Goal: Task Accomplishment & Management: Use online tool/utility

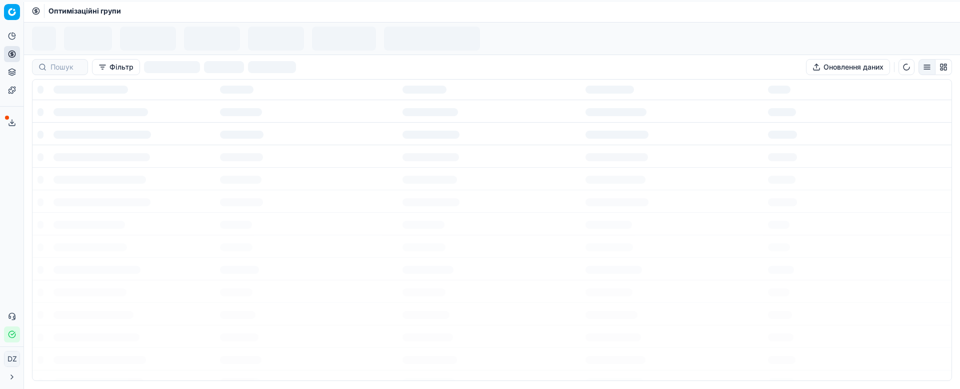
click at [18, 126] on button "Сервіс експорту" at bounding box center [12, 123] width 16 height 16
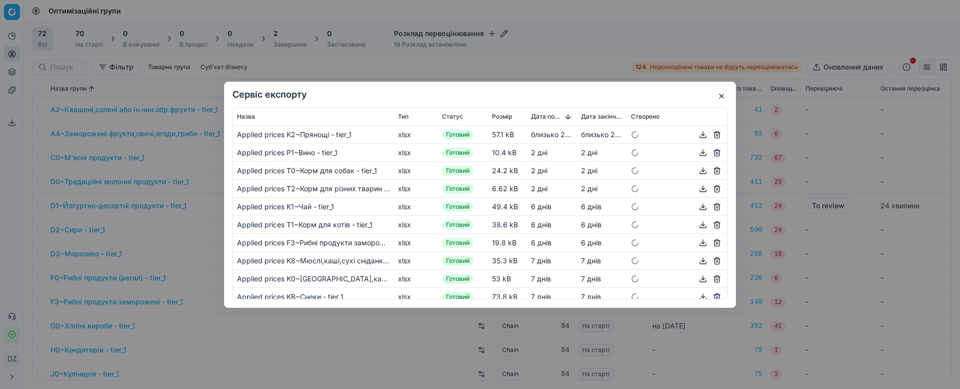
click at [719, 94] on button "button" at bounding box center [722, 96] width 12 height 12
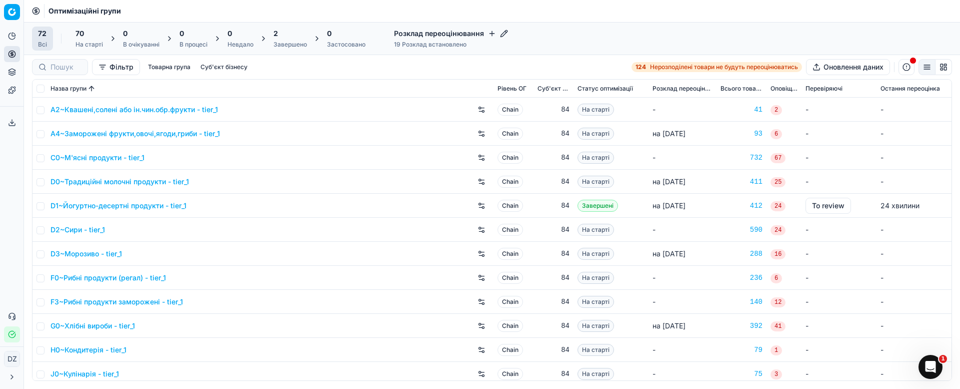
click at [277, 39] on div "2 Завершено" at bounding box center [291, 39] width 34 height 20
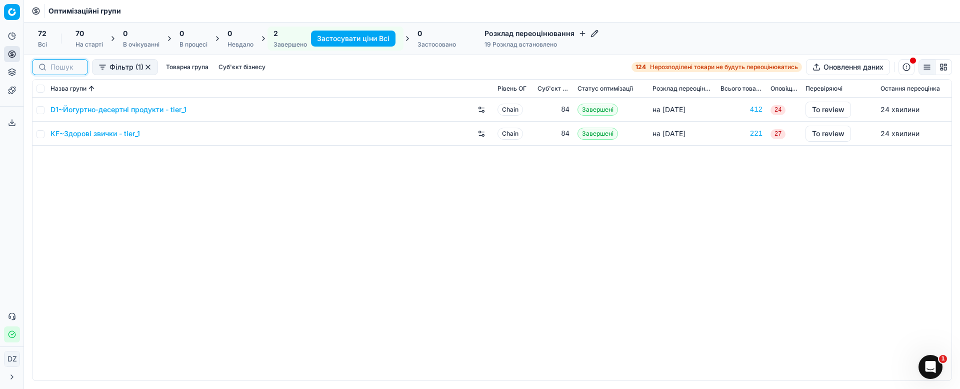
click at [68, 66] on input at bounding box center [66, 67] width 31 height 10
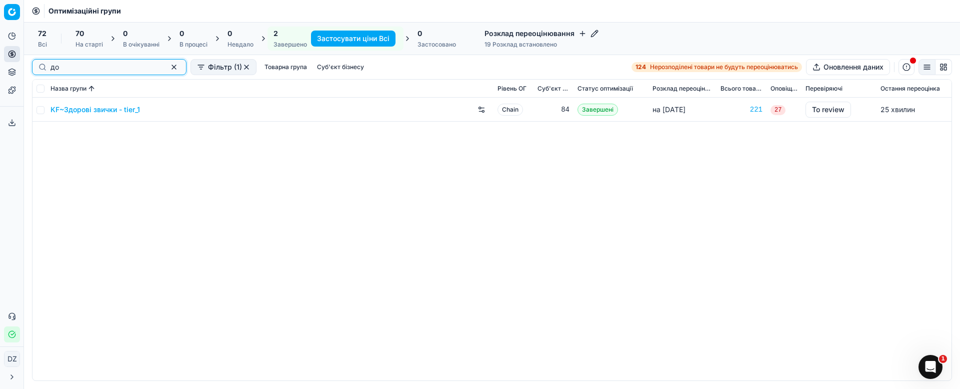
type input "д"
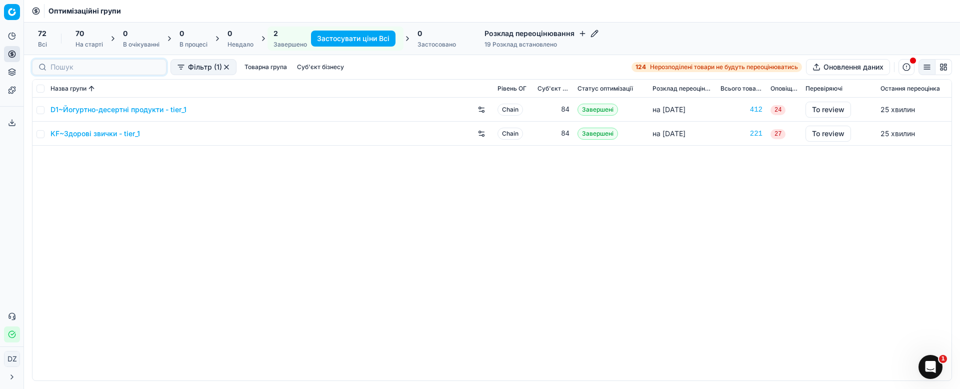
click at [49, 37] on div "72 Всі" at bounding box center [42, 39] width 21 height 24
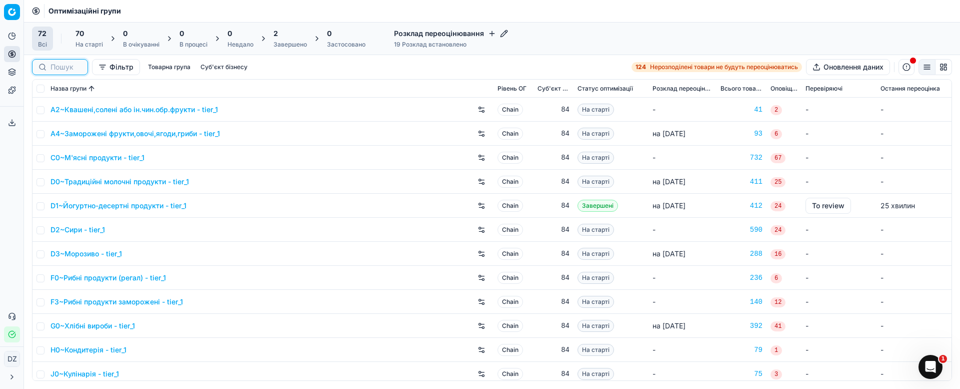
click at [71, 67] on input at bounding box center [66, 67] width 31 height 10
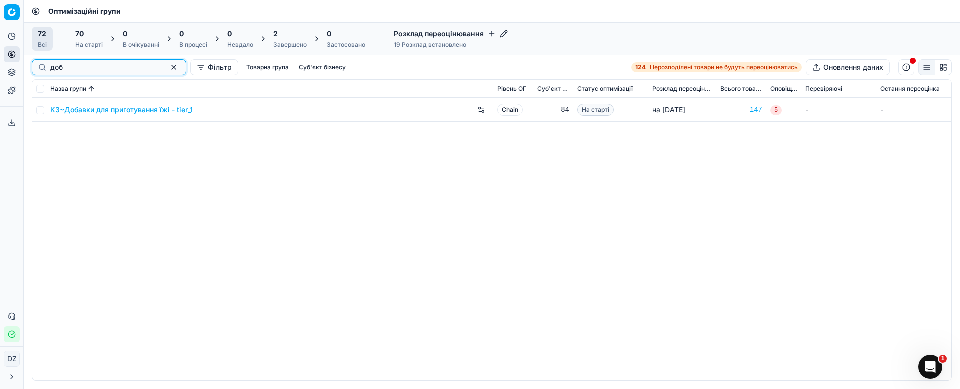
type input "доб"
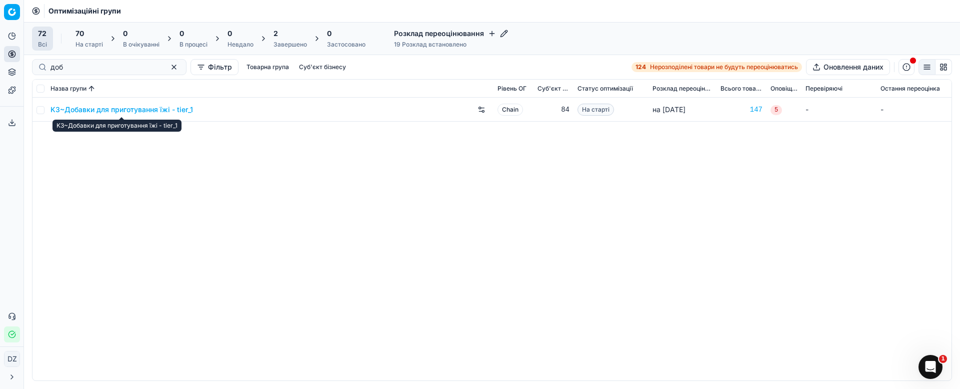
click at [120, 109] on link "K3~Добавки для приготування їжі - tier_1" at bounding box center [122, 110] width 143 height 10
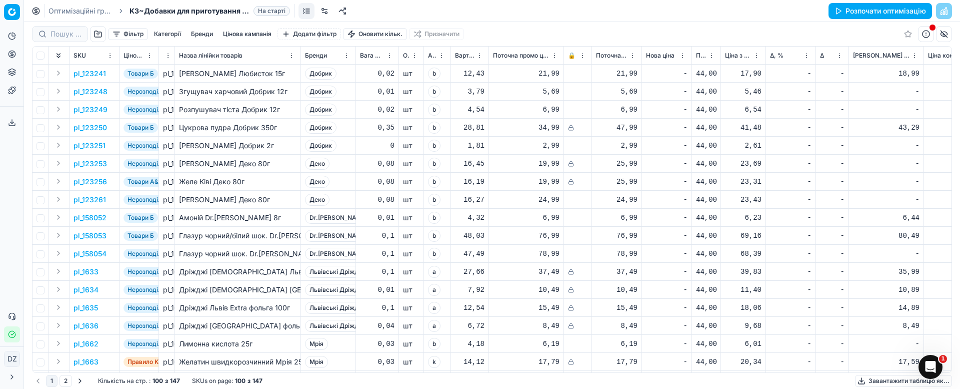
click at [883, 9] on button "Розпочати оптимізацію" at bounding box center [881, 11] width 104 height 16
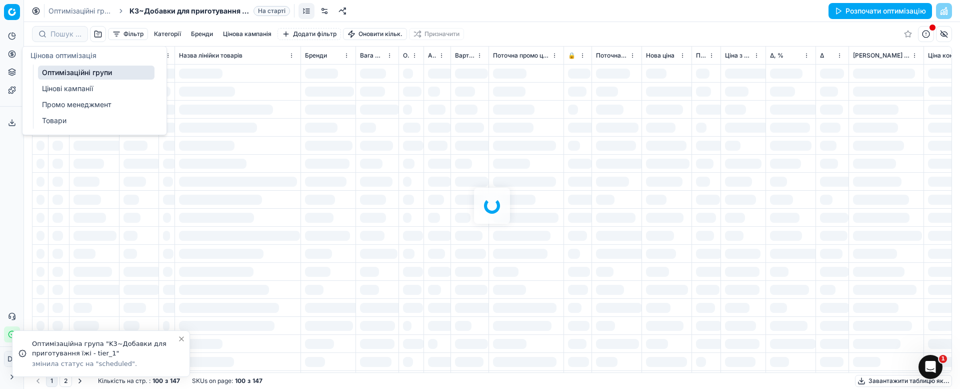
click at [12, 58] on button "Цінова оптимізація" at bounding box center [12, 54] width 16 height 16
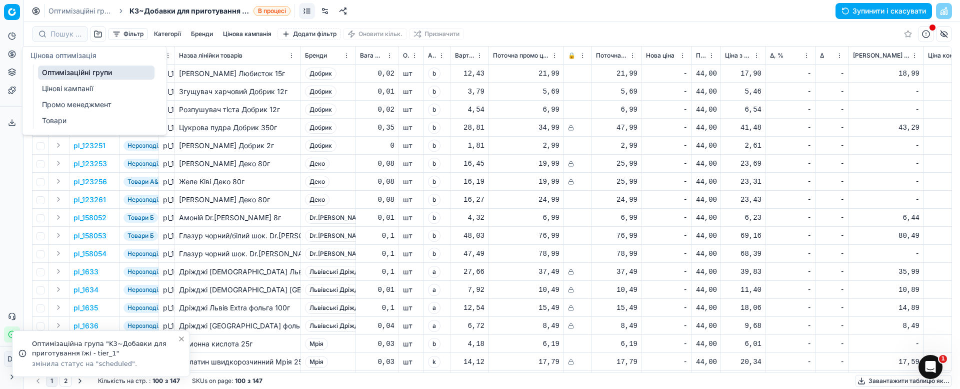
click at [637, 15] on div "Оптимізаційні групи K3~Добавки для приготування їжі - tier_1 В процесі Зупинити…" at bounding box center [492, 11] width 936 height 22
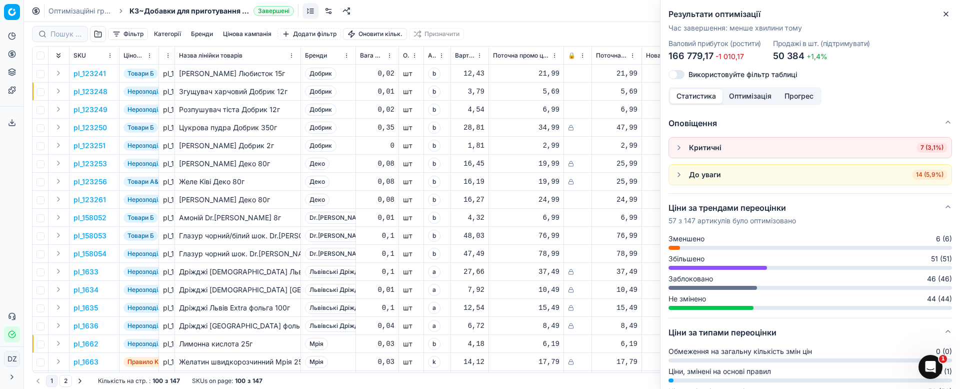
click at [952, 12] on button "Close" at bounding box center [946, 14] width 12 height 12
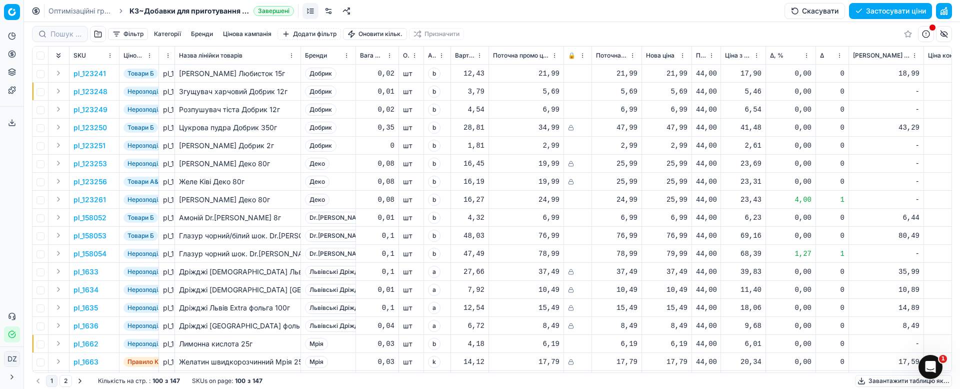
click at [251, 30] on button "Цінова кампанія" at bounding box center [247, 34] width 57 height 12
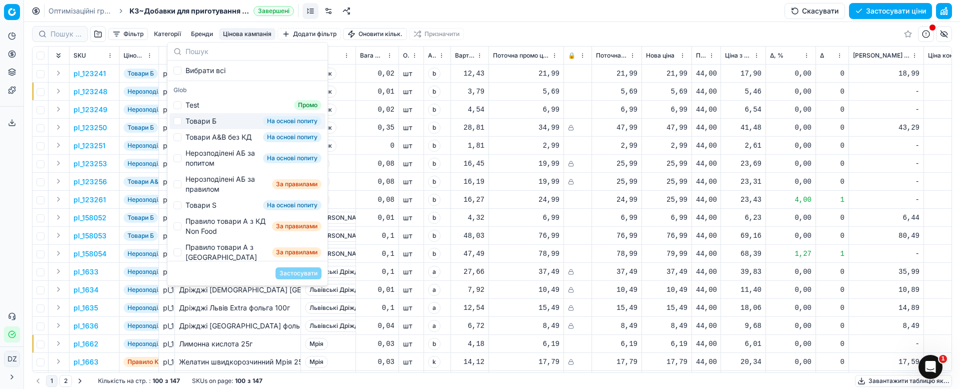
click at [218, 120] on div "Товари Б На основі попиту" at bounding box center [248, 121] width 156 height 16
checkbox input "true"
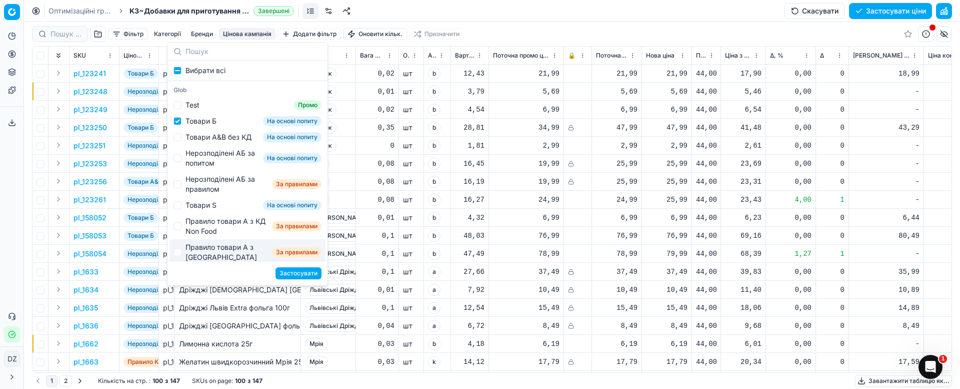
click at [292, 268] on button "Застосувати" at bounding box center [299, 273] width 46 height 12
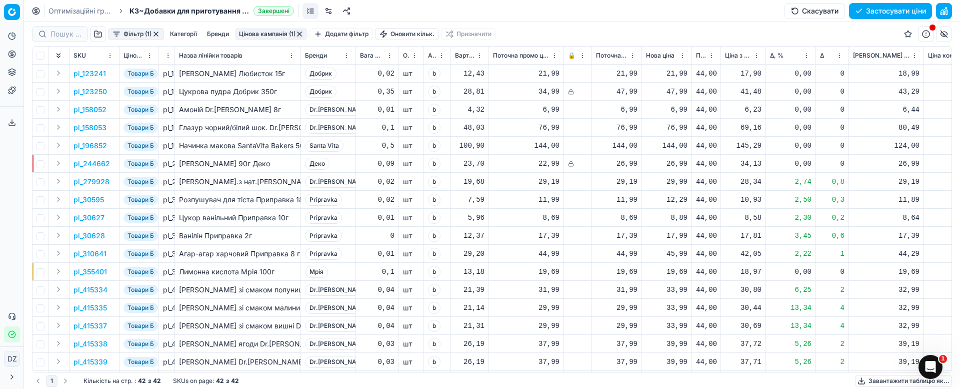
click at [771, 56] on span "Δ, %" at bounding box center [777, 56] width 14 height 8
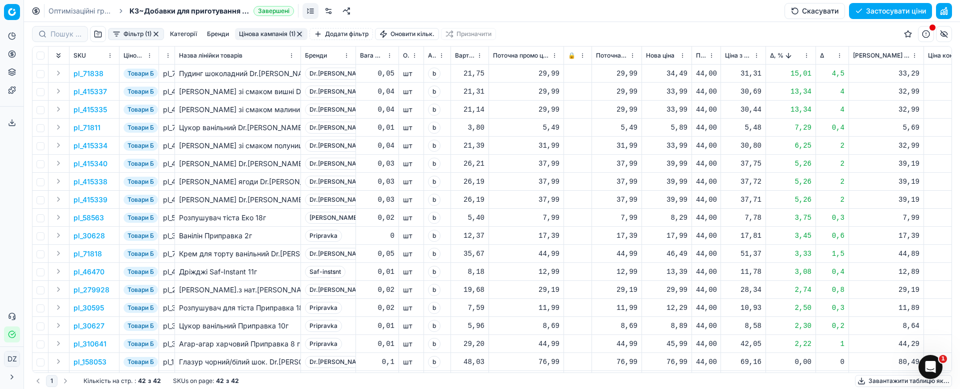
click at [88, 73] on p "pl_71838" at bounding box center [89, 74] width 30 height 10
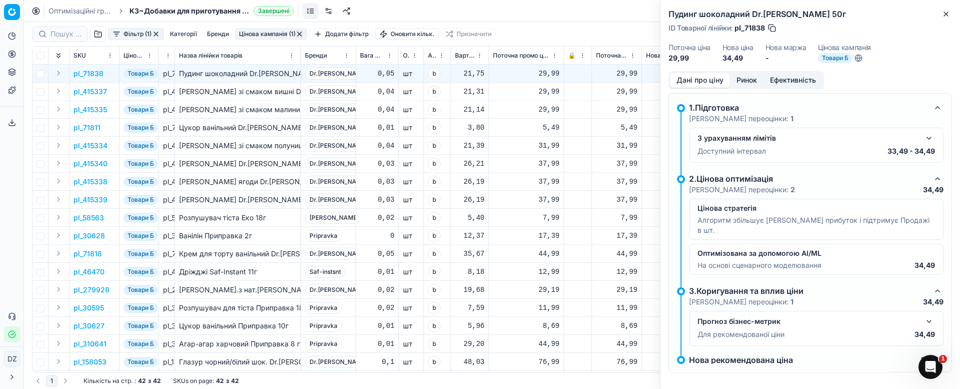
click at [742, 79] on button "Ринок" at bounding box center [747, 80] width 34 height 15
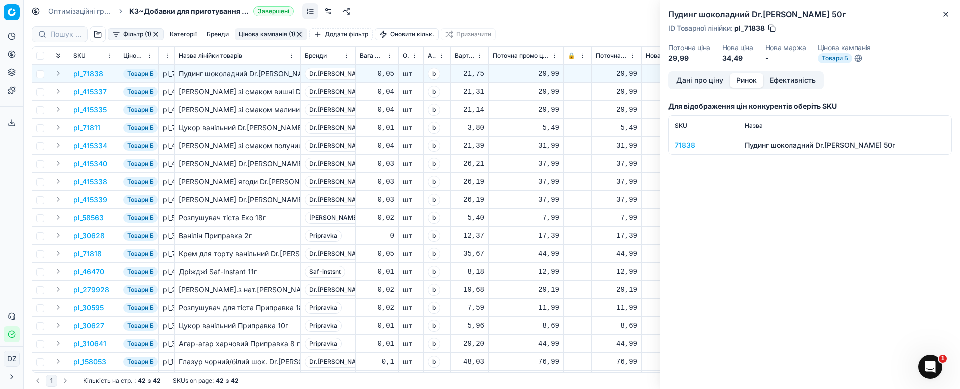
click at [686, 145] on div "71838" at bounding box center [704, 145] width 58 height 10
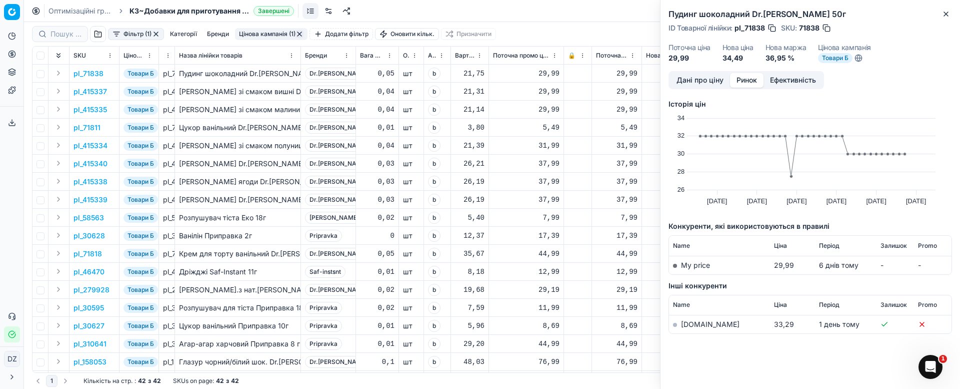
click at [698, 321] on link "[DOMAIN_NAME]" at bounding box center [710, 324] width 59 height 9
click at [948, 19] on button "Close" at bounding box center [946, 14] width 12 height 12
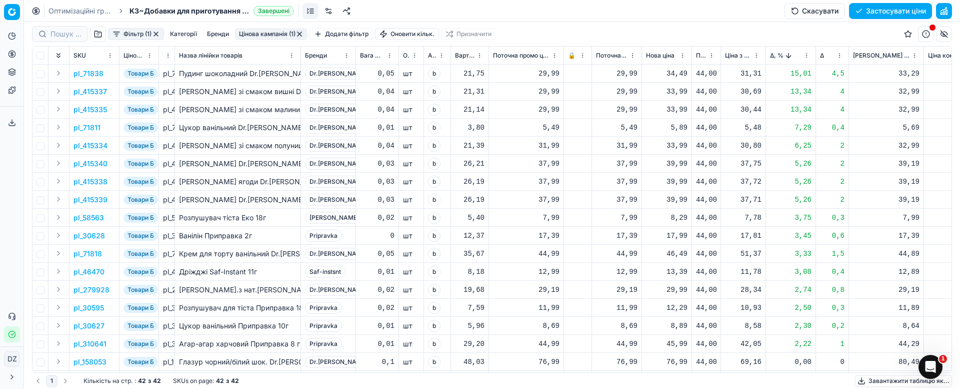
click at [89, 91] on p "pl_415337" at bounding box center [91, 92] width 34 height 10
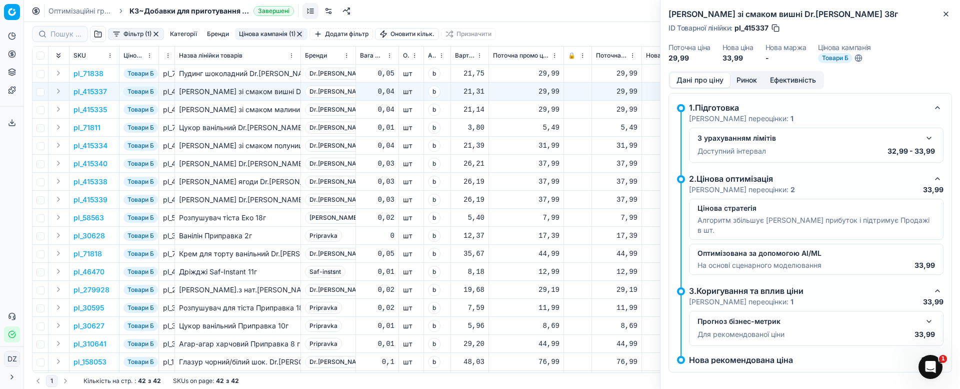
click at [754, 76] on button "Ринок" at bounding box center [747, 80] width 34 height 15
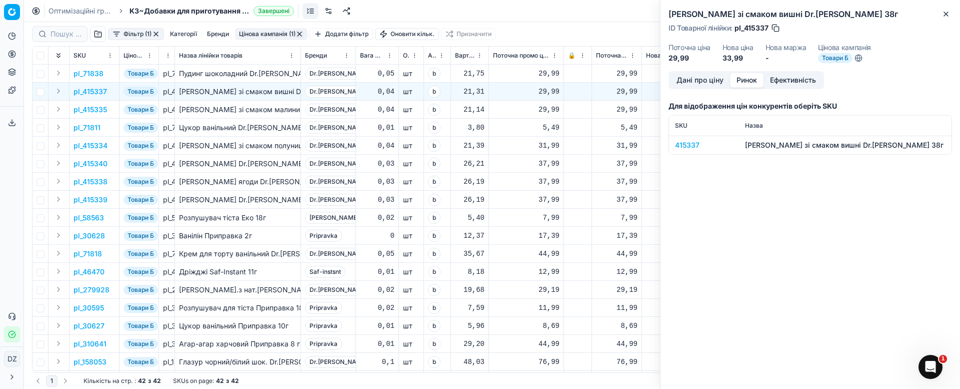
click at [685, 147] on div "415337" at bounding box center [704, 145] width 58 height 10
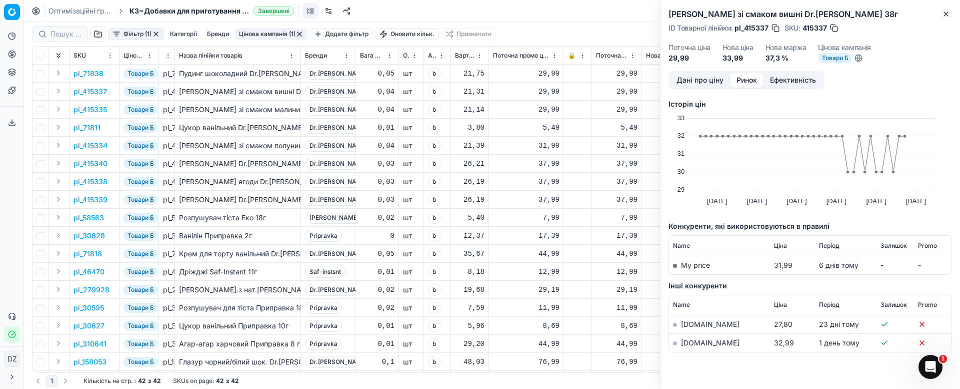
click at [696, 344] on link "[DOMAIN_NAME]" at bounding box center [710, 342] width 59 height 9
click at [947, 15] on icon "button" at bounding box center [946, 14] width 4 height 4
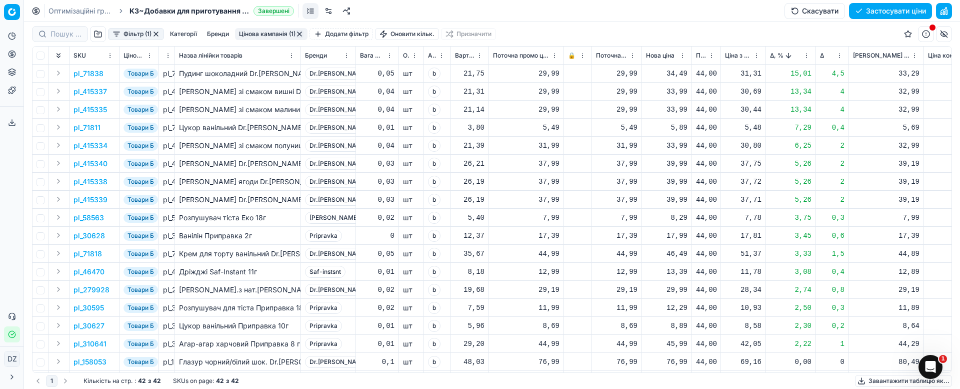
click at [90, 109] on p "pl_415335" at bounding box center [91, 110] width 34 height 10
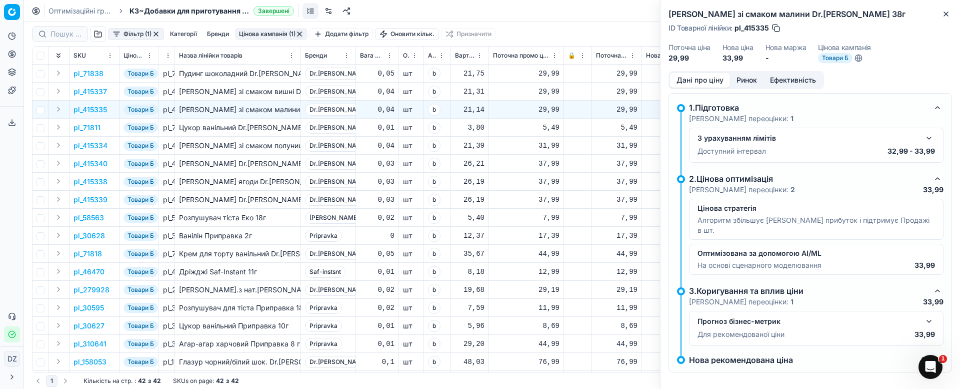
drag, startPoint x: 750, startPoint y: 78, endPoint x: 745, endPoint y: 90, distance: 13.5
click at [749, 78] on button "Ринок" at bounding box center [747, 80] width 34 height 15
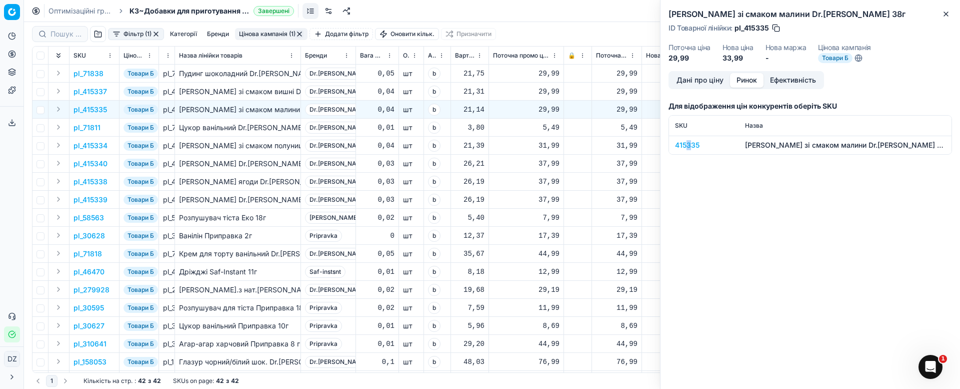
click at [688, 145] on div "415335" at bounding box center [704, 145] width 58 height 10
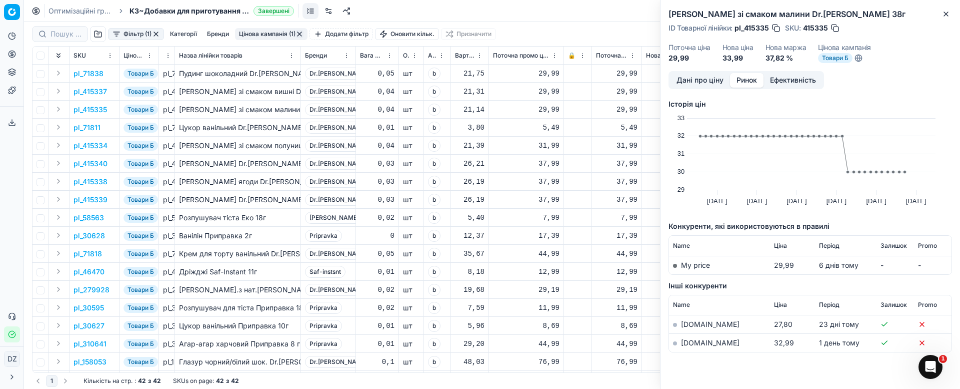
click at [699, 344] on link "[DOMAIN_NAME]" at bounding box center [710, 342] width 59 height 9
click at [941, 12] on button "Close" at bounding box center [946, 14] width 12 height 12
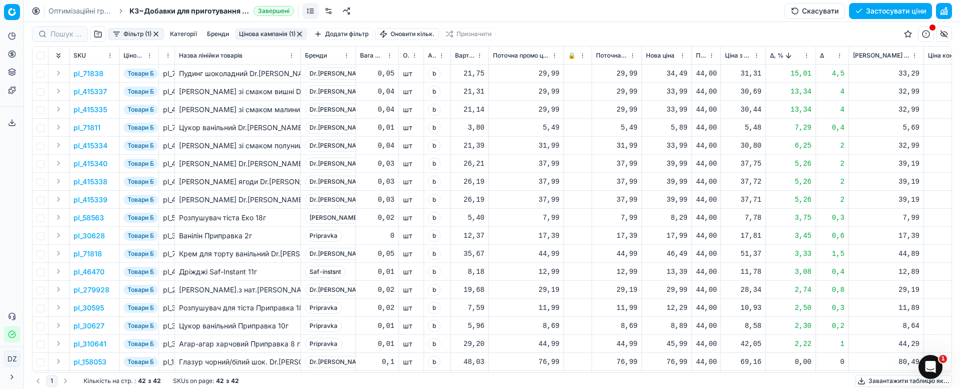
click at [93, 130] on p "pl_71811" at bounding box center [87, 128] width 27 height 10
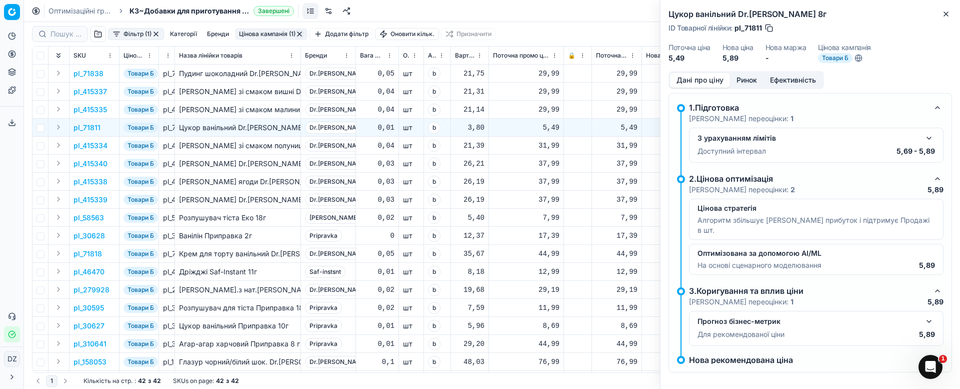
click at [749, 78] on button "Ринок" at bounding box center [747, 80] width 34 height 15
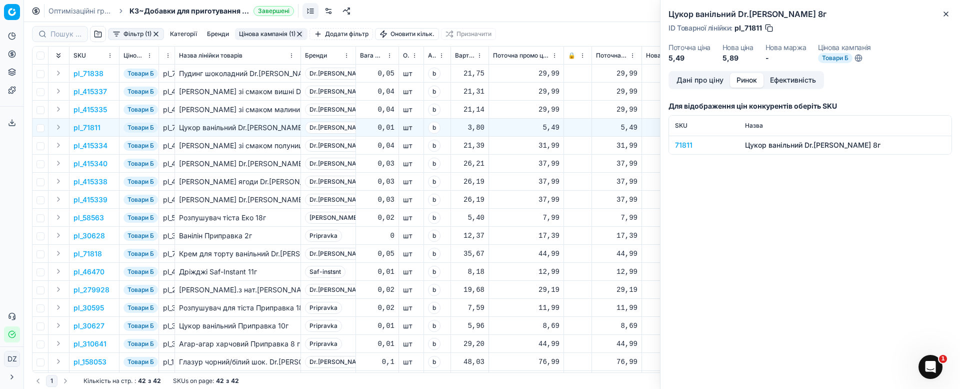
click at [678, 145] on div "71811" at bounding box center [704, 145] width 58 height 10
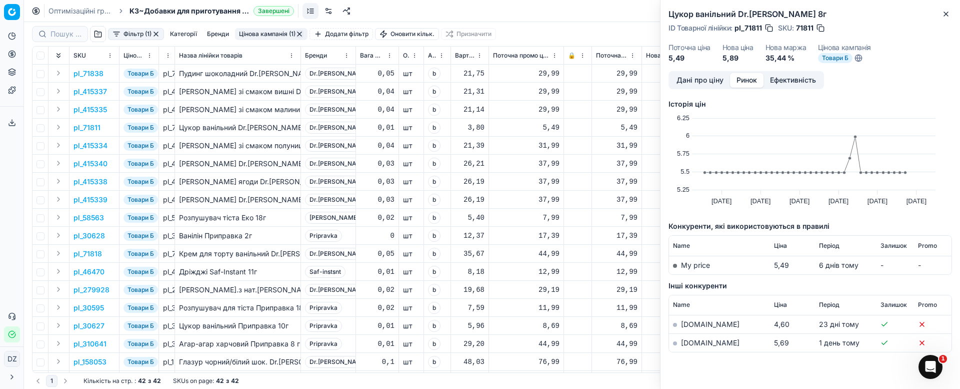
click at [694, 342] on link "[DOMAIN_NAME]" at bounding box center [710, 342] width 59 height 9
click at [944, 15] on icon "button" at bounding box center [946, 14] width 8 height 8
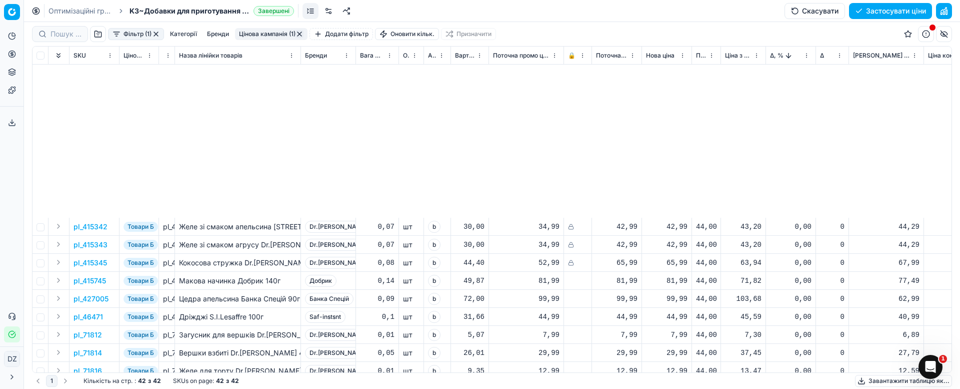
scroll to position [460, 0]
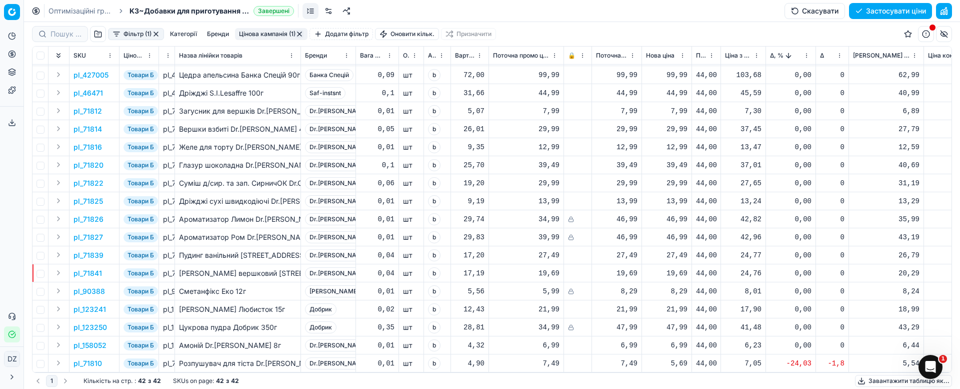
click at [91, 358] on p "pl_71810" at bounding box center [88, 363] width 29 height 10
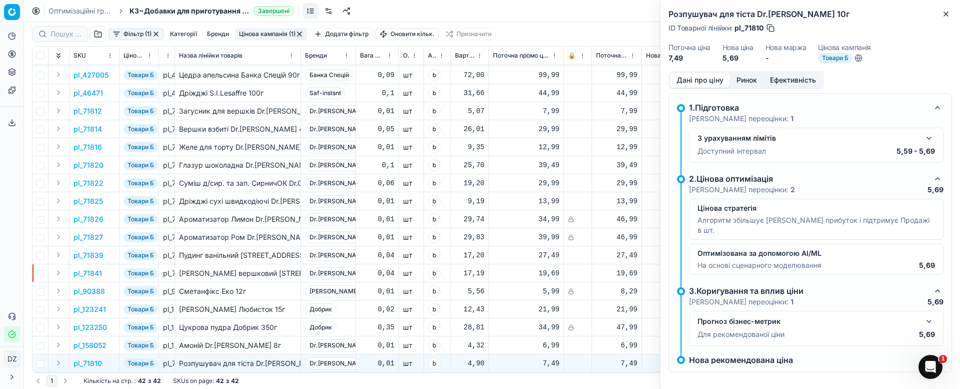
click at [747, 85] on button "Ринок" at bounding box center [747, 80] width 34 height 15
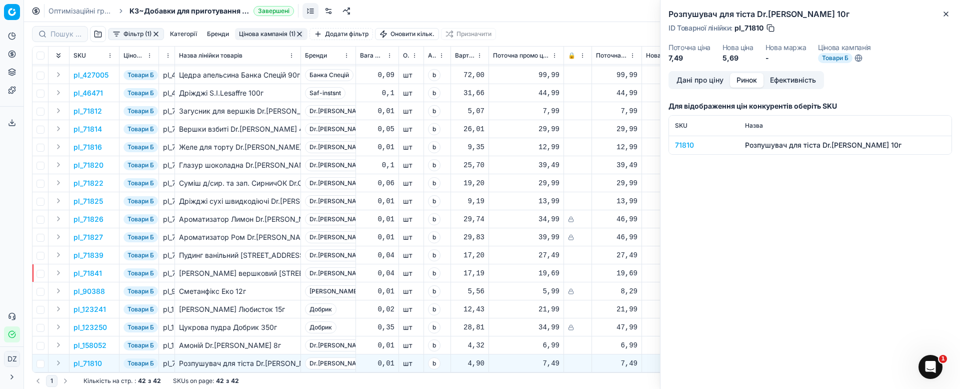
click at [688, 144] on div "71810" at bounding box center [704, 145] width 58 height 10
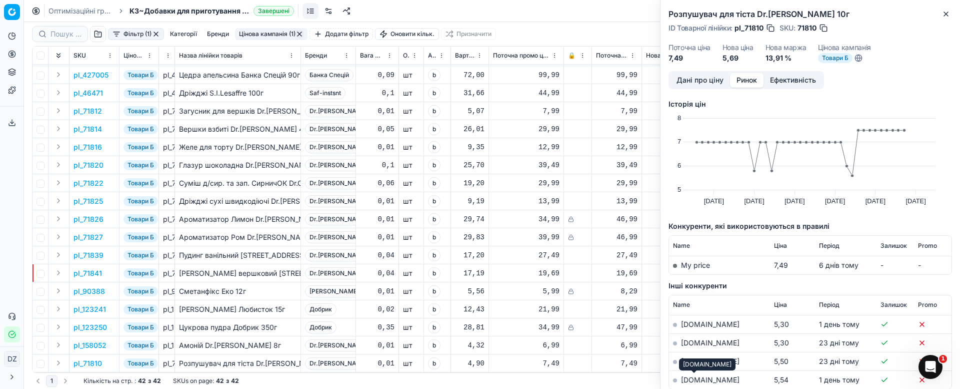
click at [689, 379] on link "[DOMAIN_NAME]" at bounding box center [710, 379] width 59 height 9
click at [949, 12] on icon "button" at bounding box center [946, 14] width 8 height 8
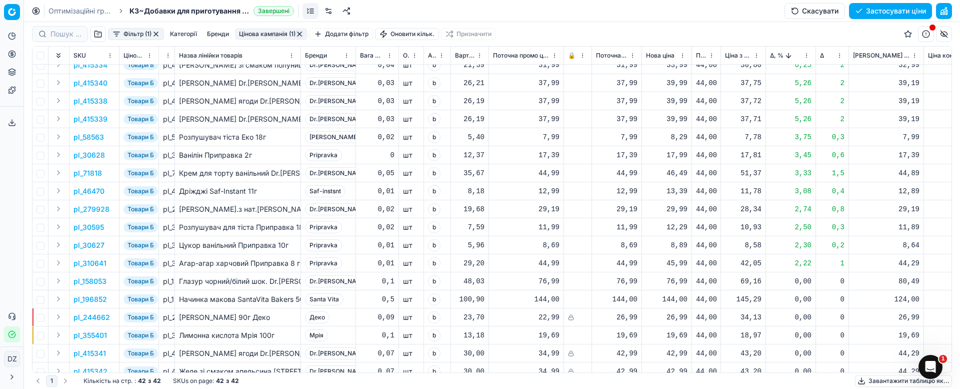
scroll to position [0, 0]
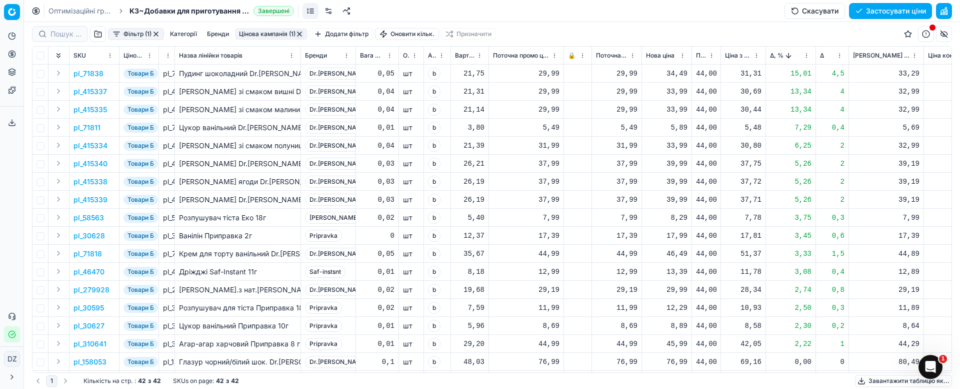
click at [302, 32] on button "button" at bounding box center [300, 34] width 8 height 8
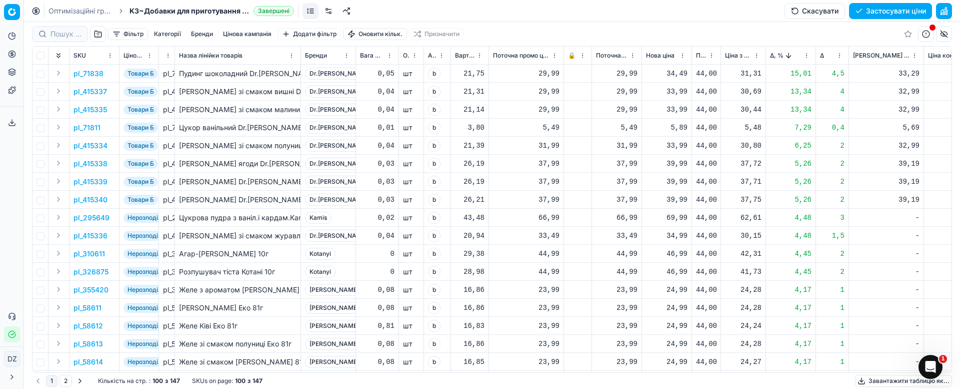
click at [251, 36] on button "Цінова кампанія" at bounding box center [247, 34] width 57 height 12
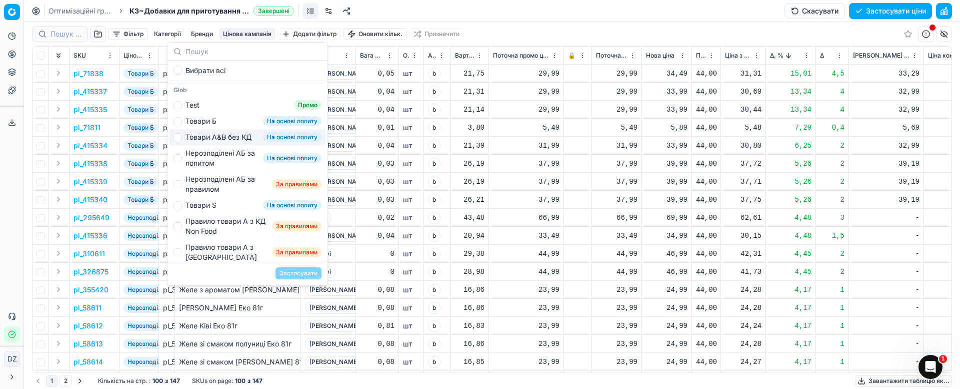
click at [241, 136] on div "Товари А&B без КД" at bounding box center [219, 137] width 66 height 10
checkbox input "true"
click at [295, 273] on button "Застосувати" at bounding box center [299, 273] width 46 height 12
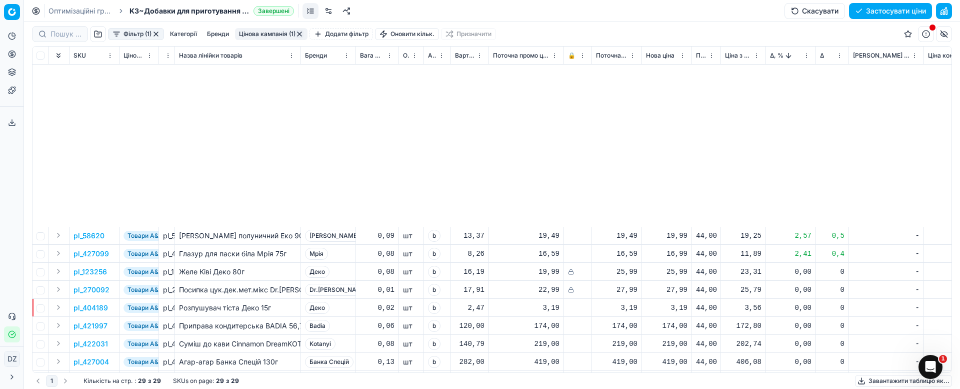
scroll to position [226, 0]
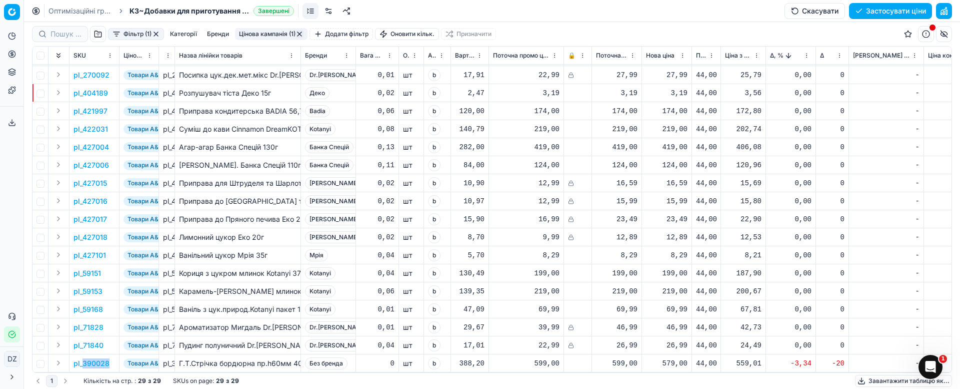
drag, startPoint x: 111, startPoint y: 352, endPoint x: 84, endPoint y: 350, distance: 27.1
click at [84, 354] on td "pl_390028" at bounding box center [95, 363] width 50 height 18
copy p "390028"
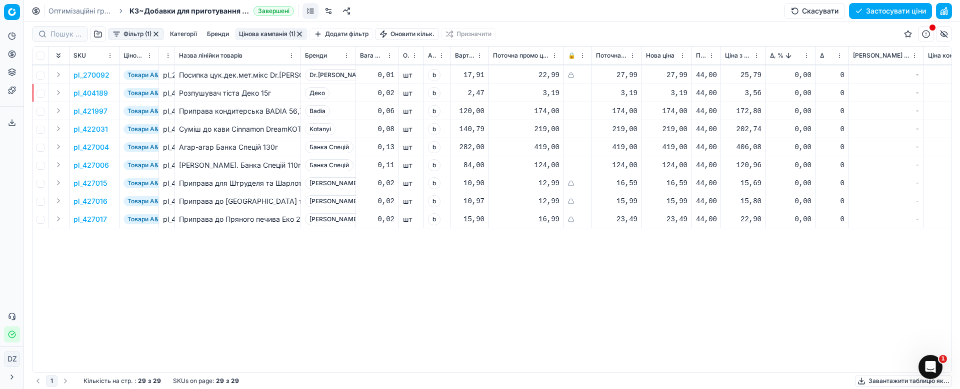
scroll to position [0, 0]
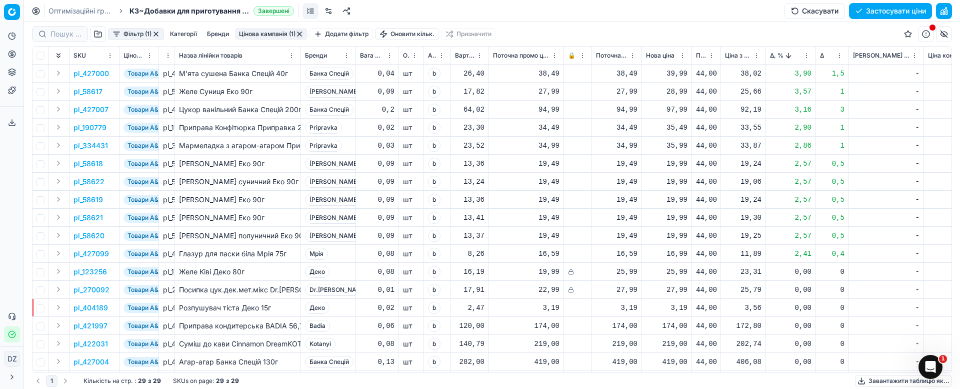
click at [303, 31] on button "button" at bounding box center [300, 34] width 8 height 8
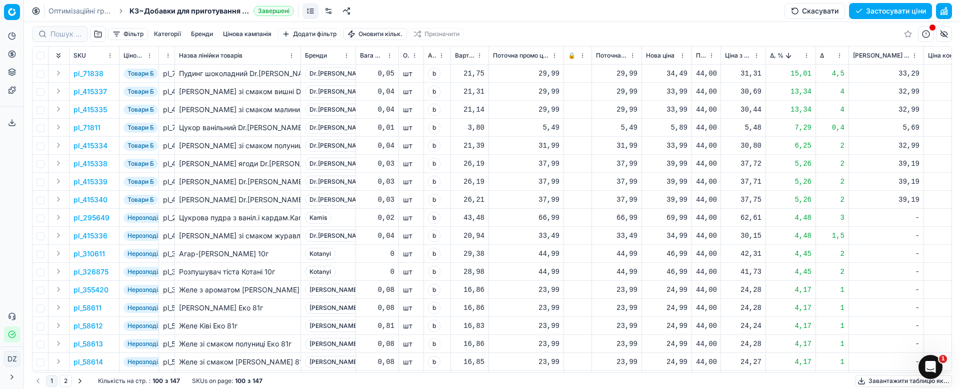
click at [96, 32] on button "button" at bounding box center [98, 34] width 16 height 16
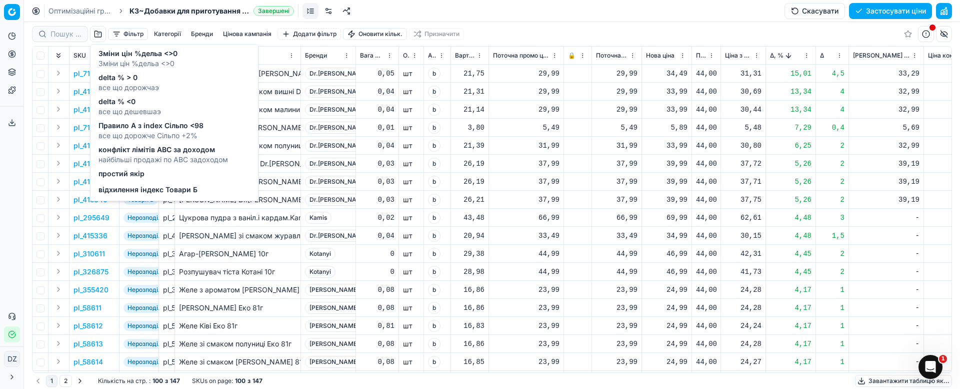
click at [181, 192] on span "відхилення індекс Товари Б" at bounding box center [148, 190] width 99 height 10
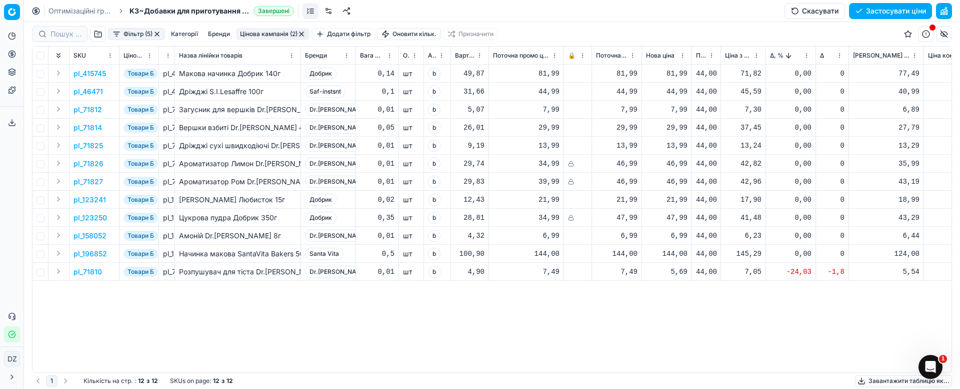
click at [96, 72] on p "pl_415745" at bounding box center [90, 74] width 33 height 10
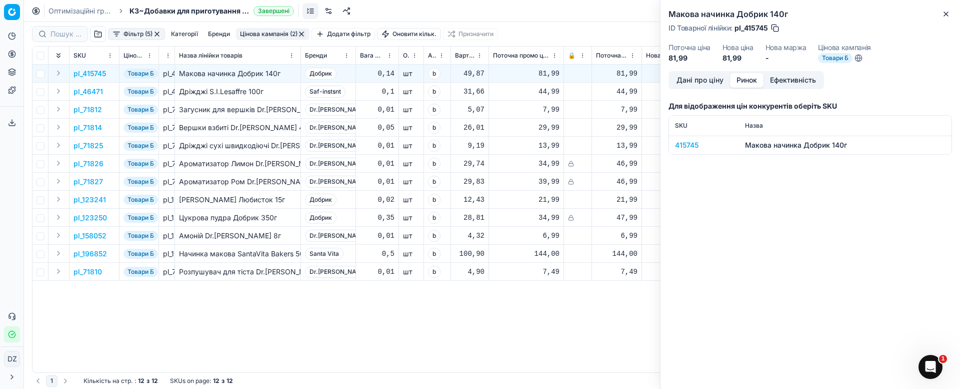
click at [751, 78] on button "Ринок" at bounding box center [747, 80] width 34 height 15
click at [686, 149] on div "415745" at bounding box center [704, 145] width 58 height 10
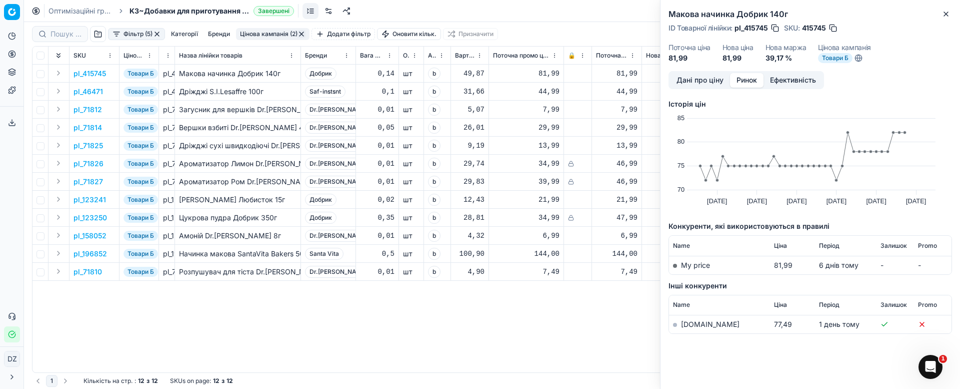
click at [698, 322] on link "[DOMAIN_NAME]" at bounding box center [710, 324] width 59 height 9
click at [947, 12] on icon "button" at bounding box center [946, 14] width 8 height 8
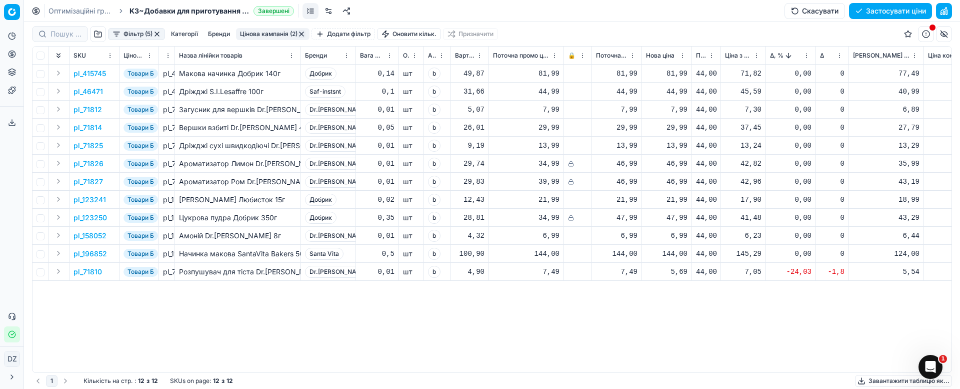
click at [679, 74] on div "81,99" at bounding box center [667, 74] width 42 height 10
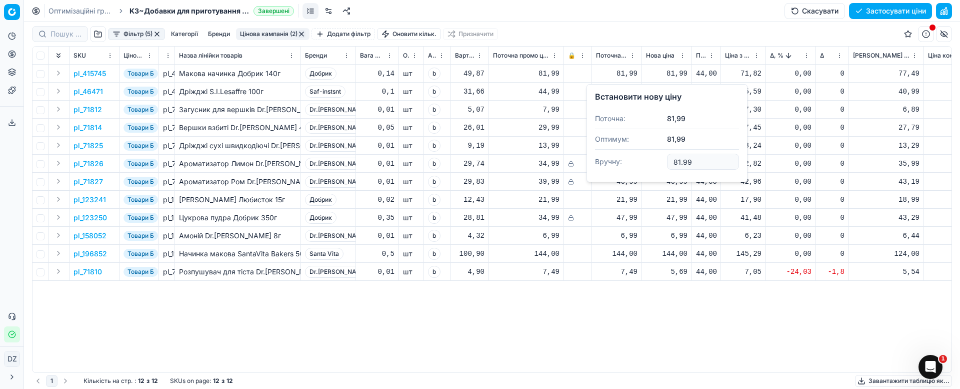
drag, startPoint x: 702, startPoint y: 155, endPoint x: 680, endPoint y: 157, distance: 22.1
click at [680, 157] on dd "81.99" at bounding box center [703, 161] width 72 height 25
click at [700, 160] on input "81.99" at bounding box center [703, 162] width 72 height 16
drag, startPoint x: 701, startPoint y: 163, endPoint x: 656, endPoint y: 160, distance: 44.6
click at [656, 160] on dl "Поточна: 81,99 Оптимум: 81,99 Вручну: 81.99" at bounding box center [667, 141] width 144 height 65
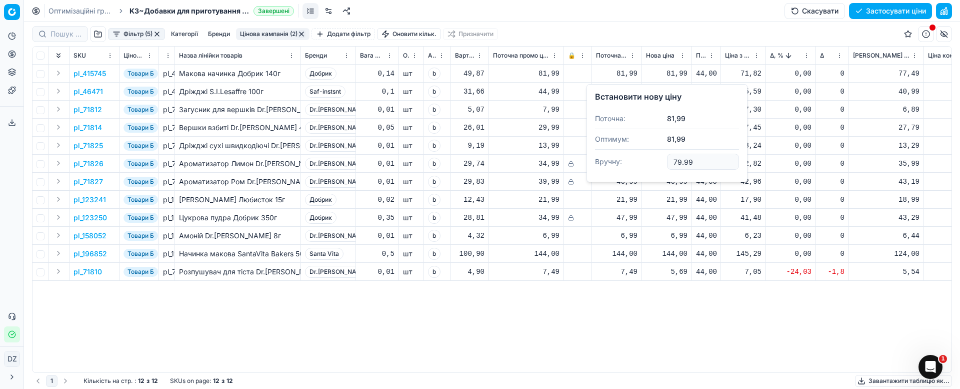
type input "79.99"
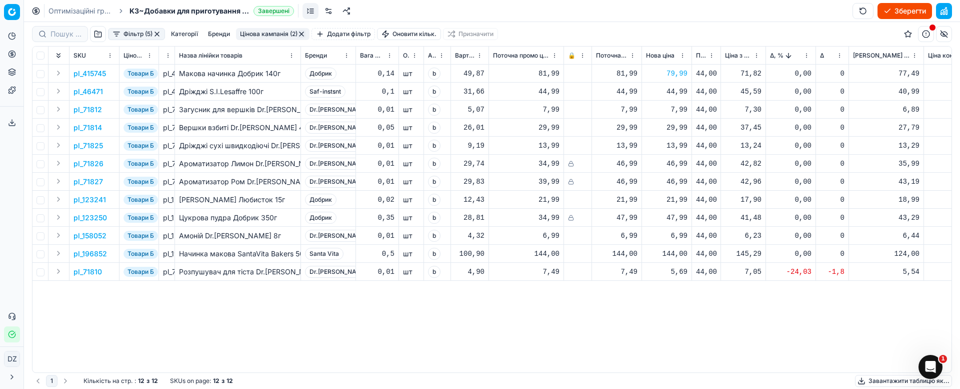
click at [676, 89] on div "44,99" at bounding box center [667, 92] width 42 height 10
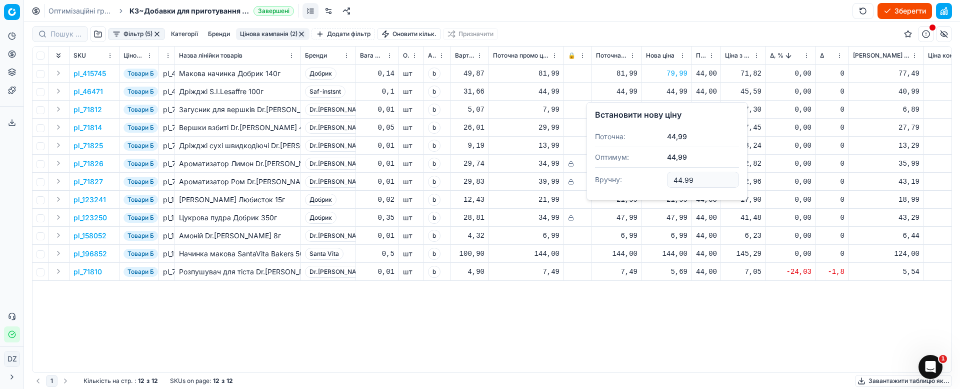
drag, startPoint x: 704, startPoint y: 179, endPoint x: 650, endPoint y: 174, distance: 54.2
click at [651, 175] on dl "Поточна: 44,99 Оптимум: 44,99 Вручну: 44.99" at bounding box center [667, 159] width 144 height 65
type input "41.99"
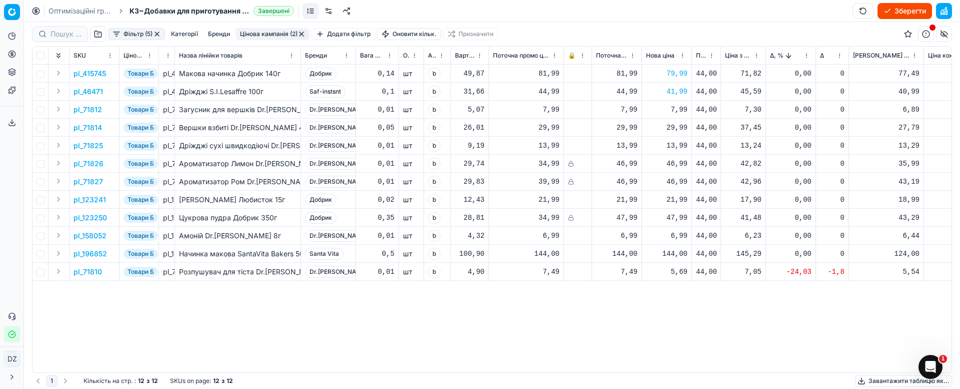
click at [84, 91] on p "pl_46471" at bounding box center [89, 92] width 30 height 10
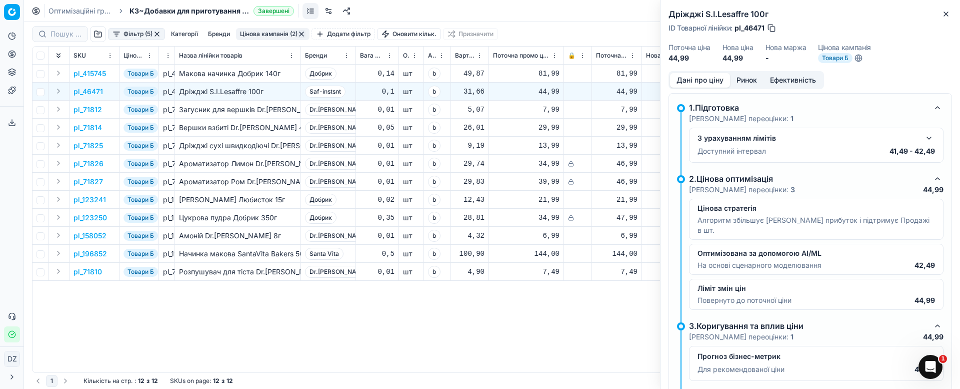
click at [750, 80] on button "Ринок" at bounding box center [747, 80] width 34 height 15
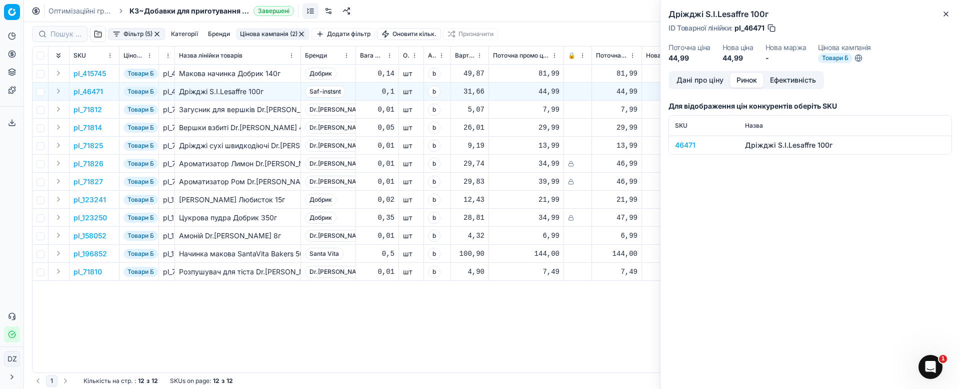
click at [687, 144] on div "46471" at bounding box center [704, 145] width 58 height 10
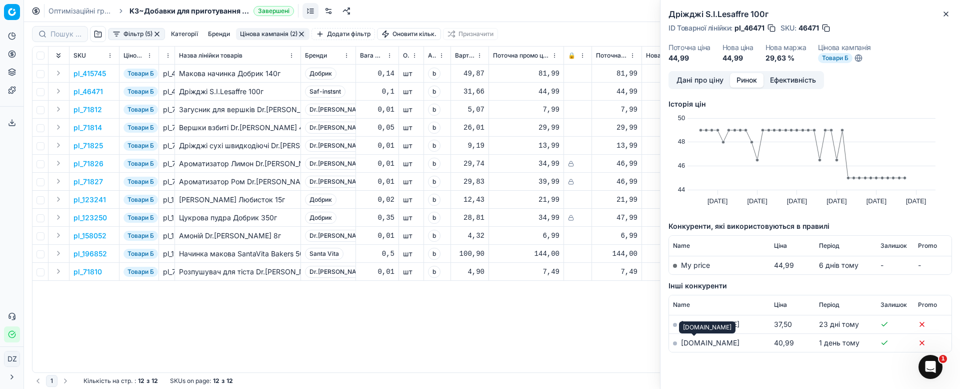
click at [691, 344] on link "[DOMAIN_NAME]" at bounding box center [710, 342] width 59 height 9
click at [949, 13] on icon "button" at bounding box center [946, 14] width 8 height 8
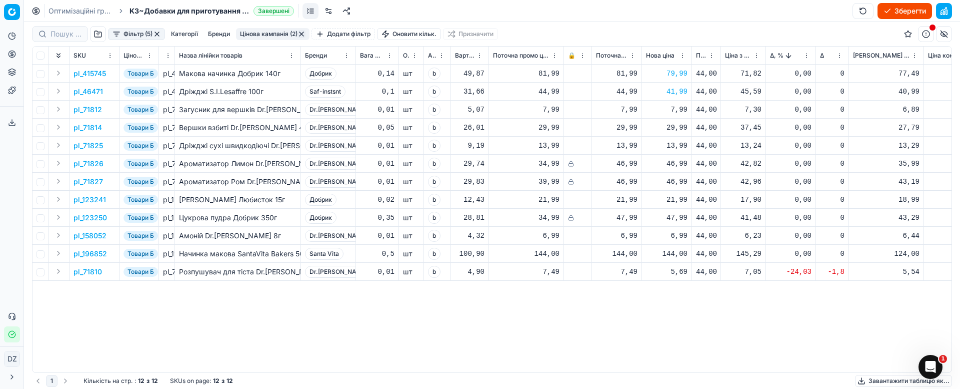
click at [672, 113] on div "7,99" at bounding box center [667, 110] width 42 height 10
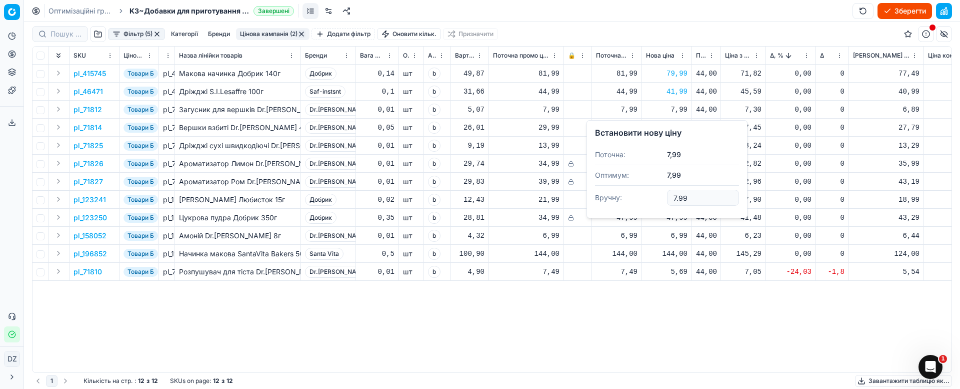
drag, startPoint x: 698, startPoint y: 192, endPoint x: 651, endPoint y: 198, distance: 46.9
click at [652, 198] on dl "Поточна: 7,99 Оптимум: 7,99 Вручну: 7.99" at bounding box center [667, 177] width 144 height 65
type input "6.99"
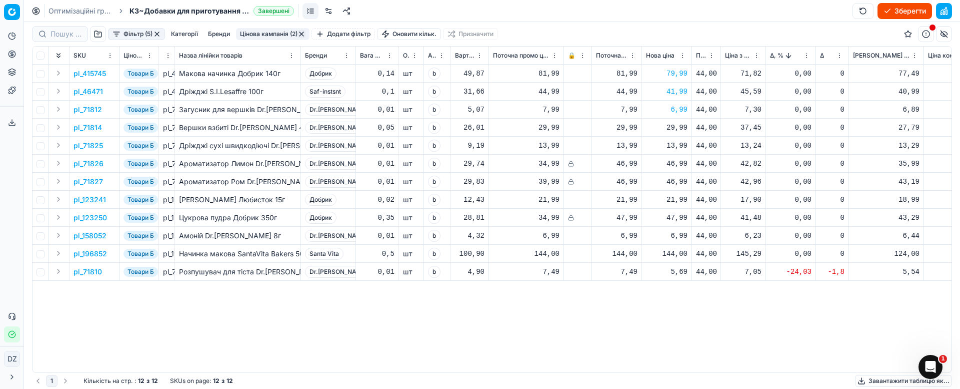
click at [674, 126] on div "29,99" at bounding box center [667, 128] width 42 height 10
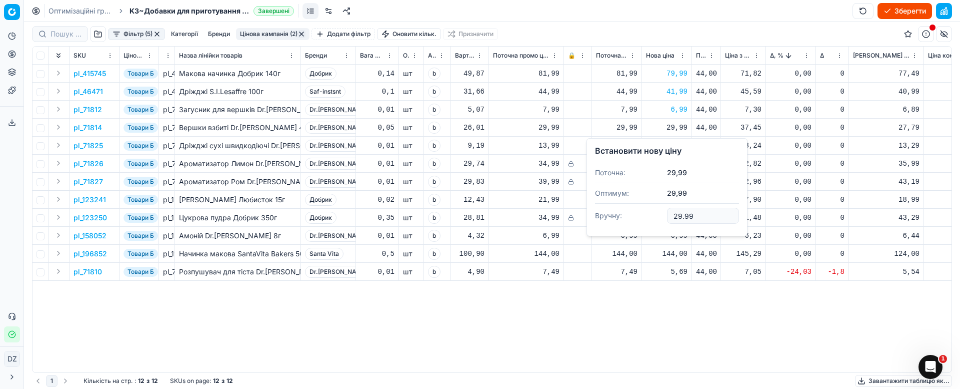
drag, startPoint x: 658, startPoint y: 216, endPoint x: 620, endPoint y: 219, distance: 37.7
click at [626, 216] on dl "Поточна: 29,99 Оптимум: 29,99 Вручну: 29.99" at bounding box center [667, 195] width 144 height 65
type input "27.99"
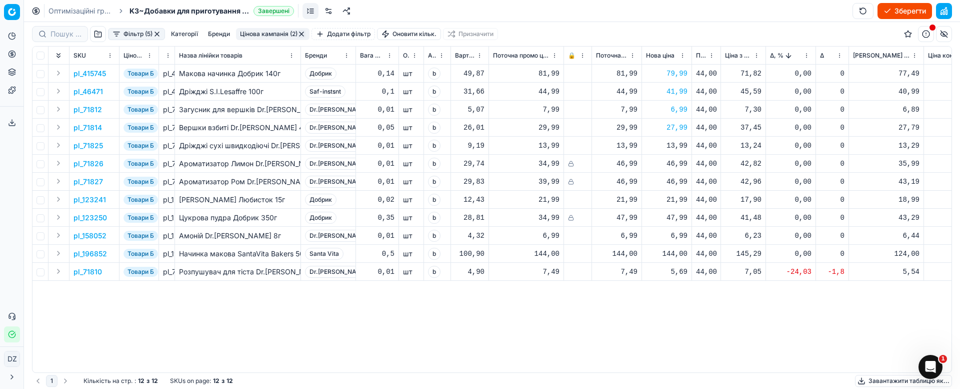
click at [675, 148] on div "13,99" at bounding box center [667, 146] width 42 height 10
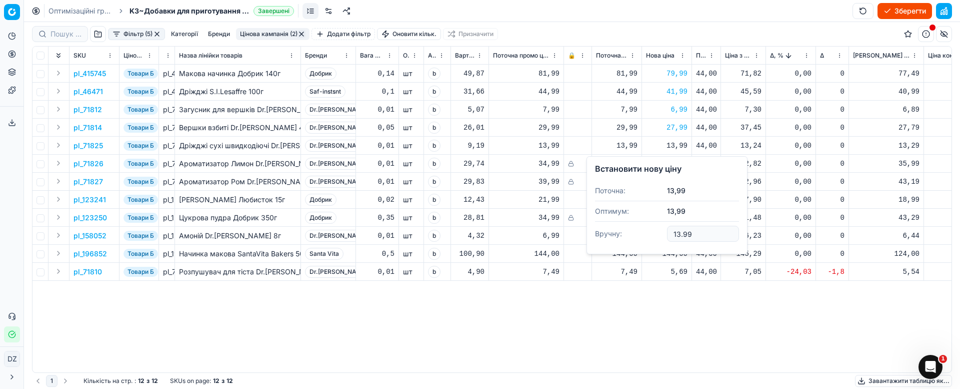
drag, startPoint x: 707, startPoint y: 228, endPoint x: 625, endPoint y: 229, distance: 82.0
click at [625, 229] on dl "Поточна: 13,99 Оптимум: 13,99 Вручну: 13.99" at bounding box center [667, 213] width 144 height 65
type input "13.79"
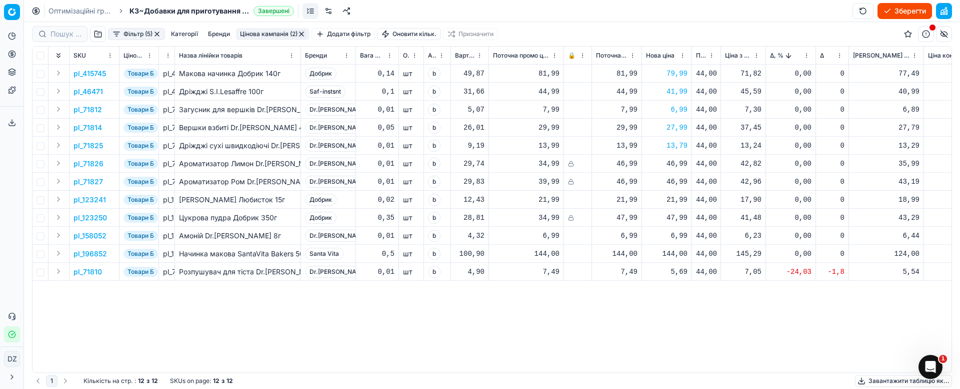
click at [675, 203] on div "21,99" at bounding box center [667, 200] width 42 height 10
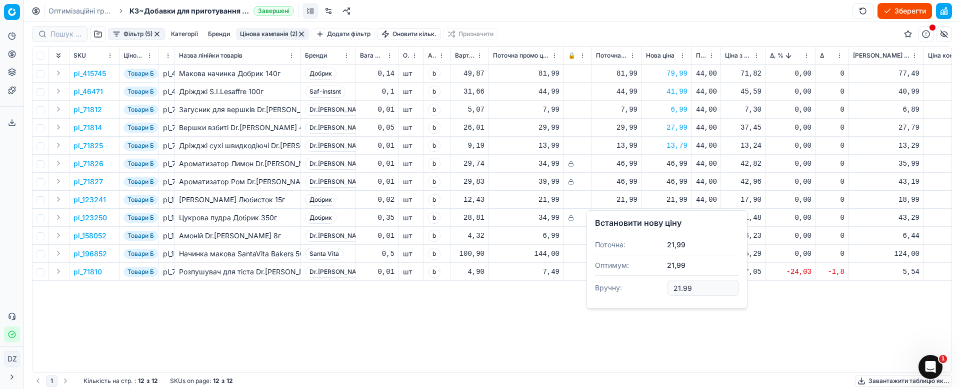
drag, startPoint x: 709, startPoint y: 291, endPoint x: 635, endPoint y: 289, distance: 74.1
click at [635, 289] on dl "Поточна: 21,99 Оптимум: 21,99 Вручну: 21.99" at bounding box center [667, 267] width 144 height 65
type input "19.69"
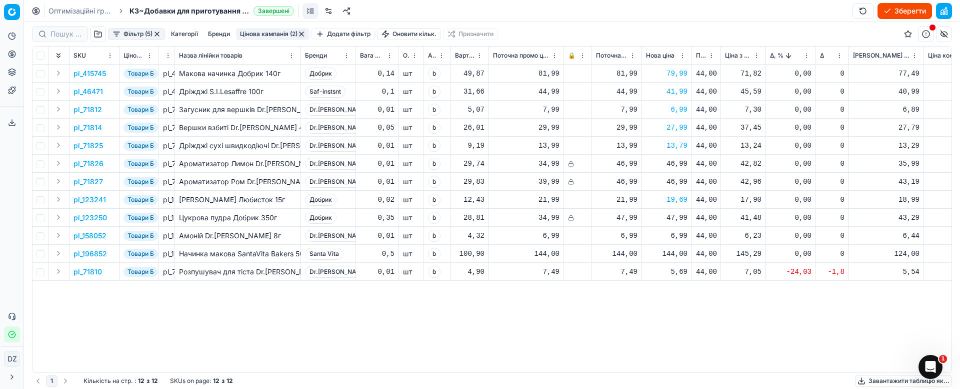
click at [677, 235] on div "6,99" at bounding box center [667, 236] width 42 height 10
drag, startPoint x: 696, startPoint y: 324, endPoint x: 638, endPoint y: 320, distance: 58.2
click at [645, 322] on dl "Поточна: 6,99 Оптимум: 6,99 Вручну: 6.99" at bounding box center [667, 303] width 144 height 65
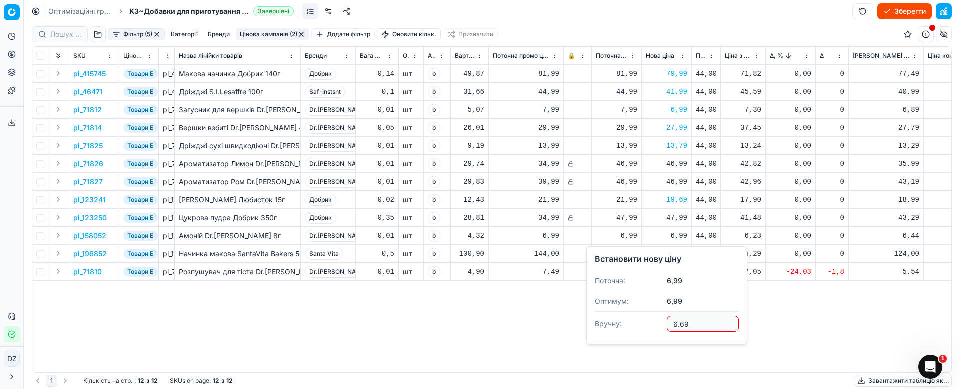
type input "6.69"
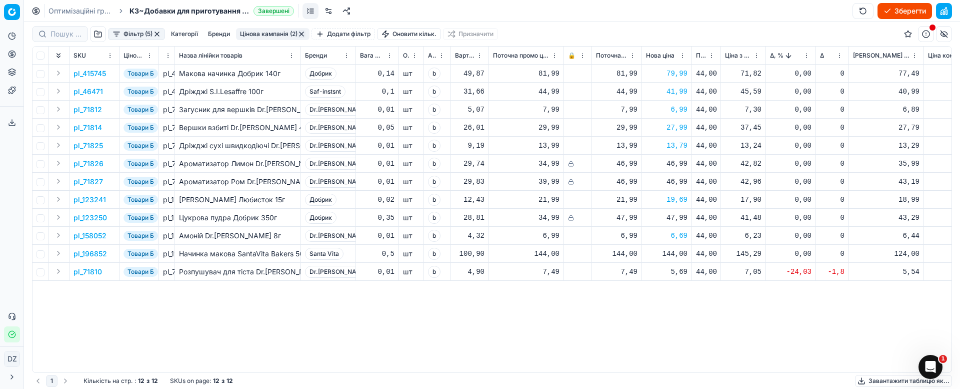
click at [303, 37] on button "button" at bounding box center [302, 34] width 8 height 8
click at [155, 34] on button "button" at bounding box center [158, 34] width 8 height 8
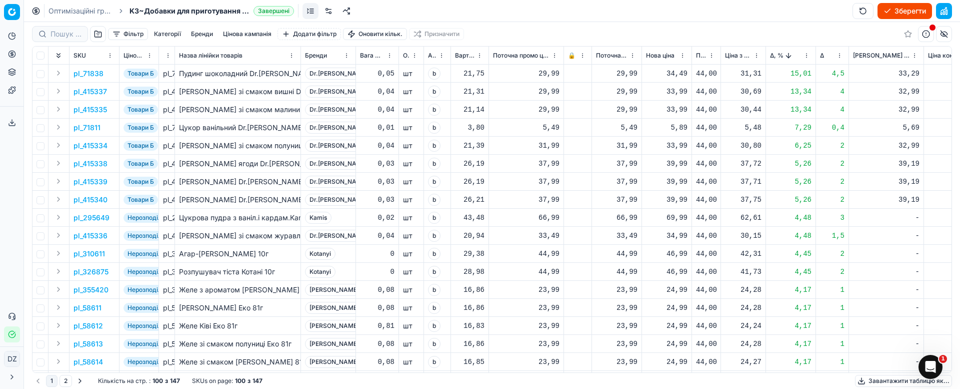
click at [95, 33] on button "button" at bounding box center [98, 34] width 16 height 16
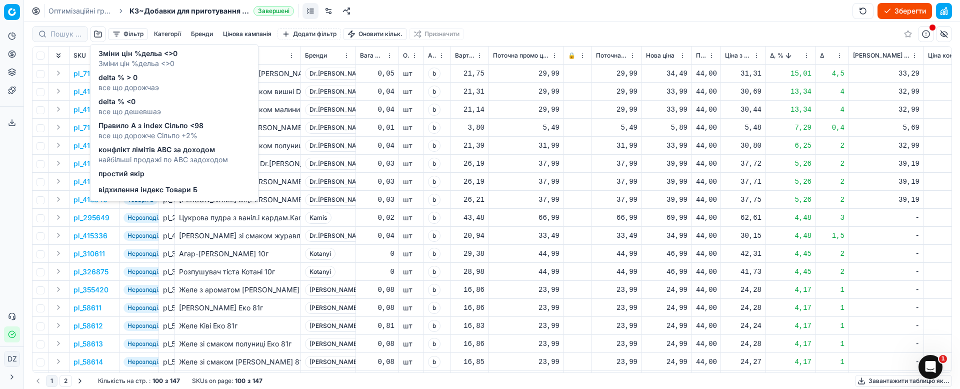
click at [156, 153] on span "конфлікт лімітів ABC за доходом" at bounding box center [164, 150] width 130 height 10
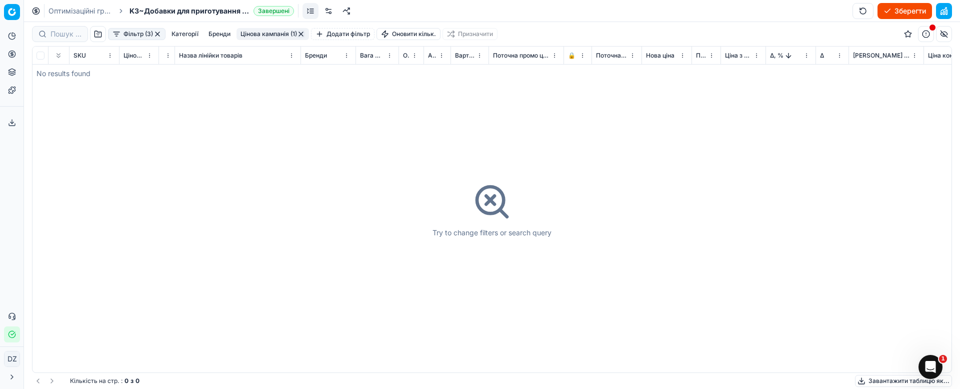
click at [159, 36] on button "button" at bounding box center [158, 34] width 8 height 8
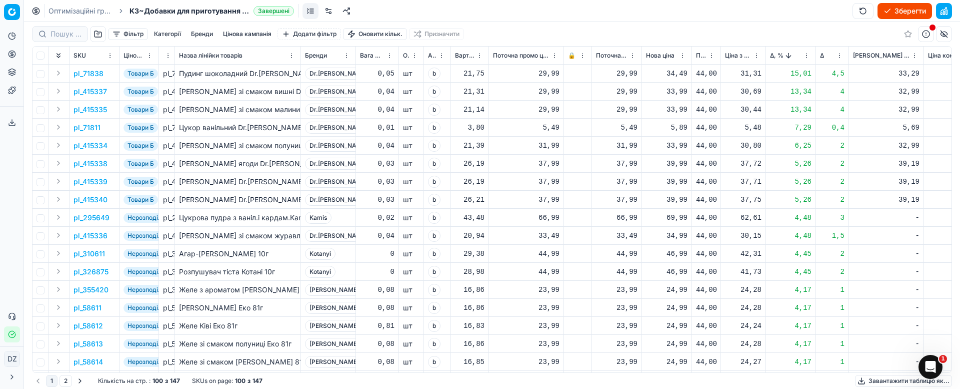
click at [100, 38] on button "button" at bounding box center [98, 34] width 16 height 16
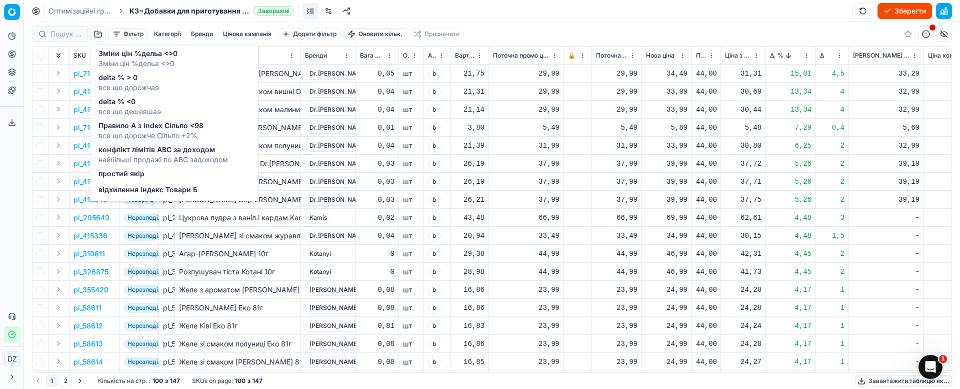
click at [154, 131] on span "все що дорожче Сільпо +2%" at bounding box center [151, 136] width 105 height 10
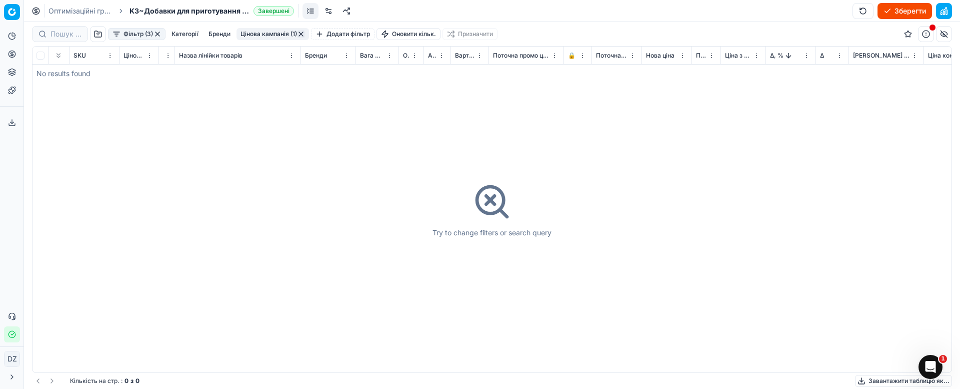
click at [159, 34] on button "button" at bounding box center [158, 34] width 8 height 8
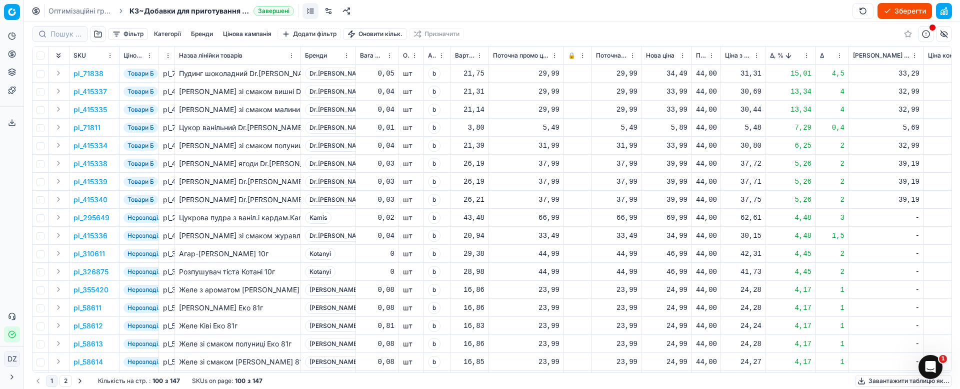
click at [98, 37] on button "button" at bounding box center [98, 34] width 16 height 16
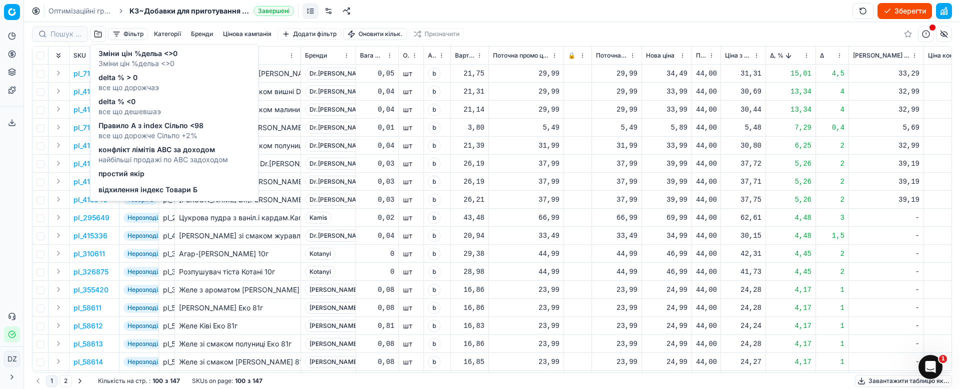
click at [133, 102] on span "delta % <0" at bounding box center [130, 102] width 63 height 10
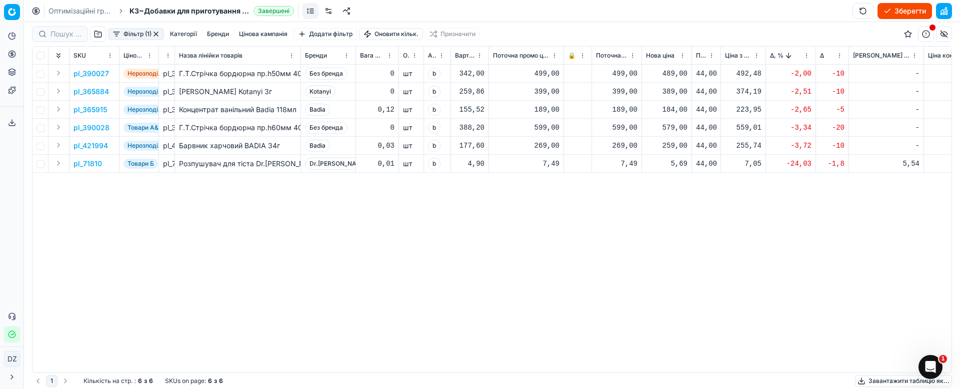
click at [156, 31] on button "button" at bounding box center [156, 34] width 8 height 8
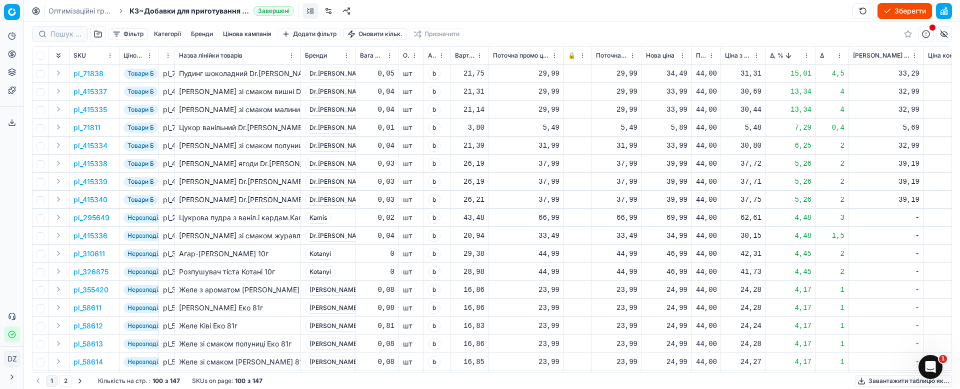
click at [98, 41] on button "button" at bounding box center [98, 34] width 16 height 16
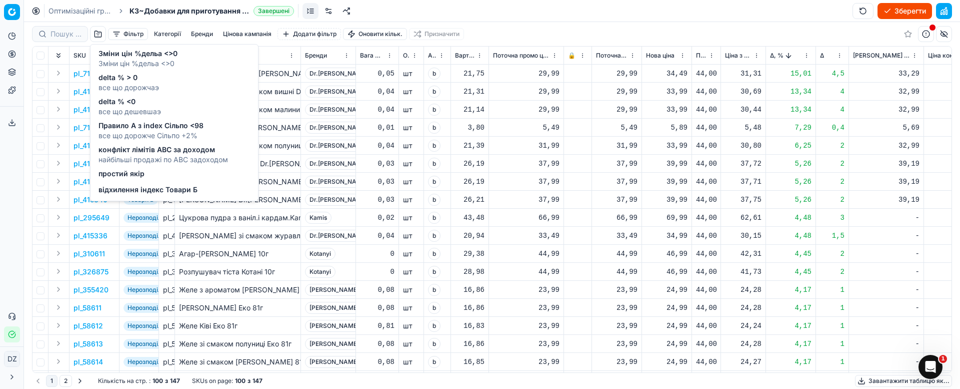
click at [164, 76] on div "delta % > 0 все що дорожчаэ" at bounding box center [175, 83] width 164 height 24
click at [168, 84] on div "delta % > 0 все що дорожчаэ" at bounding box center [175, 83] width 164 height 24
click at [112, 83] on span "все що дорожчаэ" at bounding box center [129, 88] width 61 height 10
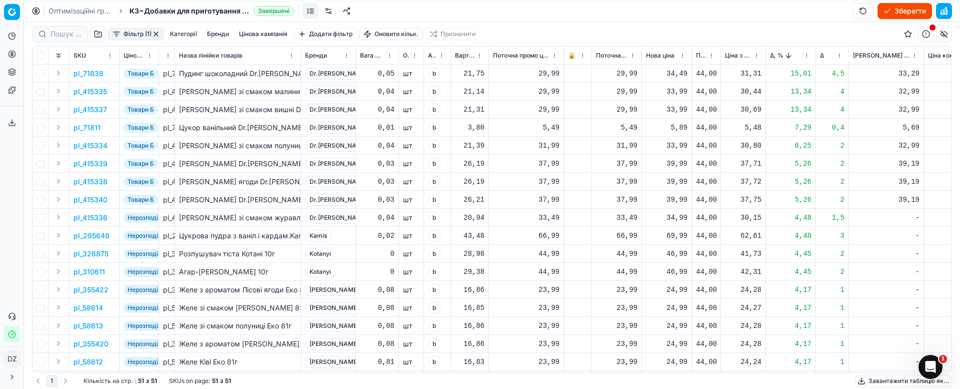
click at [151, 32] on button "Фільтр (1)" at bounding box center [136, 34] width 56 height 12
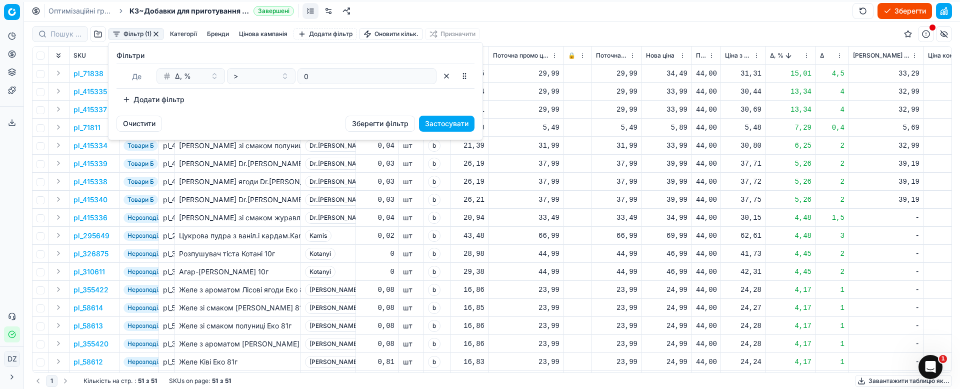
click at [156, 37] on html "Pricing platform Аналітика Цінова оптимізація Асортимент продукції Шаблони Серв…" at bounding box center [480, 194] width 960 height 389
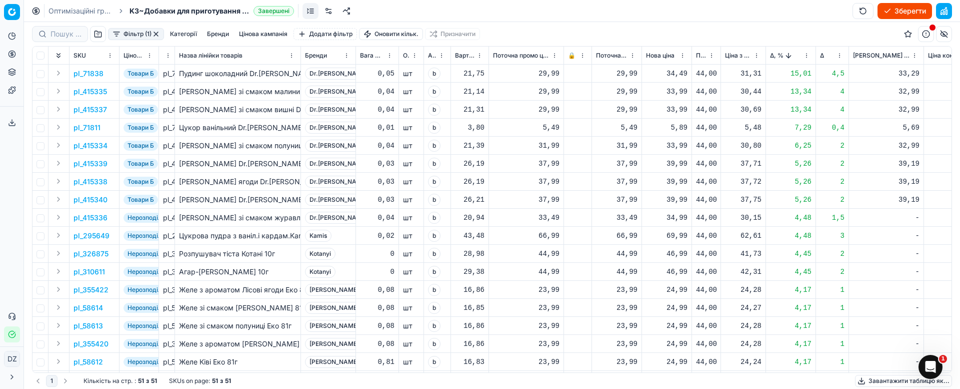
click at [157, 35] on button "button" at bounding box center [156, 34] width 8 height 8
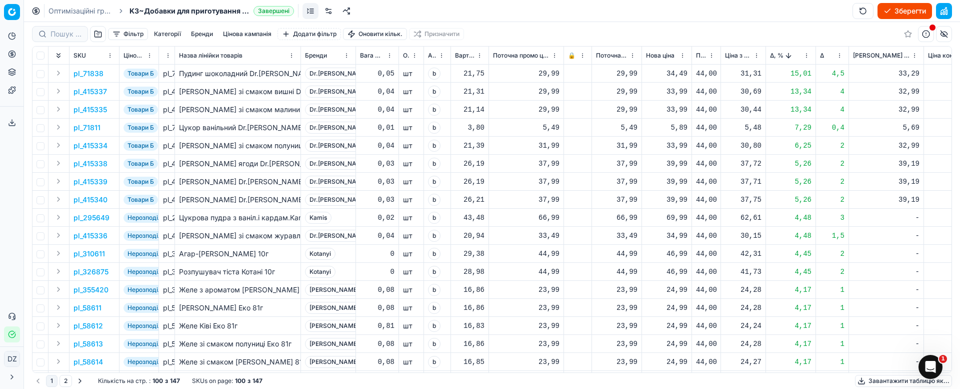
click at [900, 11] on button "Зберегти" at bounding box center [905, 11] width 55 height 16
click at [387, 121] on td "0,01" at bounding box center [377, 128] width 43 height 18
click at [883, 13] on button "Застосувати ціни" at bounding box center [890, 11] width 83 height 16
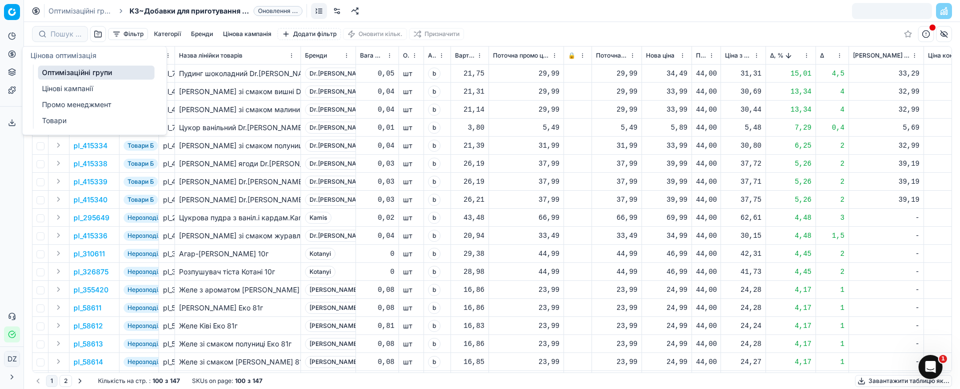
click at [15, 54] on circle at bounding box center [12, 54] width 7 height 7
click at [97, 71] on link "Оптимізаційні групи" at bounding box center [96, 73] width 117 height 14
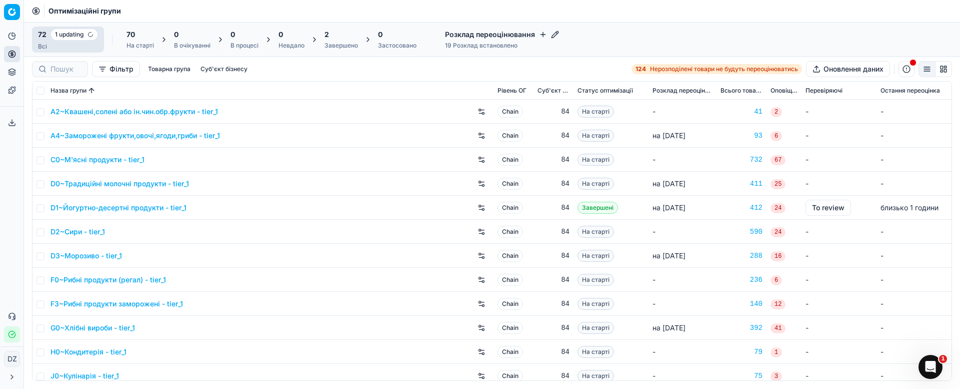
click at [337, 41] on div "2 Завершено" at bounding box center [342, 40] width 34 height 20
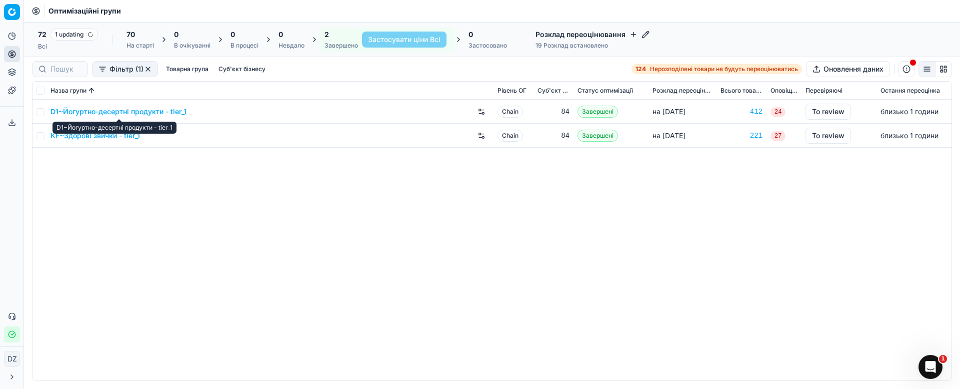
click at [156, 115] on link "D1~Йогуртно-десертні продукти - tier_1" at bounding box center [119, 112] width 136 height 10
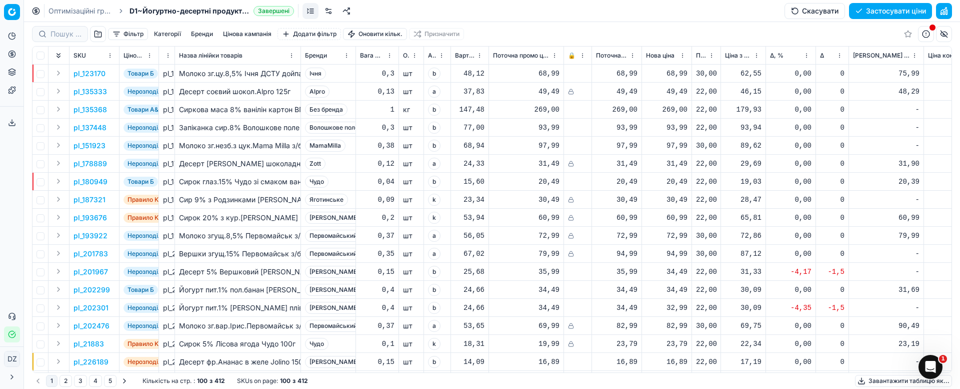
click at [264, 33] on button "Цінова кампанія" at bounding box center [247, 34] width 57 height 12
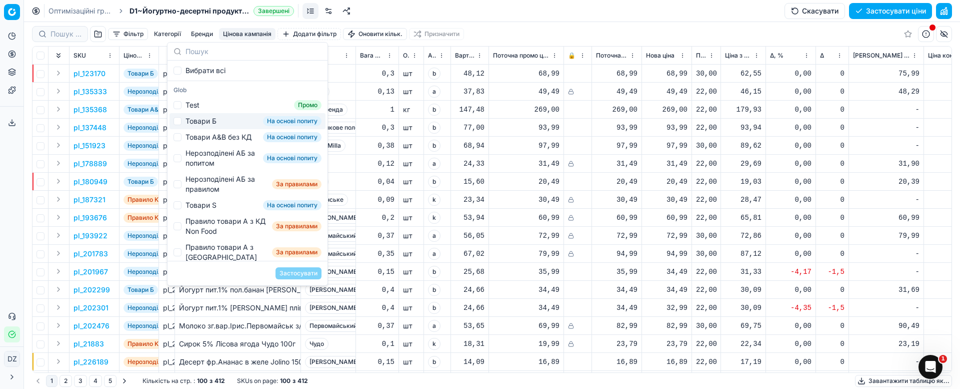
click at [212, 125] on div "Товари Б" at bounding box center [201, 121] width 31 height 10
checkbox input "true"
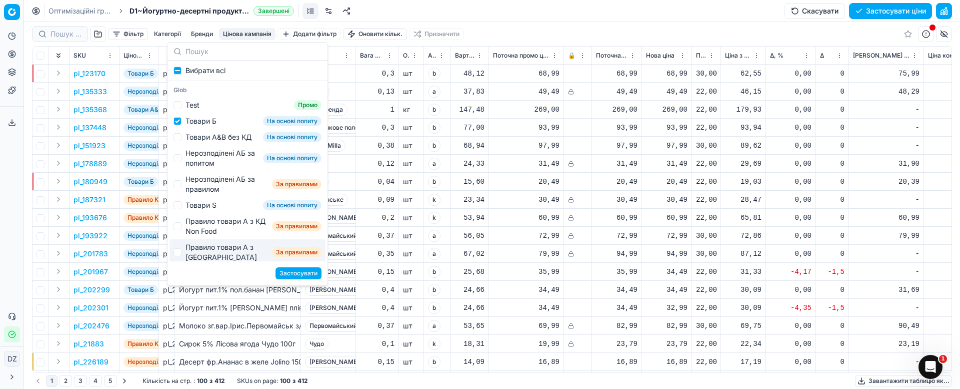
click at [291, 275] on button "Застосувати" at bounding box center [299, 273] width 46 height 12
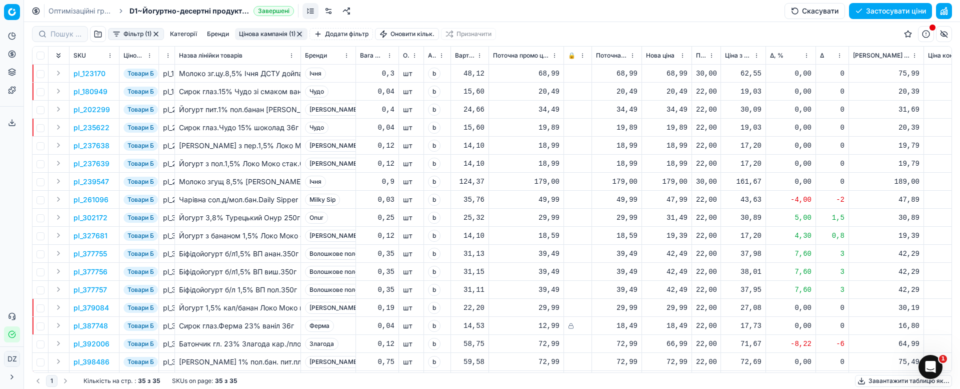
click at [772, 54] on span "Δ, %" at bounding box center [777, 56] width 14 height 8
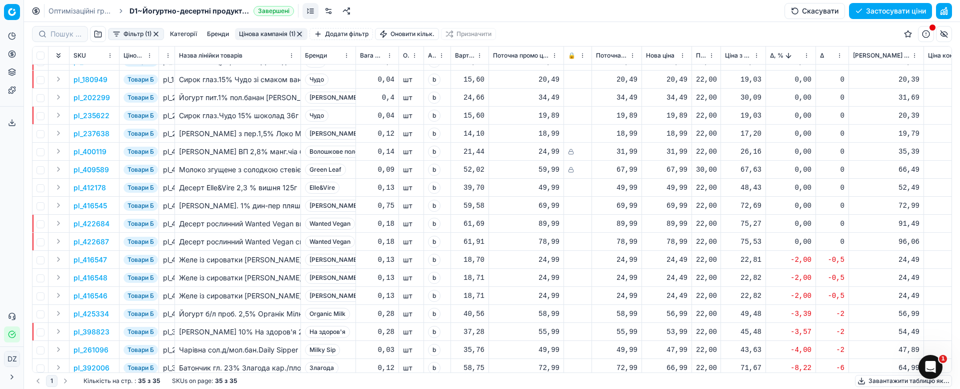
scroll to position [334, 0]
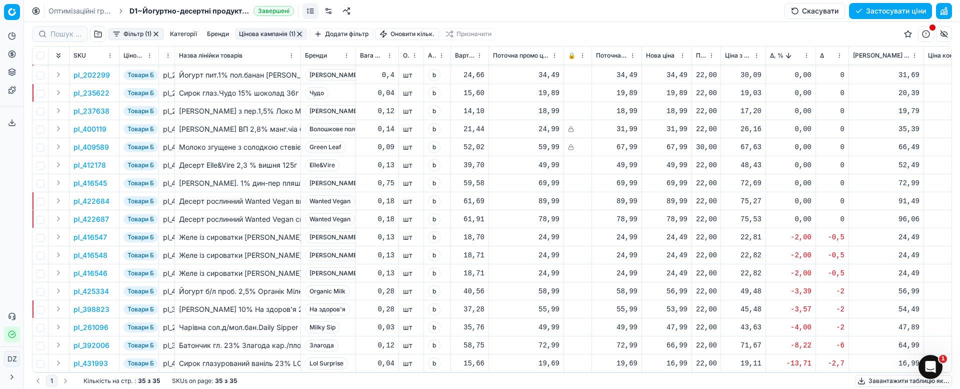
click at [92, 232] on p "pl_416547" at bounding box center [91, 237] width 34 height 10
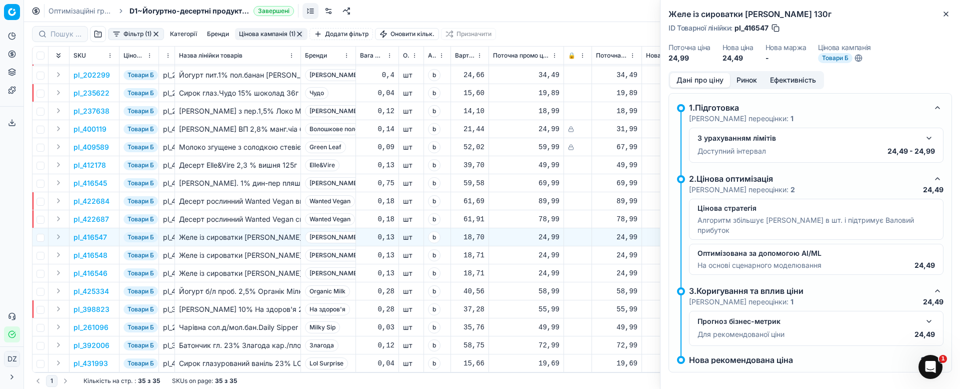
click at [746, 81] on button "Ринок" at bounding box center [747, 80] width 34 height 15
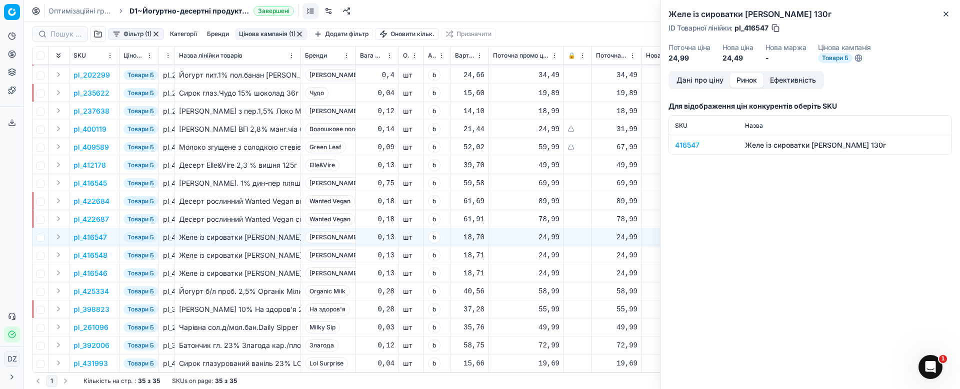
click at [678, 150] on td "416547" at bounding box center [704, 145] width 70 height 19
click at [683, 146] on div "416547" at bounding box center [704, 145] width 58 height 10
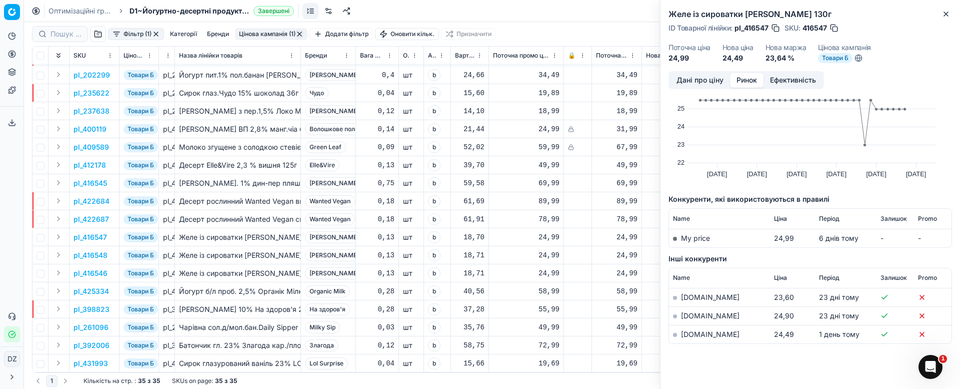
scroll to position [42, 0]
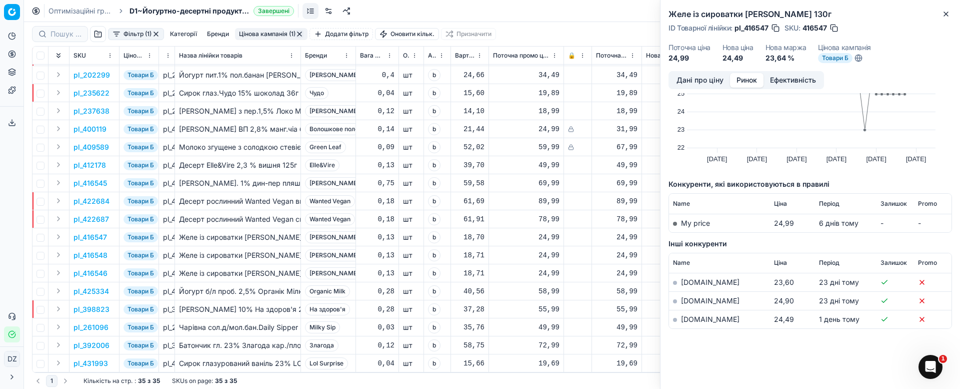
click at [688, 320] on link "[DOMAIN_NAME]" at bounding box center [710, 319] width 59 height 9
click at [943, 9] on button "Close" at bounding box center [946, 14] width 12 height 12
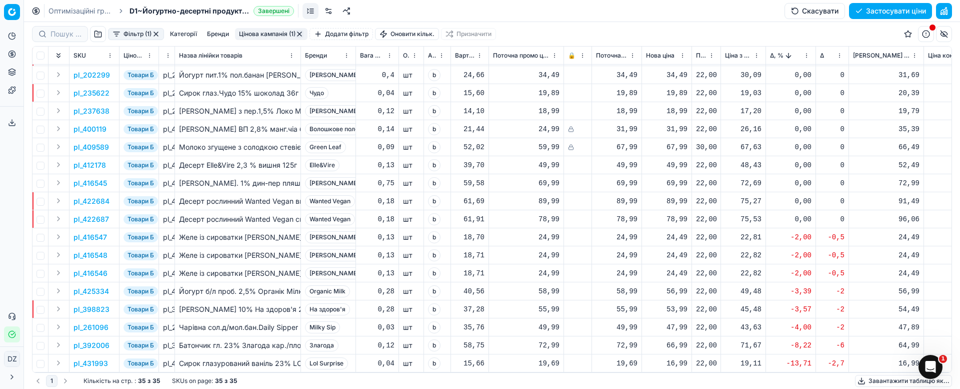
click at [675, 232] on div "24,49" at bounding box center [667, 237] width 42 height 10
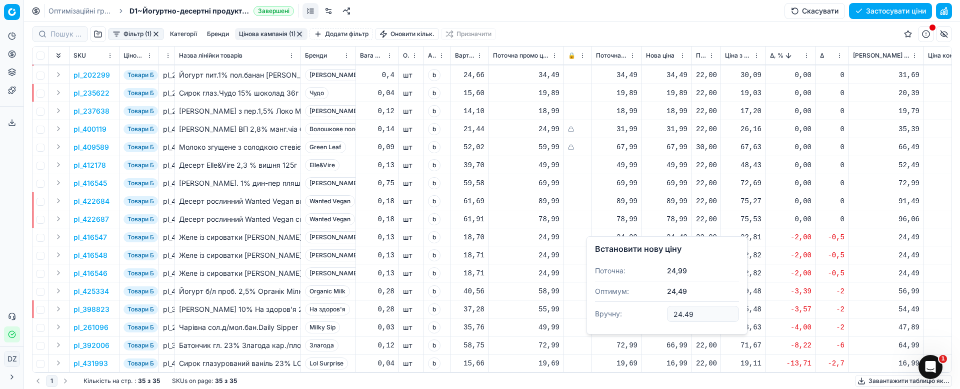
drag, startPoint x: 705, startPoint y: 317, endPoint x: 639, endPoint y: 312, distance: 65.7
click at [639, 312] on dl "Поточна: 24,99 Оптимум: 24,49 Вручну: 24.49" at bounding box center [667, 293] width 144 height 65
type input "24.009"
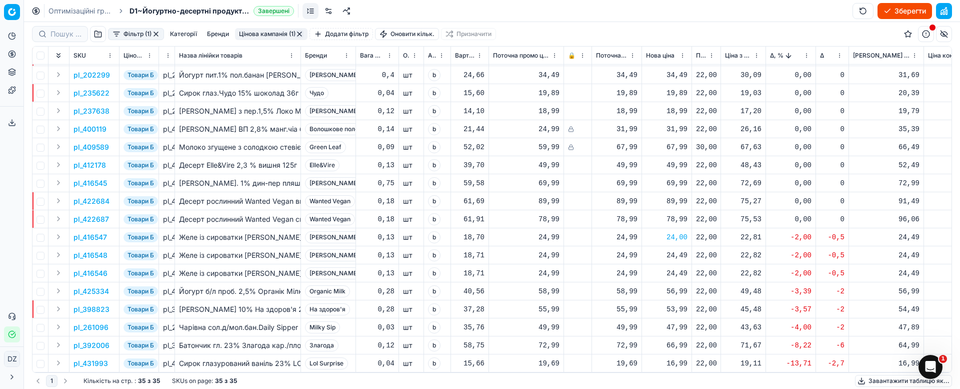
click at [676, 232] on div "24,00" at bounding box center [667, 237] width 42 height 10
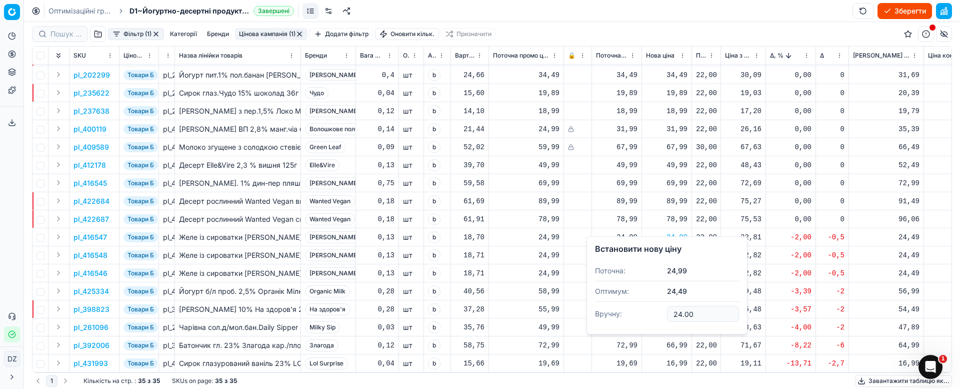
drag, startPoint x: 712, startPoint y: 314, endPoint x: 642, endPoint y: 305, distance: 71.1
click at [642, 305] on dl "Поточна: 24,99 Оптимум: 24,49 Вручну: 24.00" at bounding box center [667, 293] width 144 height 65
type input "24.99"
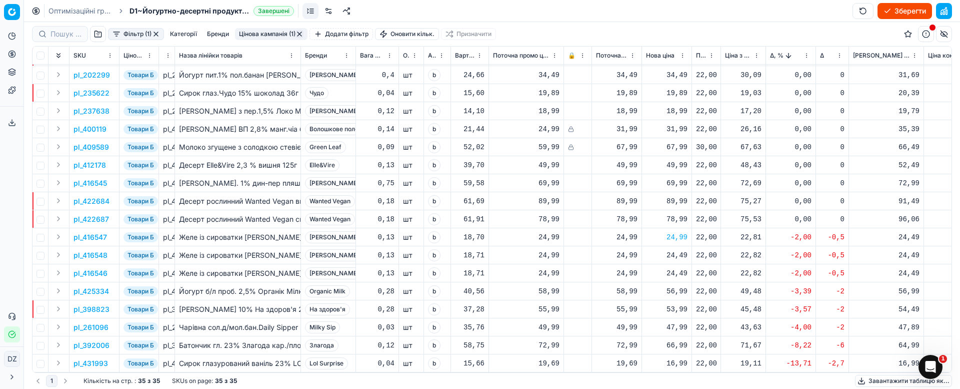
click at [672, 250] on div "24,49" at bounding box center [667, 255] width 42 height 10
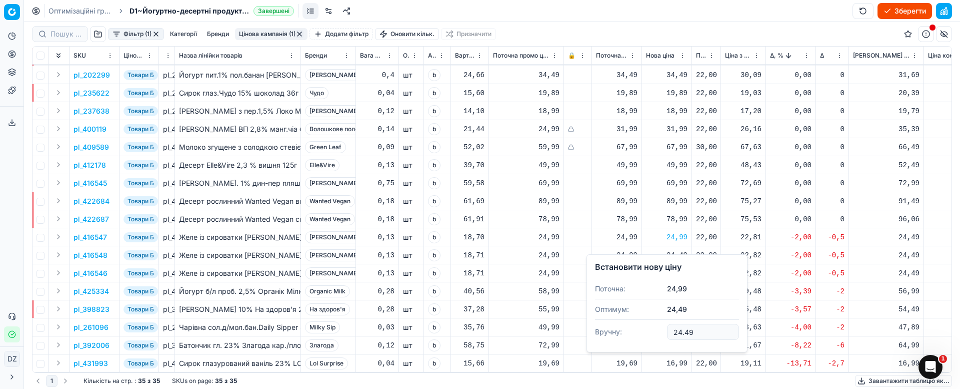
drag, startPoint x: 677, startPoint y: 331, endPoint x: 640, endPoint y: 327, distance: 37.2
click at [642, 328] on dl "Поточна: 24,99 Оптимум: 24,49 Вручну: 24.49" at bounding box center [667, 311] width 144 height 65
type input "24.99"
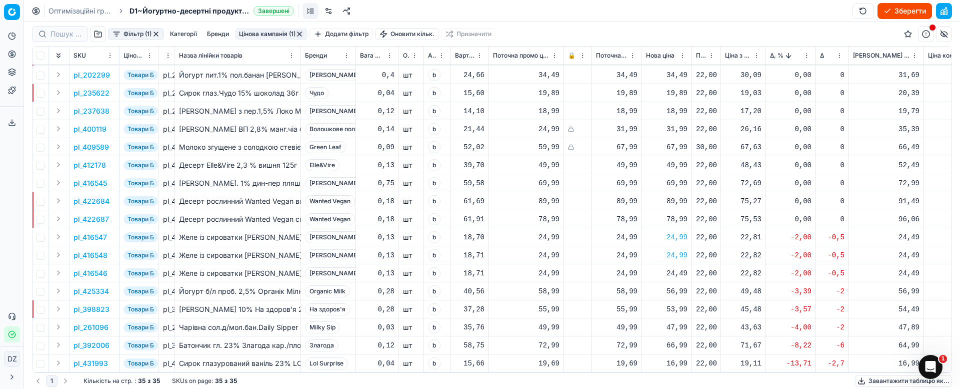
click at [683, 268] on div "24,49" at bounding box center [667, 273] width 42 height 10
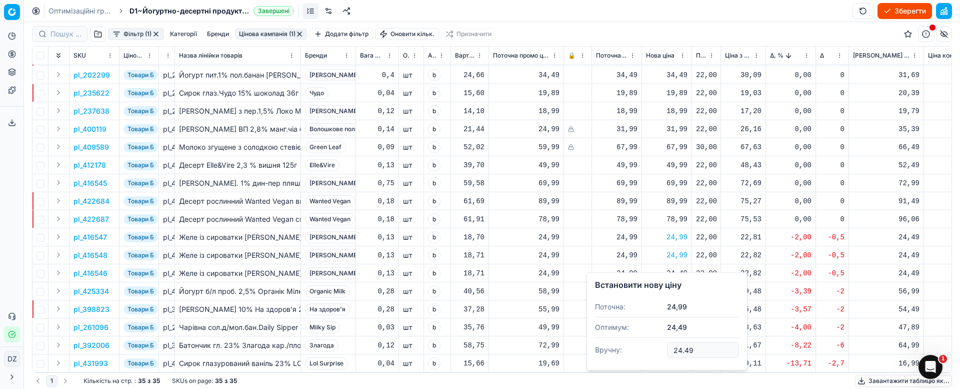
drag, startPoint x: 714, startPoint y: 348, endPoint x: 614, endPoint y: 339, distance: 100.4
click at [616, 339] on dl "Поточна: 24,99 Оптимум: 24,49 Вручну: 24.49" at bounding box center [667, 329] width 144 height 65
type input "24.99"
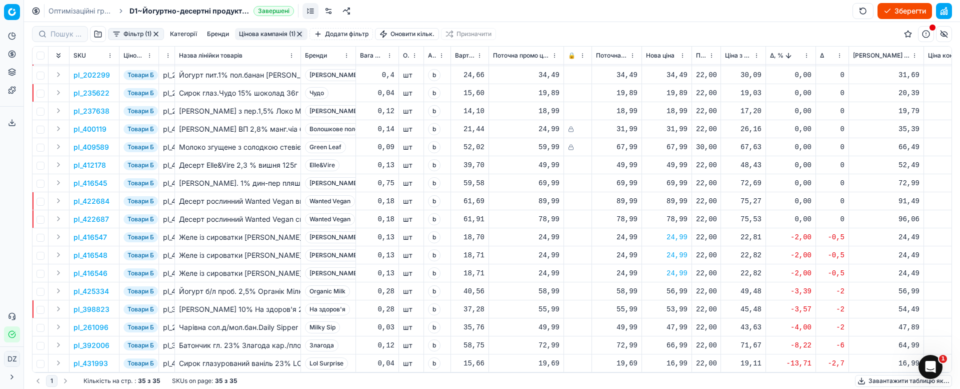
click at [677, 286] on div "56,99" at bounding box center [667, 291] width 42 height 10
drag, startPoint x: 711, startPoint y: 360, endPoint x: 636, endPoint y: 363, distance: 75.1
click at [636, 363] on dl "Поточна: 58,99 Оптимум: 56,99 Вручну: 56.99" at bounding box center [667, 347] width 144 height 65
type input "58.99"
click at [672, 304] on div "53,99" at bounding box center [667, 309] width 42 height 10
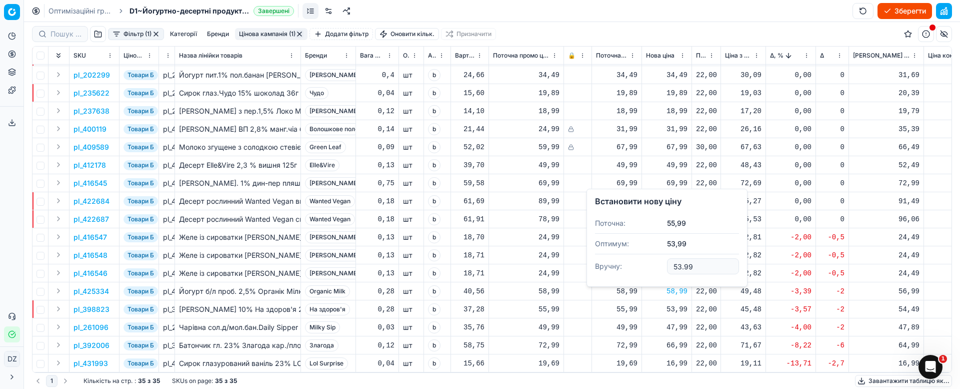
drag, startPoint x: 701, startPoint y: 268, endPoint x: 662, endPoint y: 264, distance: 39.8
click at [663, 264] on dl "Поточна: 55,99 Оптимум: 53,99 Вручну: 53.99" at bounding box center [667, 245] width 144 height 65
type input "58.99"
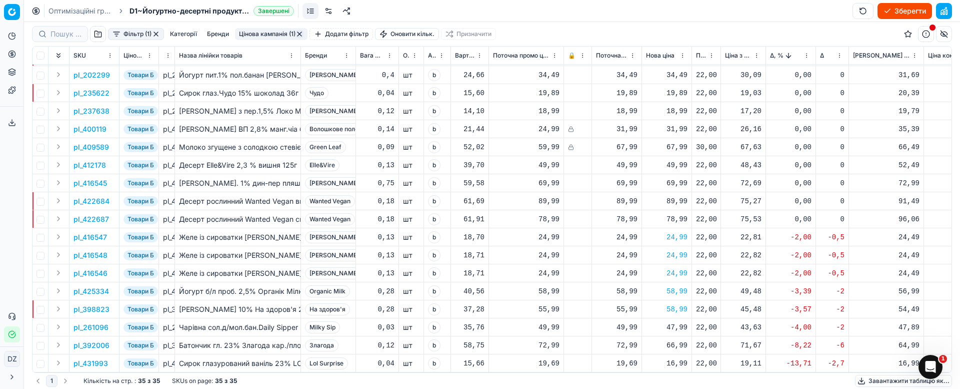
click at [684, 322] on div "47,99" at bounding box center [667, 327] width 42 height 10
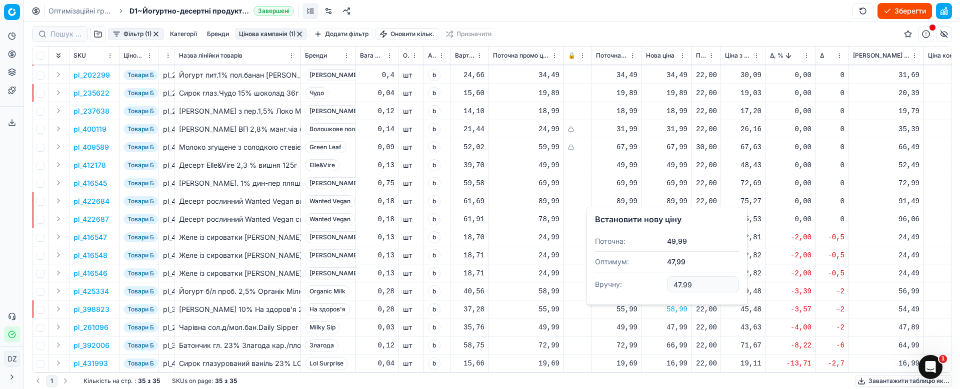
drag, startPoint x: 705, startPoint y: 289, endPoint x: 654, endPoint y: 276, distance: 52.3
click at [654, 276] on dl "Поточна: 49,99 Оптимум: 47,99 Вручну: 47.99" at bounding box center [667, 263] width 144 height 65
type input "49.99"
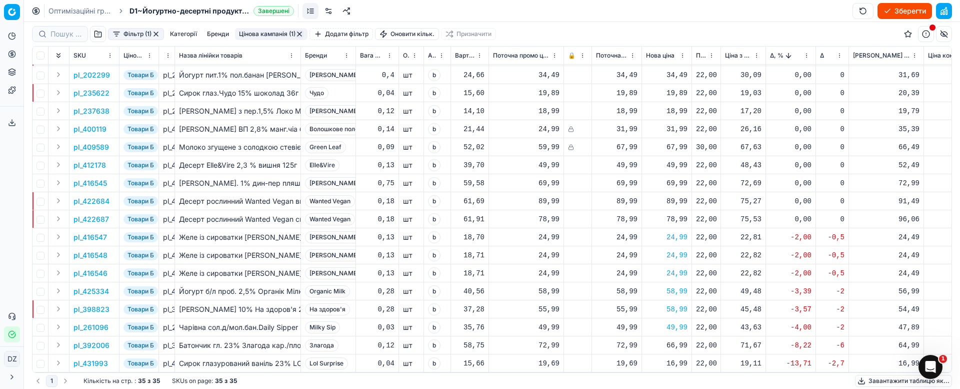
click at [673, 356] on div "16,99" at bounding box center [667, 363] width 42 height 18
drag, startPoint x: 705, startPoint y: 319, endPoint x: 635, endPoint y: 319, distance: 69.5
click at [635, 319] on dl "Поточна: 19,69 Оптимум: 16,99 Вручну: 16.99" at bounding box center [667, 299] width 144 height 65
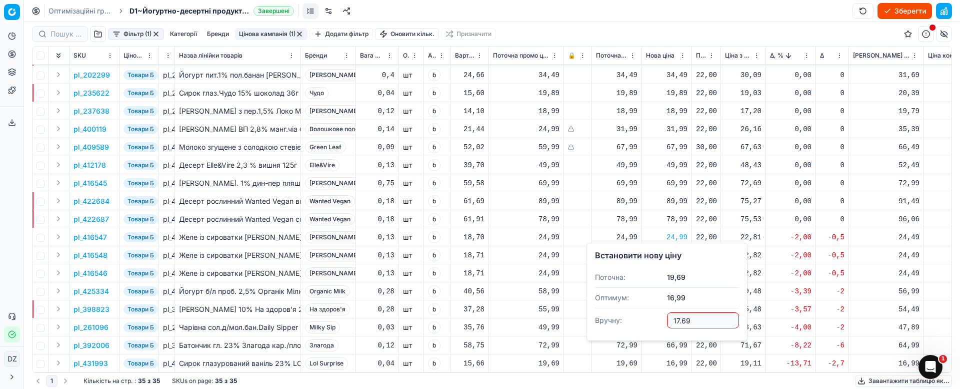
type input "17.69"
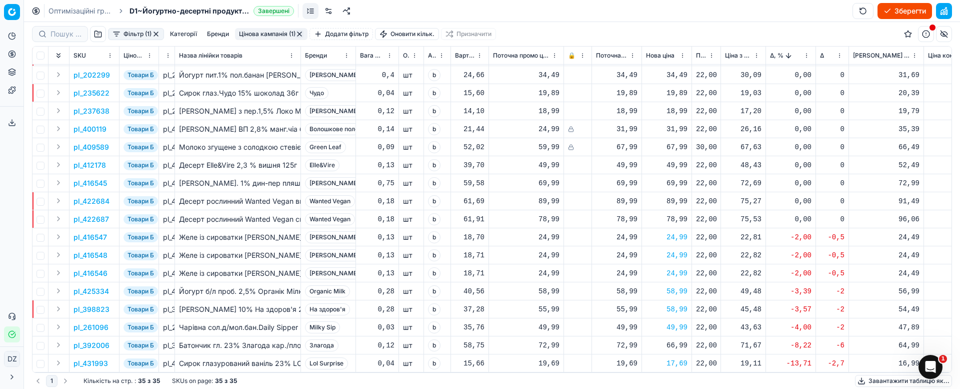
scroll to position [0, 0]
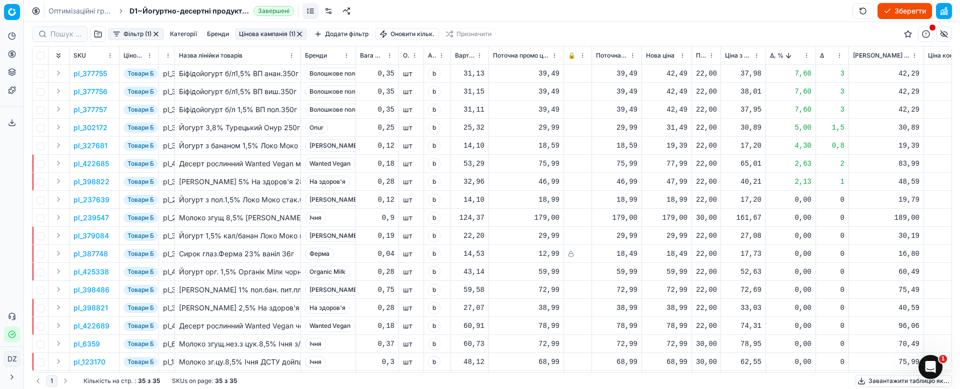
click at [302, 33] on button "button" at bounding box center [300, 34] width 8 height 8
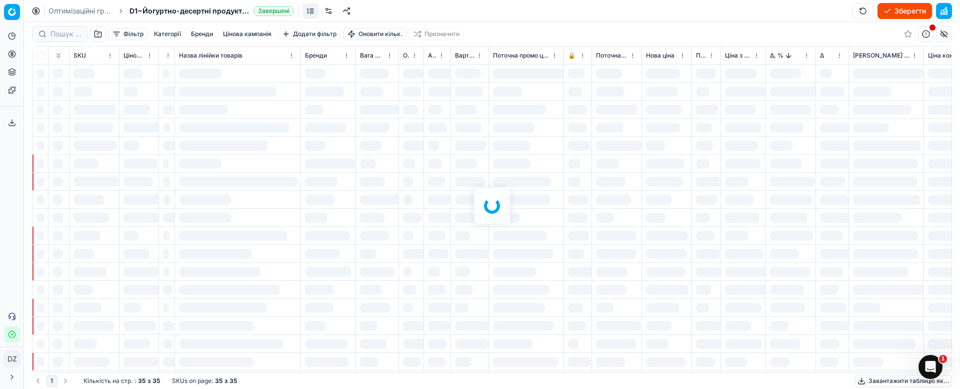
click at [249, 33] on button "Цінова кампанія" at bounding box center [247, 34] width 57 height 12
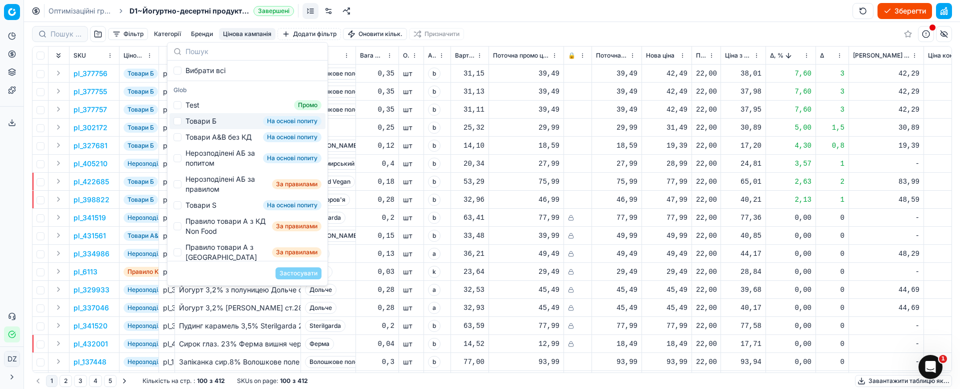
click at [199, 122] on div "Товари Б" at bounding box center [201, 121] width 31 height 10
drag, startPoint x: 217, startPoint y: 125, endPoint x: 214, endPoint y: 137, distance: 12.8
click at [216, 126] on div "Товари Б На основі попиту" at bounding box center [248, 121] width 156 height 16
checkbox input "false"
click at [215, 138] on div "Товари А&B без КД" at bounding box center [219, 137] width 66 height 10
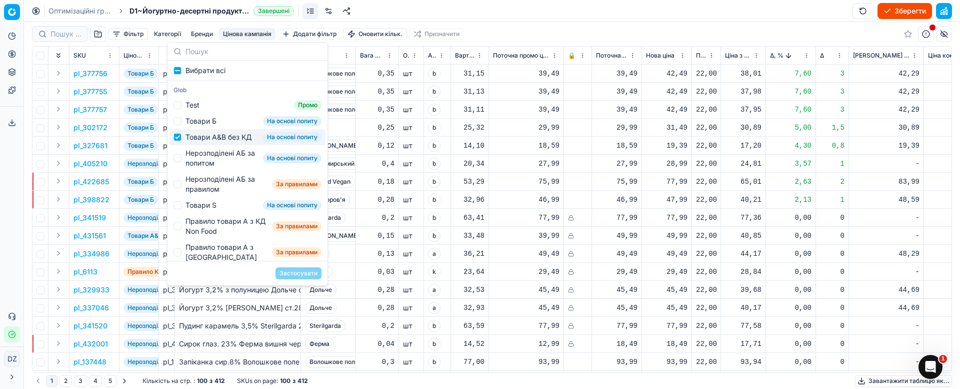
checkbox input "true"
click at [295, 273] on button "Застосувати" at bounding box center [299, 273] width 46 height 12
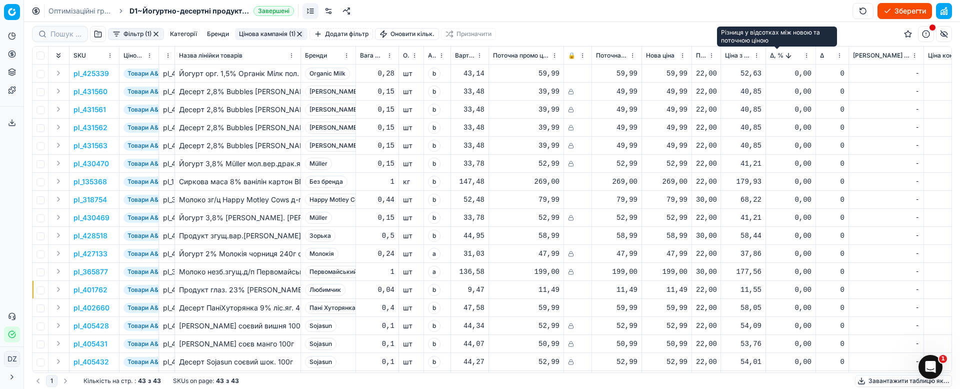
click at [771, 55] on span "Δ, %" at bounding box center [777, 56] width 14 height 8
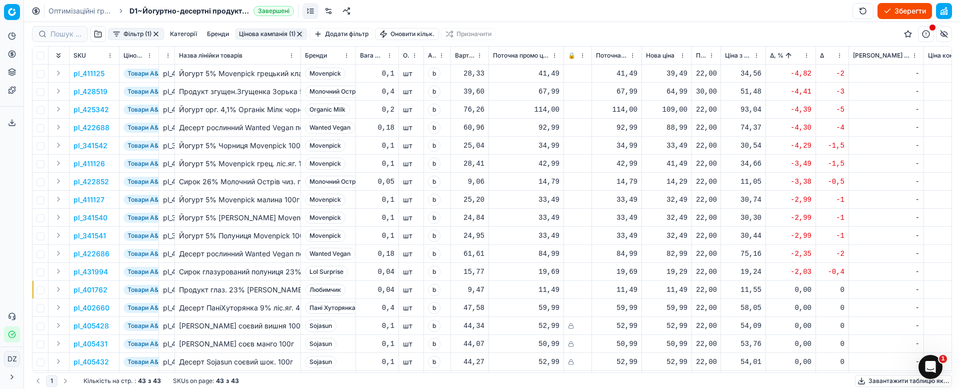
click at [297, 32] on button "button" at bounding box center [300, 34] width 8 height 8
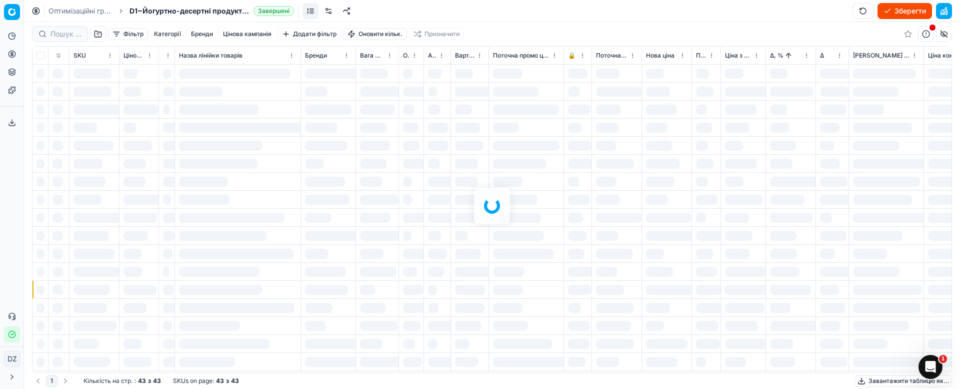
click at [97, 35] on button "button" at bounding box center [98, 34] width 16 height 16
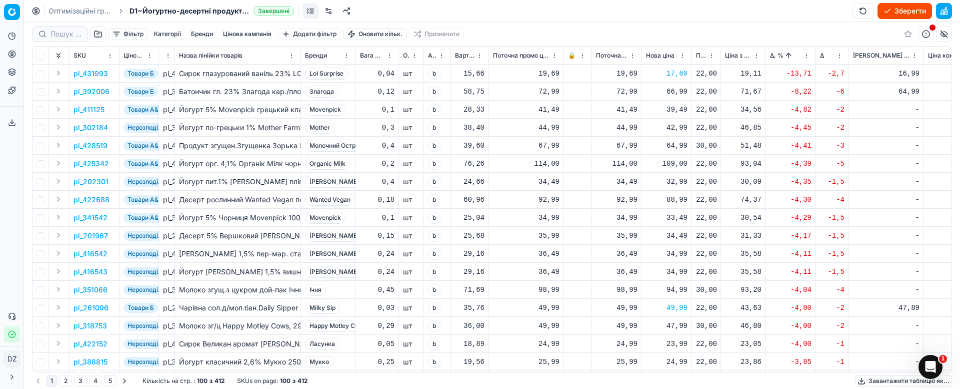
click at [98, 36] on button "button" at bounding box center [98, 34] width 16 height 16
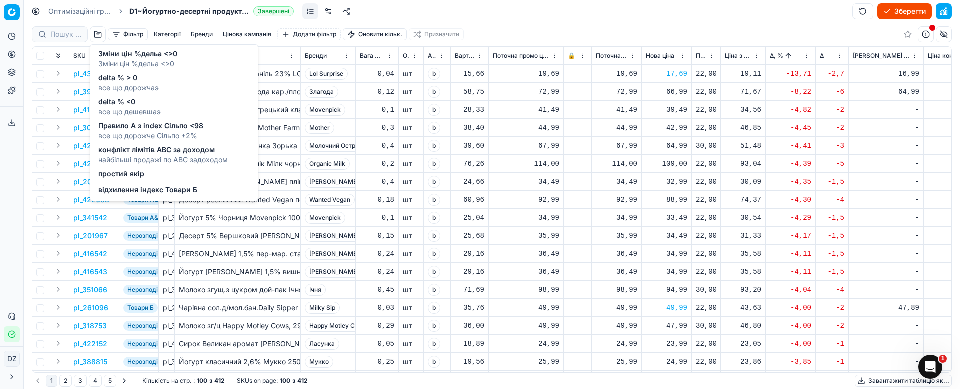
click at [136, 189] on span "відхилення індекс Товари Б" at bounding box center [148, 190] width 99 height 10
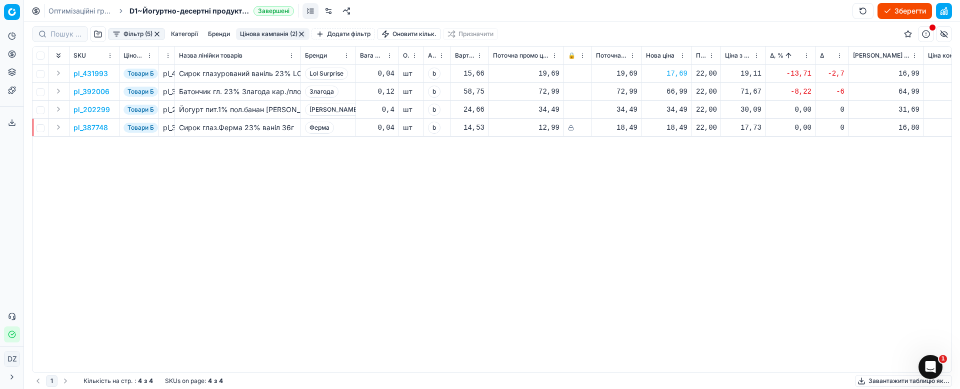
click at [75, 109] on p "pl_202299" at bounding box center [92, 110] width 37 height 10
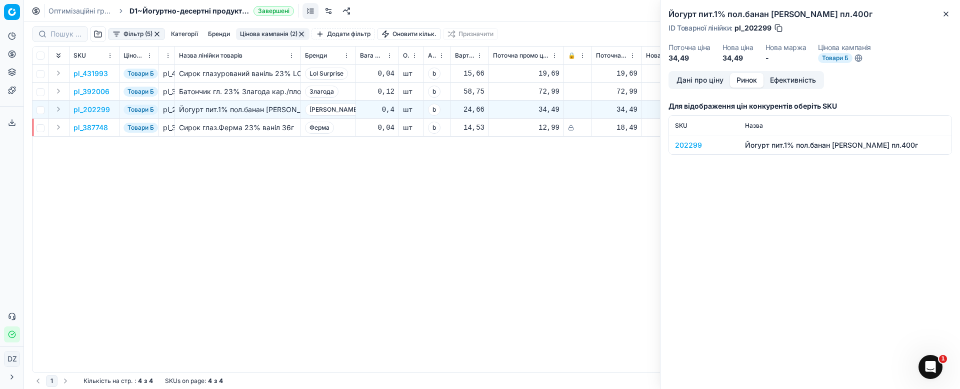
click at [741, 77] on button "Ринок" at bounding box center [747, 80] width 34 height 15
click at [691, 143] on div "202299" at bounding box center [704, 145] width 58 height 10
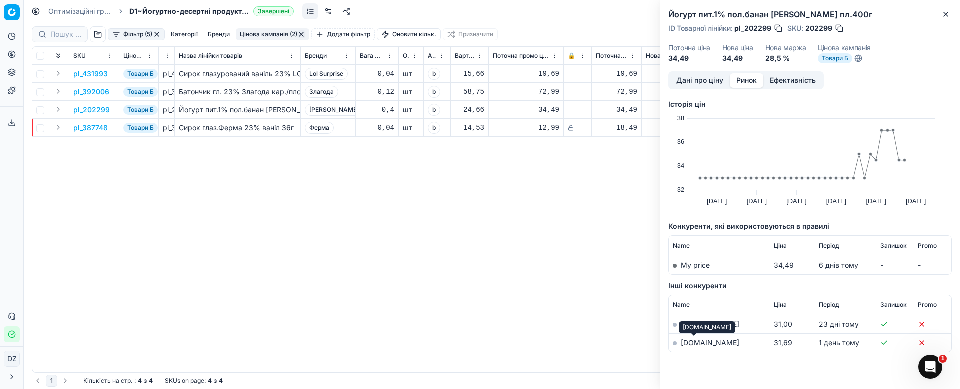
click at [687, 342] on link "[DOMAIN_NAME]" at bounding box center [710, 342] width 59 height 9
click at [946, 12] on icon "button" at bounding box center [946, 14] width 8 height 8
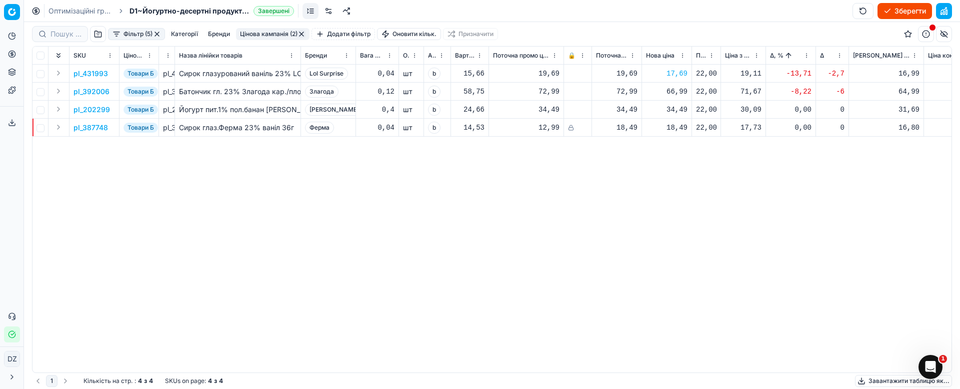
click at [678, 111] on div "34,49" at bounding box center [667, 110] width 42 height 10
drag, startPoint x: 699, startPoint y: 197, endPoint x: 651, endPoint y: 189, distance: 49.1
click at [665, 192] on dl "Поточна: 34,49 Оптимум: 34,49 Вручну: 34.49" at bounding box center [667, 177] width 144 height 65
type input "32.99"
click at [159, 33] on button "button" at bounding box center [157, 34] width 8 height 8
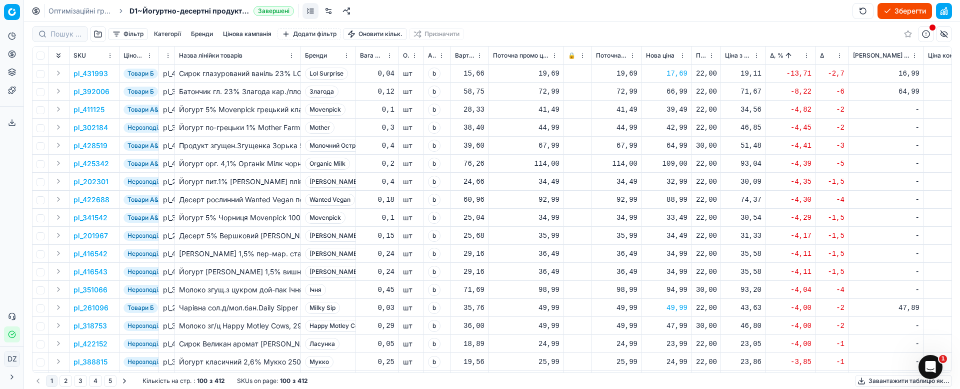
click at [102, 38] on button "button" at bounding box center [98, 34] width 16 height 16
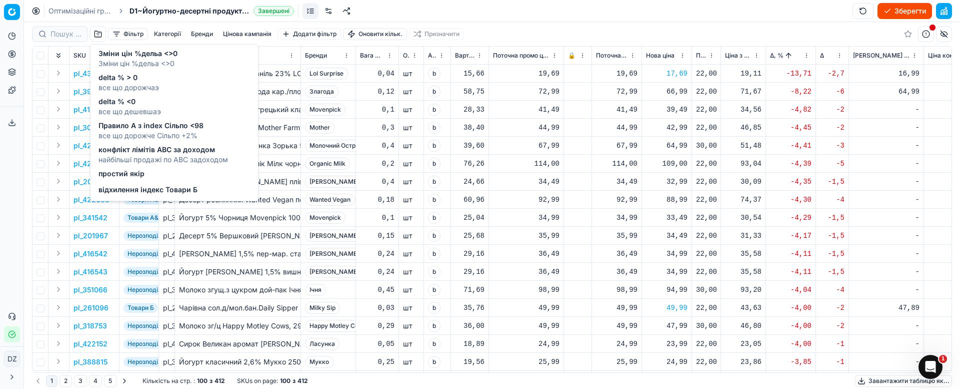
click at [172, 161] on span "найбільші продажі по АВС задоходом" at bounding box center [164, 160] width 130 height 10
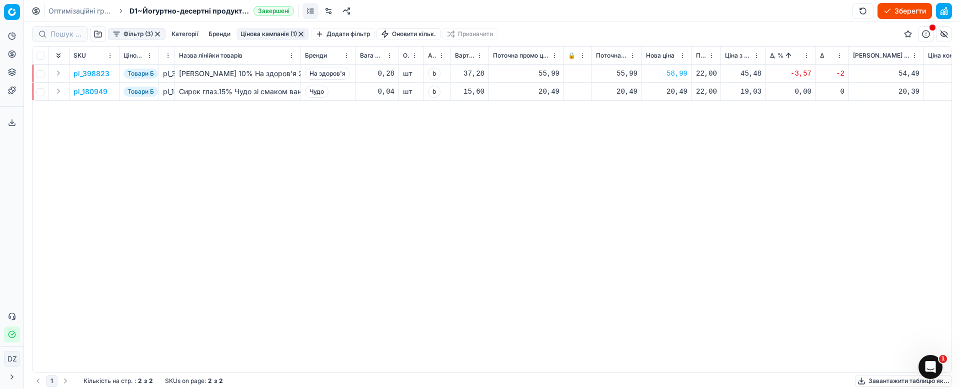
click at [672, 76] on div "58,99" at bounding box center [667, 74] width 42 height 10
drag, startPoint x: 700, startPoint y: 162, endPoint x: 642, endPoint y: 161, distance: 58.0
click at [642, 161] on dl "Поточна: 55,99 Оптимум: 53,99 Вручну: 58.99" at bounding box center [667, 141] width 144 height 65
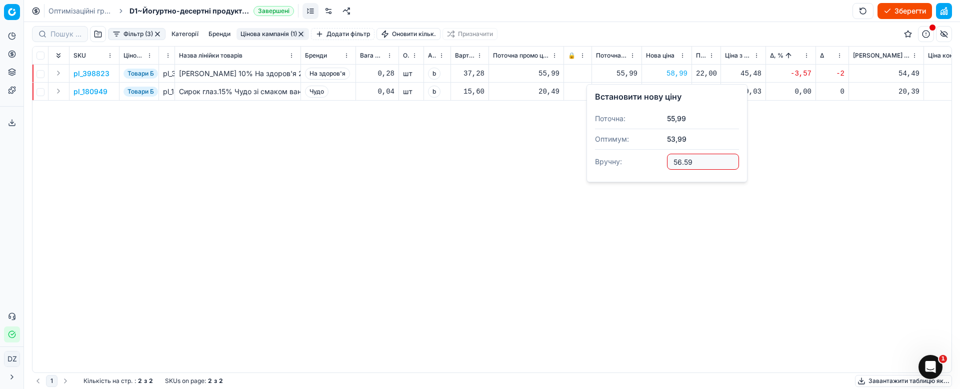
type input "56.59"
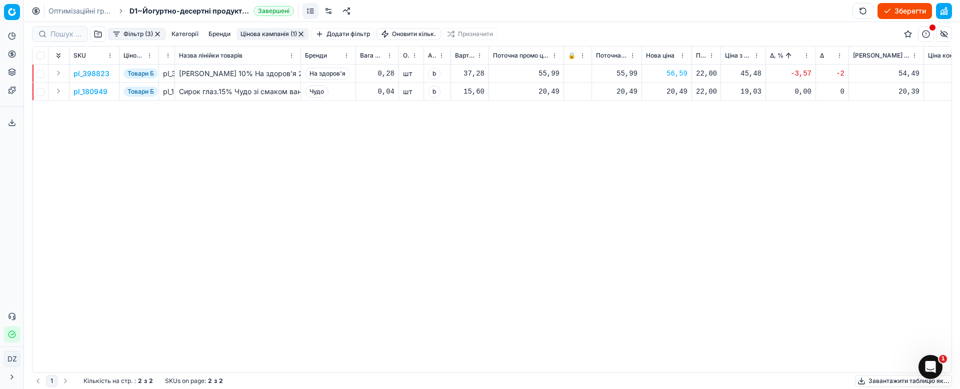
click at [679, 92] on div "20,49" at bounding box center [667, 92] width 42 height 10
drag, startPoint x: 698, startPoint y: 177, endPoint x: 636, endPoint y: 178, distance: 62.5
click at [636, 178] on dl "Поточна: 20,49 Оптимум: 20,49 Вручну: 20.49" at bounding box center [667, 159] width 144 height 65
type input "21.19"
click at [159, 37] on button "button" at bounding box center [158, 34] width 8 height 8
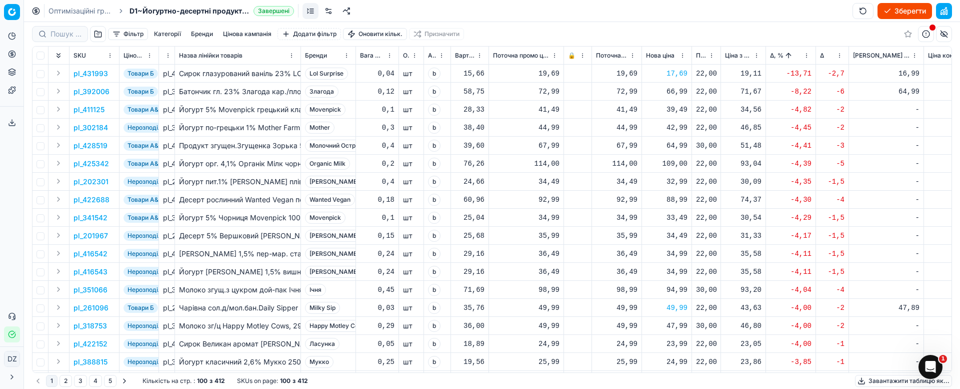
click at [99, 33] on button "button" at bounding box center [98, 34] width 16 height 16
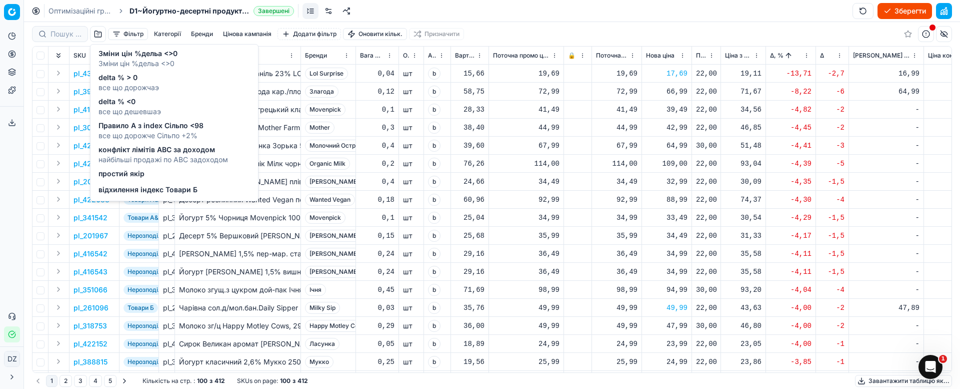
click at [171, 137] on span "все що дорожче Сільпо +2%" at bounding box center [151, 136] width 105 height 10
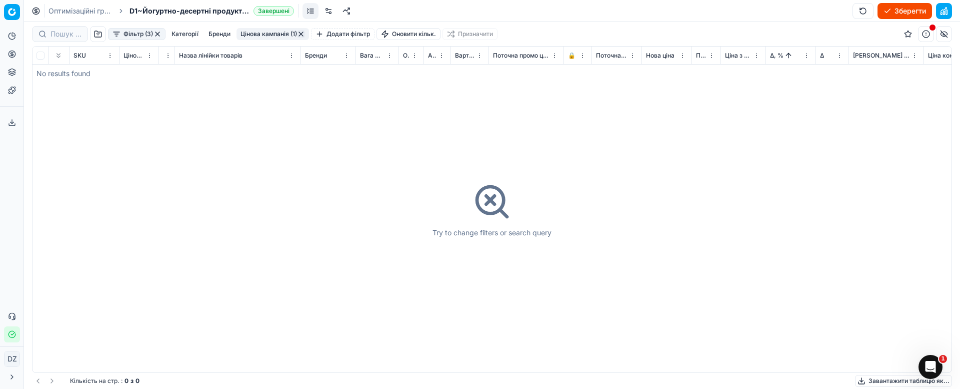
click at [156, 35] on button "button" at bounding box center [158, 34] width 8 height 8
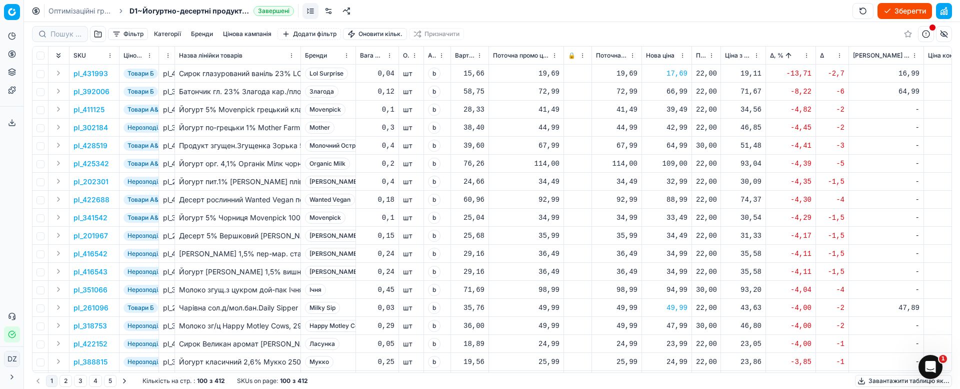
click at [939, 13] on button "button" at bounding box center [944, 11] width 16 height 16
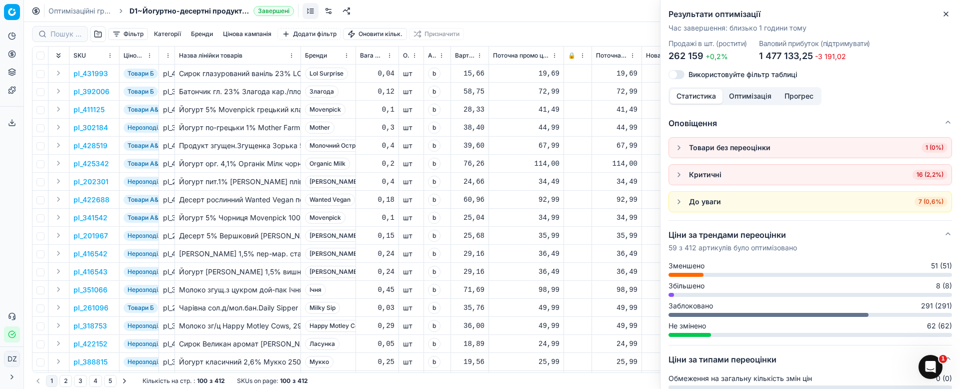
click at [679, 151] on button "button" at bounding box center [679, 148] width 12 height 12
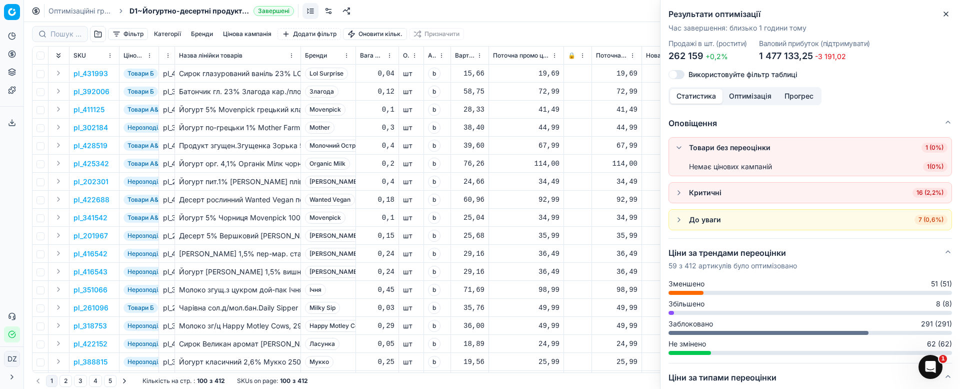
click at [759, 167] on div "Немає цінових кампаній" at bounding box center [730, 167] width 83 height 10
click at [923, 165] on span "1 ( 0% )" at bounding box center [935, 167] width 25 height 10
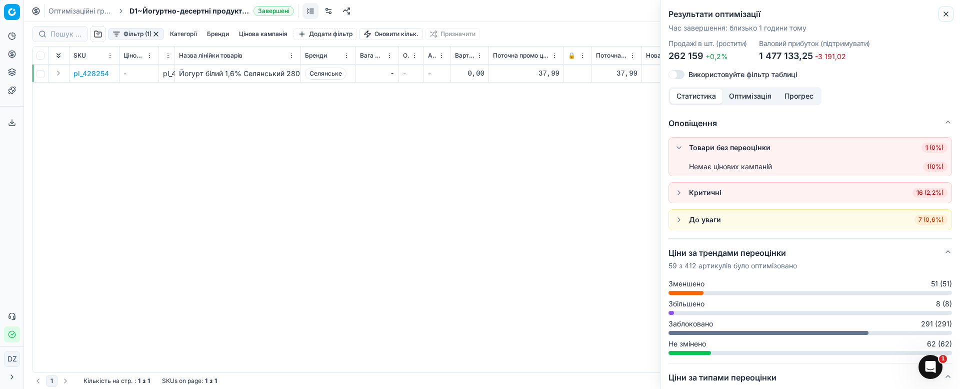
click at [947, 15] on icon "button" at bounding box center [946, 14] width 4 height 4
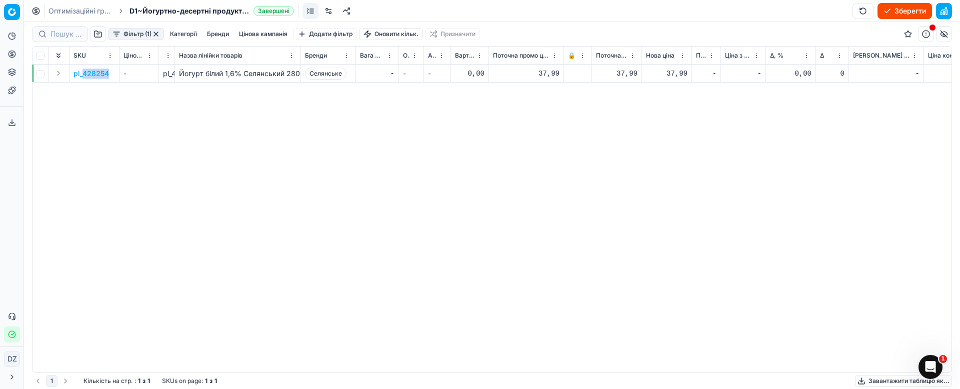
drag, startPoint x: 110, startPoint y: 72, endPoint x: 84, endPoint y: 73, distance: 26.5
click at [84, 73] on td "pl_428254" at bounding box center [95, 74] width 50 height 18
copy p "428254"
click at [942, 6] on button "button" at bounding box center [944, 11] width 16 height 16
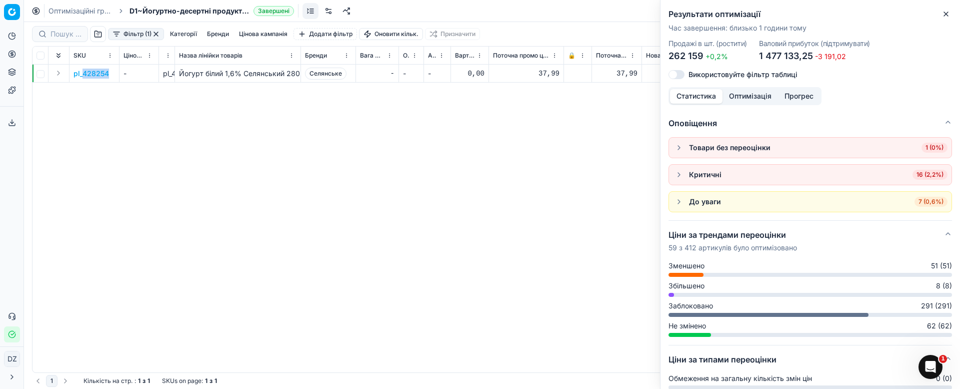
click at [680, 175] on button "button" at bounding box center [679, 175] width 12 height 12
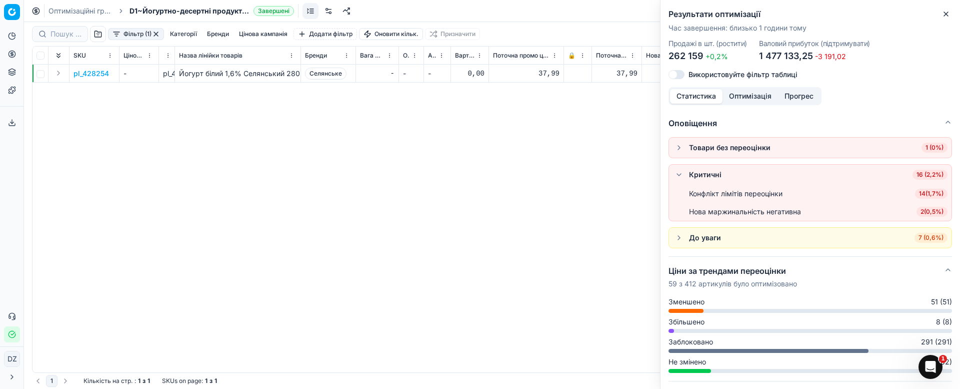
click at [746, 192] on div "Конфлікт лімітів переоцінки" at bounding box center [736, 194] width 94 height 10
click at [920, 192] on span "14 ( 1,7% )" at bounding box center [931, 194] width 33 height 10
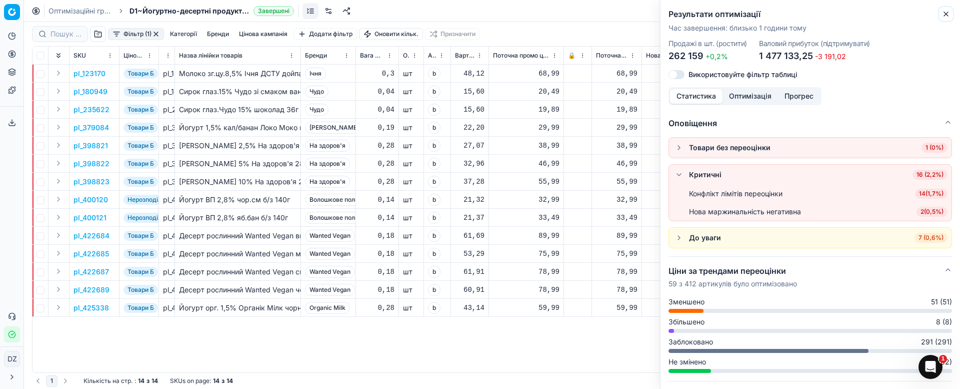
click at [945, 16] on icon "button" at bounding box center [946, 14] width 4 height 4
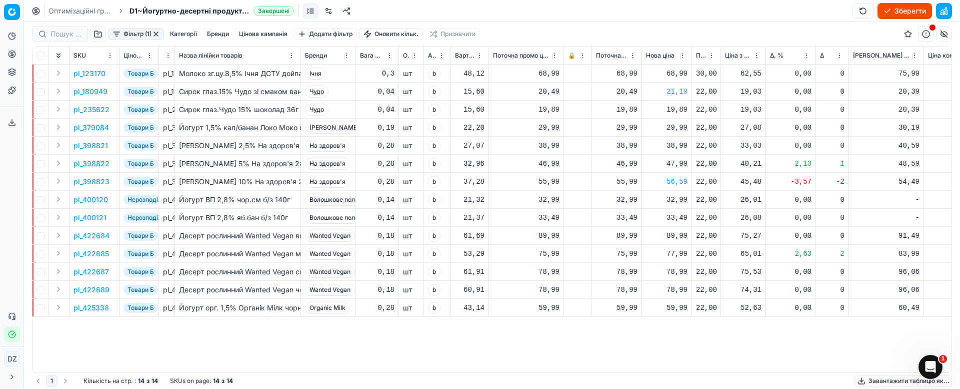
click at [81, 73] on p "pl_123170" at bounding box center [90, 74] width 32 height 10
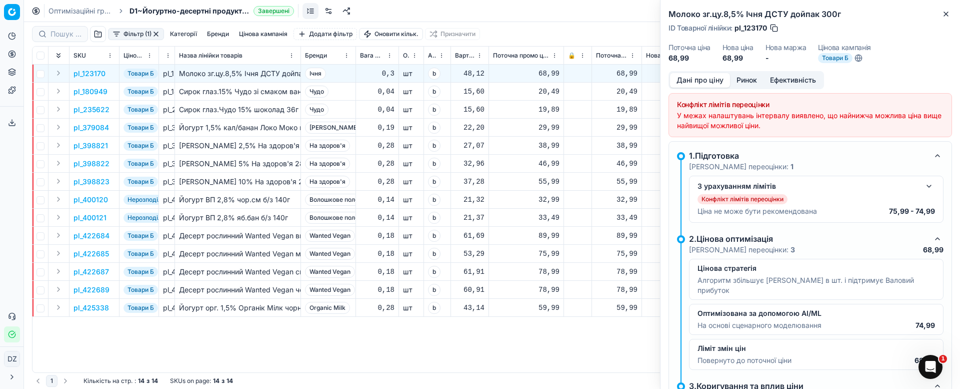
click at [747, 77] on button "Ринок" at bounding box center [747, 80] width 34 height 15
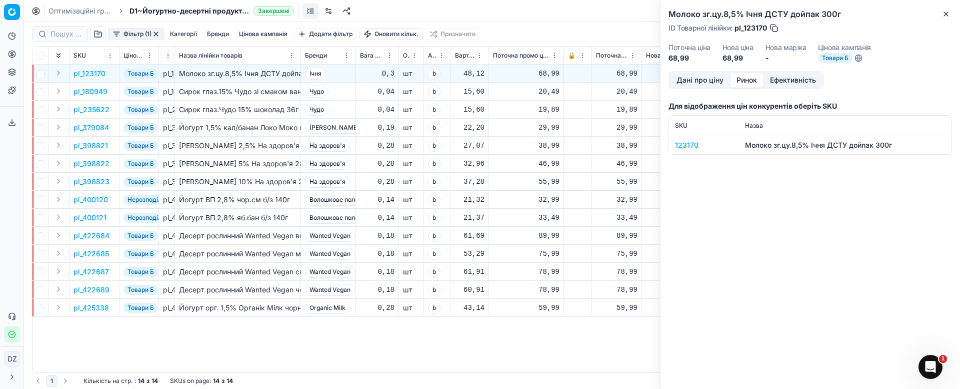
click at [689, 142] on div "123170" at bounding box center [704, 145] width 58 height 10
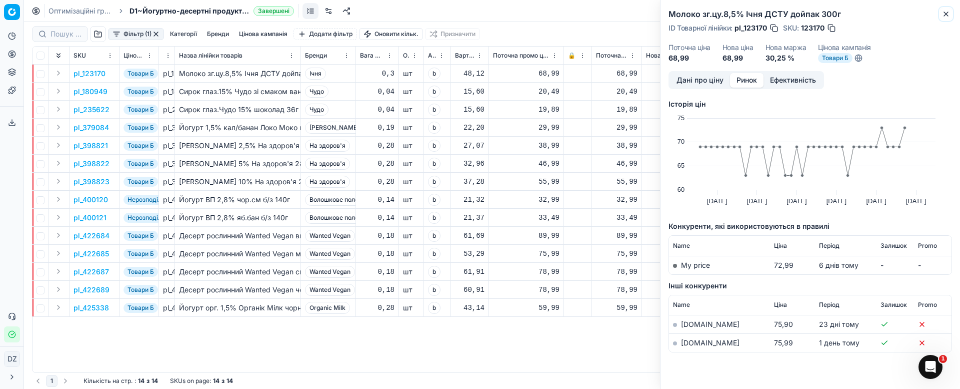
click at [951, 15] on button "Close" at bounding box center [946, 14] width 12 height 12
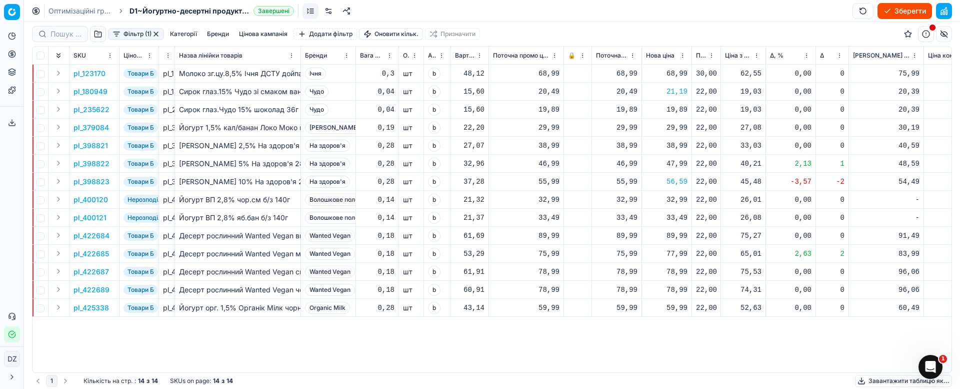
click at [99, 74] on p "pl_123170" at bounding box center [90, 74] width 32 height 10
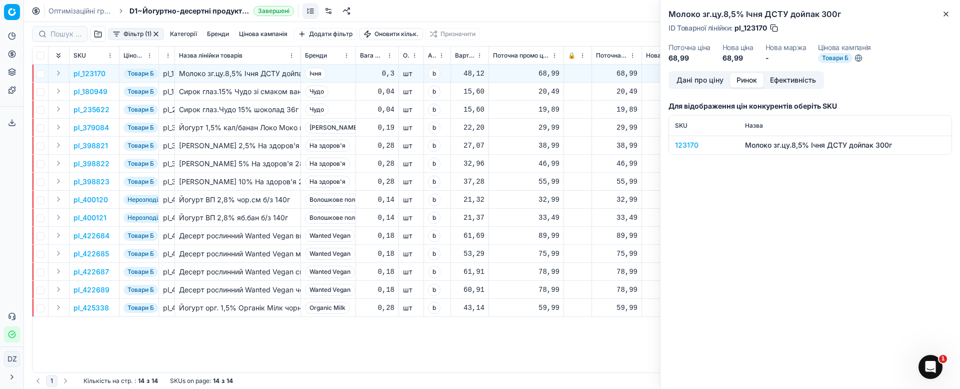
drag, startPoint x: 749, startPoint y: 79, endPoint x: 735, endPoint y: 139, distance: 61.1
click at [749, 80] on button "Ринок" at bounding box center [747, 80] width 34 height 15
click at [688, 145] on div "123170" at bounding box center [704, 145] width 58 height 10
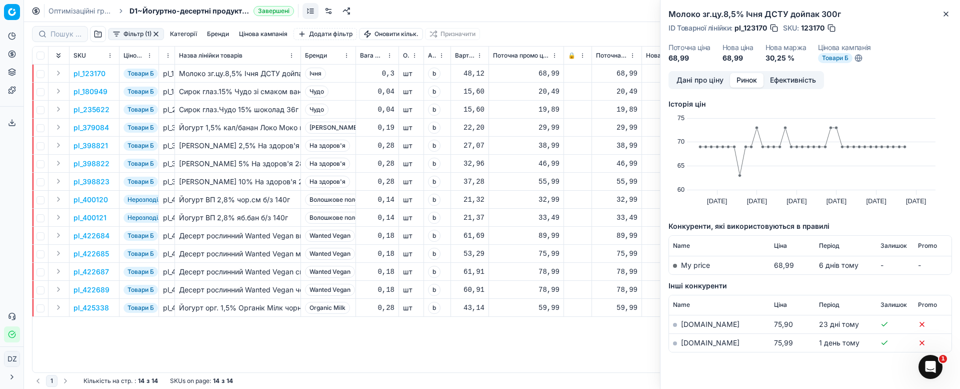
click at [698, 344] on link "[DOMAIN_NAME]" at bounding box center [710, 342] width 59 height 9
drag, startPoint x: 946, startPoint y: 16, endPoint x: 931, endPoint y: 23, distance: 16.6
click at [946, 14] on icon "button" at bounding box center [946, 14] width 8 height 8
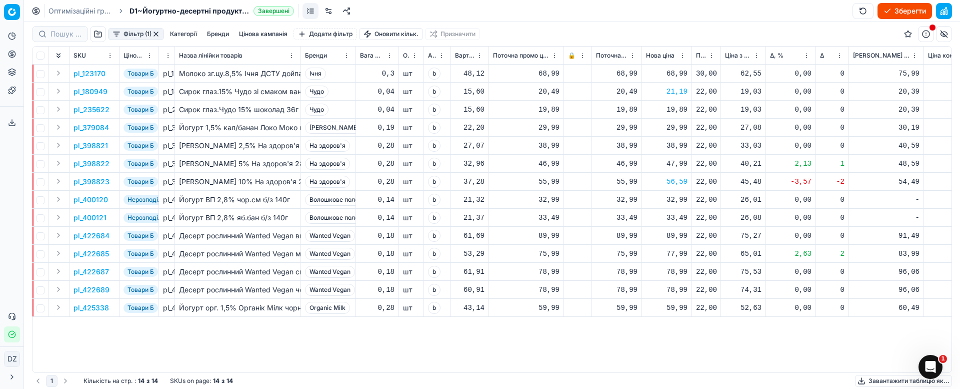
click at [90, 94] on p "pl_180949" at bounding box center [91, 92] width 34 height 10
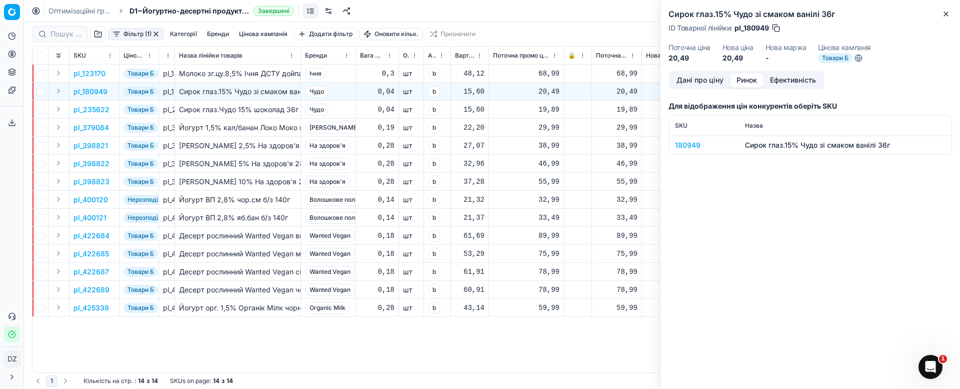
click at [749, 79] on button "Ринок" at bounding box center [747, 80] width 34 height 15
click at [687, 144] on div "180949" at bounding box center [704, 145] width 58 height 10
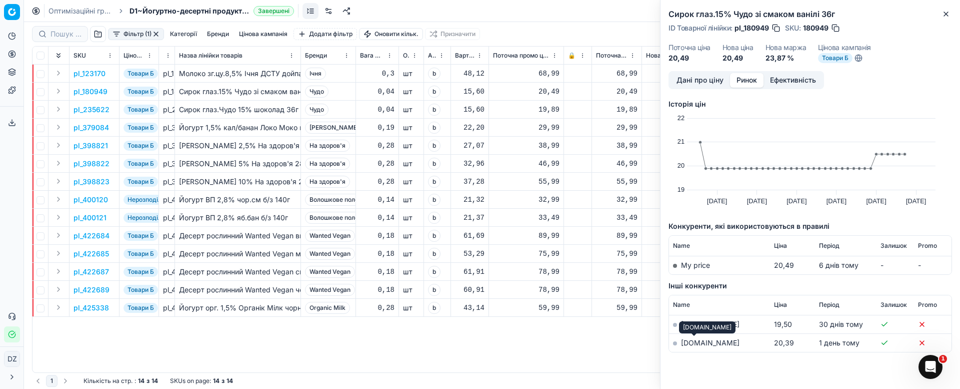
click at [689, 342] on link "[DOMAIN_NAME]" at bounding box center [710, 342] width 59 height 9
click at [948, 9] on button "Close" at bounding box center [946, 14] width 12 height 12
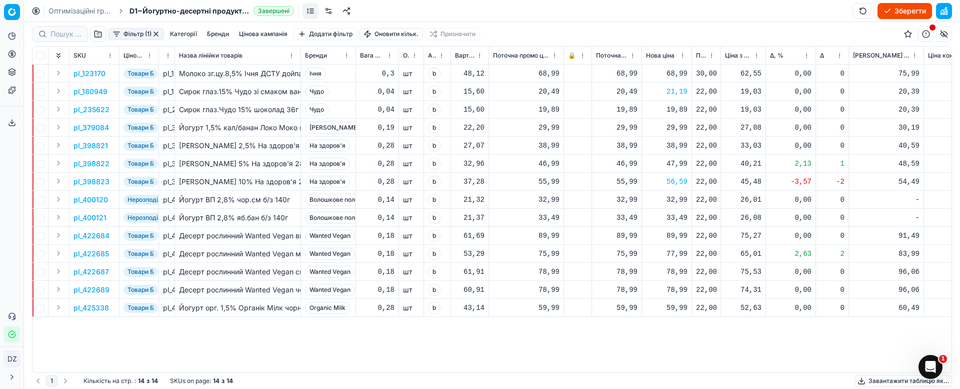
click at [674, 107] on div "19,89" at bounding box center [667, 110] width 42 height 10
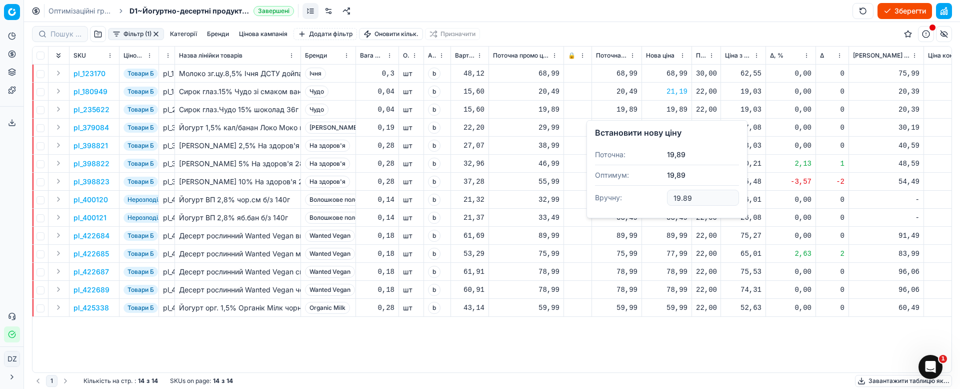
drag, startPoint x: 706, startPoint y: 201, endPoint x: 678, endPoint y: 196, distance: 28.4
click at [680, 196] on input "19.89" at bounding box center [703, 198] width 72 height 16
click at [704, 199] on input "19.89" at bounding box center [703, 198] width 72 height 16
click at [696, 199] on input "19.89" at bounding box center [703, 198] width 72 height 16
drag, startPoint x: 699, startPoint y: 200, endPoint x: 655, endPoint y: 194, distance: 44.4
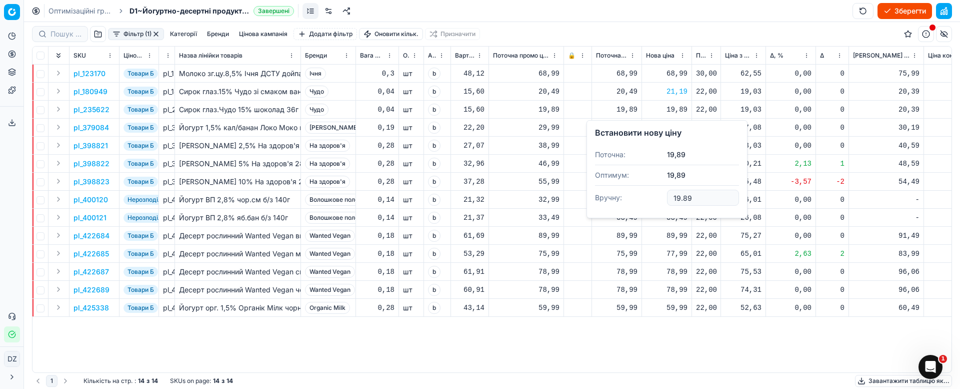
click at [655, 194] on dl "Поточна: 19,89 Оптимум: 19,89 Вручну: 19.89" at bounding box center [667, 177] width 144 height 65
type input "21.19"
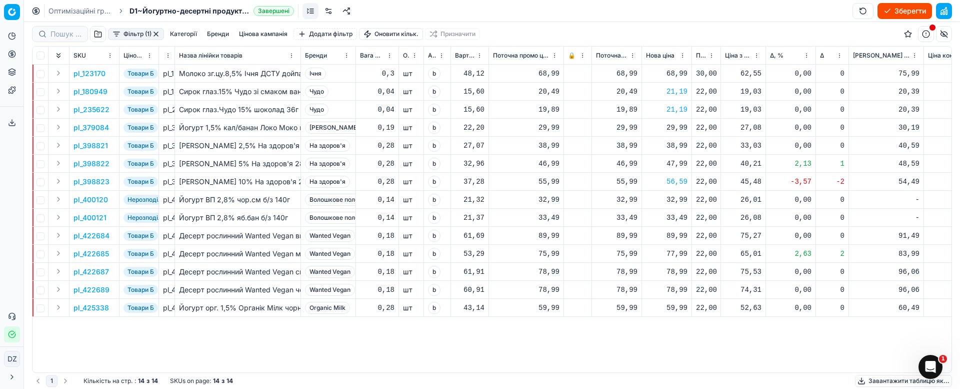
click at [678, 125] on div "29,99" at bounding box center [667, 128] width 42 height 10
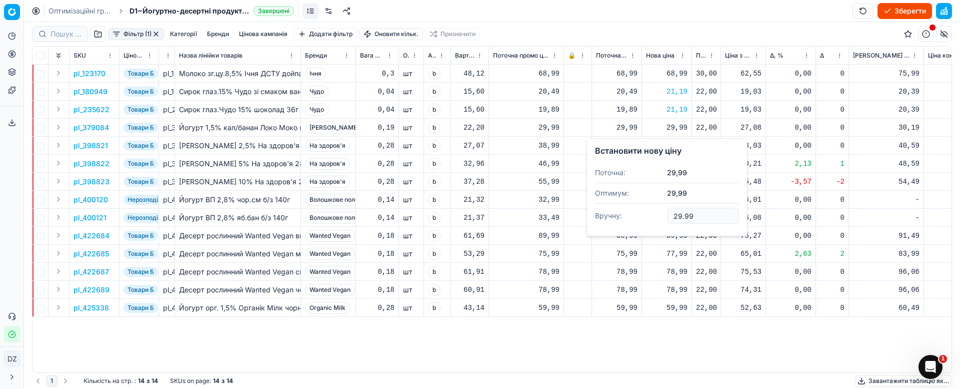
drag, startPoint x: 701, startPoint y: 217, endPoint x: 636, endPoint y: 215, distance: 64.5
click at [636, 215] on dl "Поточна: 29,99 Оптимум: 29,99 Вручну: 29.99" at bounding box center [667, 195] width 144 height 65
type input "31.39"
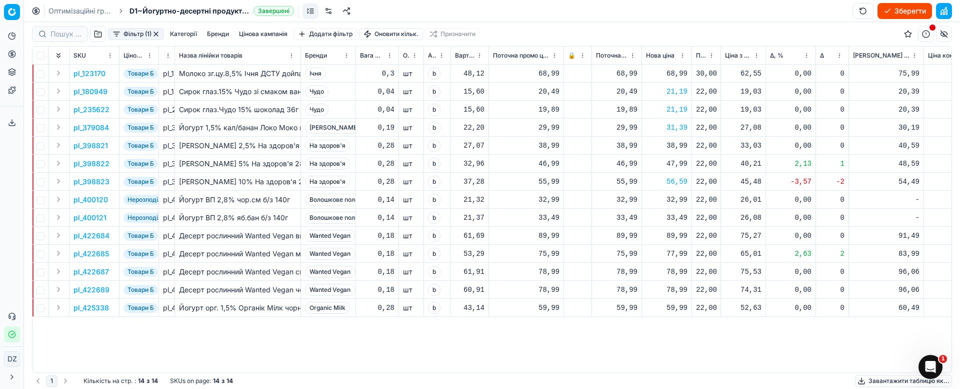
click at [683, 145] on div "38,99" at bounding box center [667, 146] width 42 height 10
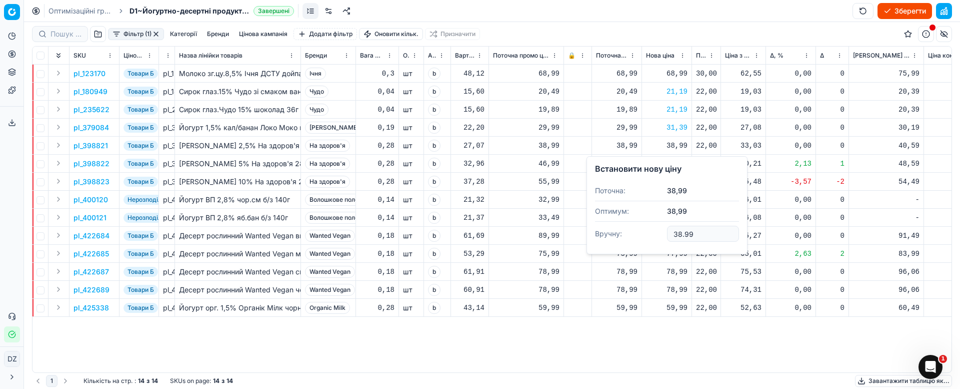
drag, startPoint x: 677, startPoint y: 232, endPoint x: 643, endPoint y: 232, distance: 33.5
click at [645, 232] on dl "Поточна: 38,99 Оптимум: 38,99 Вручну: 38.99" at bounding box center [667, 213] width 144 height 65
type input "42.19"
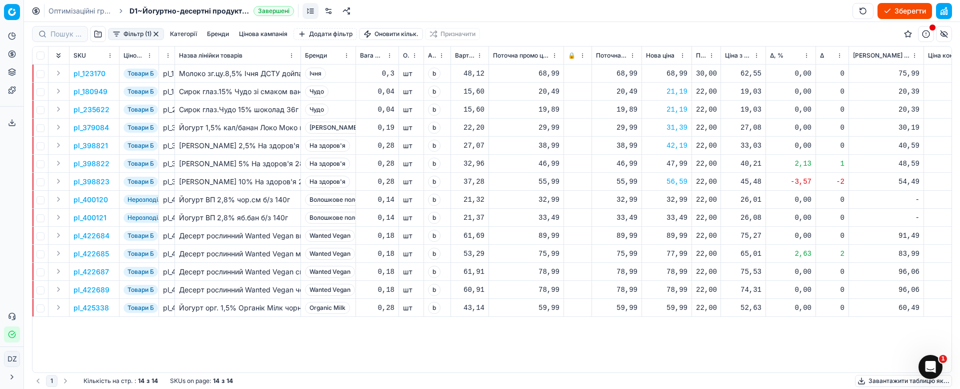
click at [676, 161] on div "47,99" at bounding box center [667, 164] width 42 height 10
click at [682, 161] on div "47,99" at bounding box center [667, 164] width 42 height 10
drag, startPoint x: 705, startPoint y: 253, endPoint x: 628, endPoint y: 248, distance: 77.7
click at [700, 253] on input "47.99" at bounding box center [703, 252] width 72 height 16
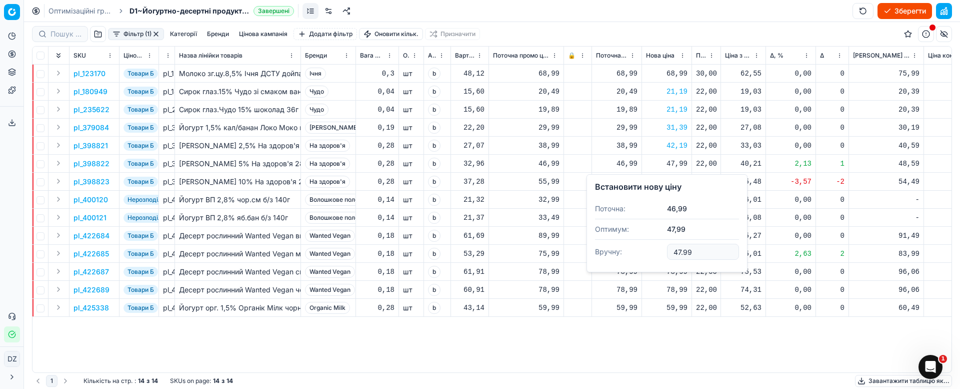
click at [628, 248] on dl "Поточна: 46,99 Оптимум: 47,99 Вручну: 47.99" at bounding box center [667, 231] width 144 height 65
type input "49.99"
click at [94, 238] on p "pl_422684" at bounding box center [92, 236] width 36 height 10
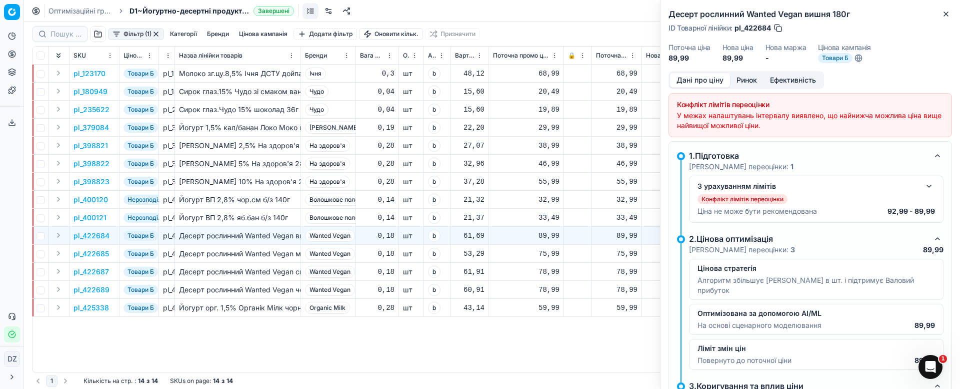
click at [743, 81] on button "Ринок" at bounding box center [747, 80] width 34 height 15
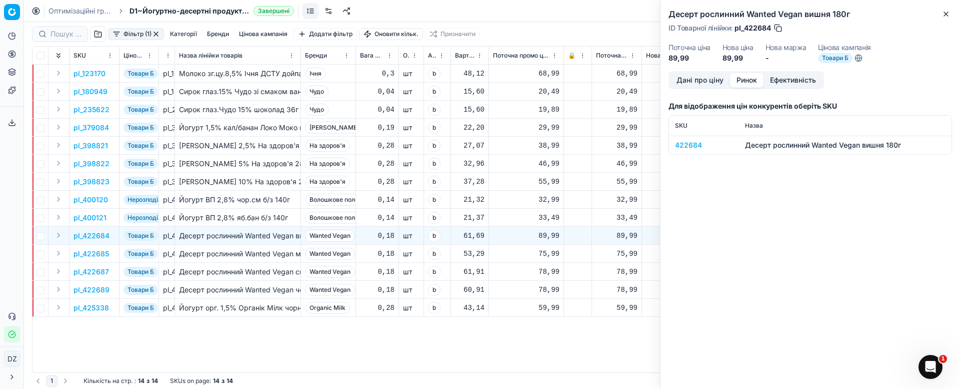
click at [690, 142] on div "422684" at bounding box center [704, 145] width 58 height 10
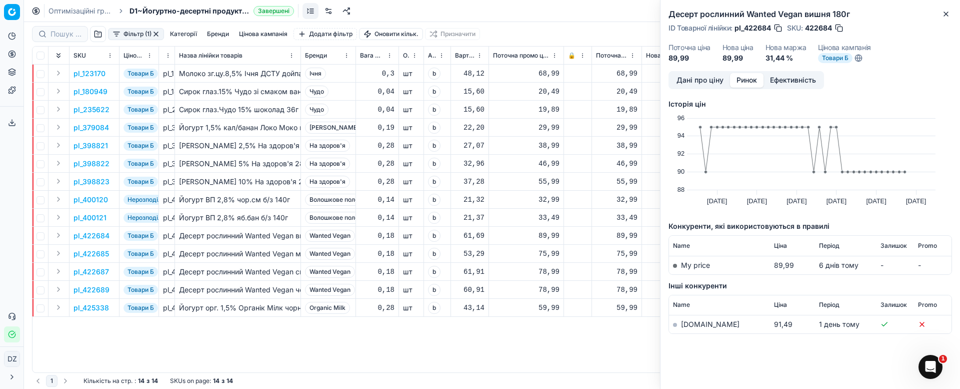
click at [696, 324] on link "[DOMAIN_NAME]" at bounding box center [710, 324] width 59 height 9
click at [949, 11] on icon "button" at bounding box center [946, 14] width 8 height 8
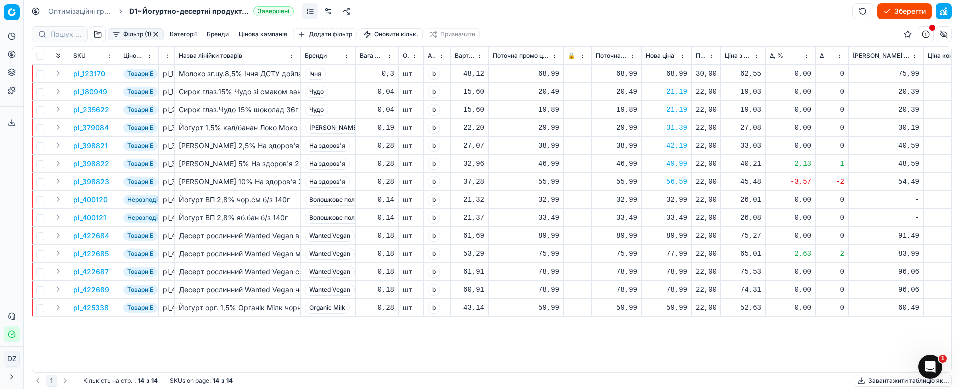
click at [674, 237] on div "89,99" at bounding box center [667, 236] width 42 height 10
drag, startPoint x: 709, startPoint y: 323, endPoint x: 630, endPoint y: 321, distance: 78.6
click at [636, 320] on dl "Поточна: 89,99 Оптимум: 89,99 Вручну: 89.99" at bounding box center [667, 303] width 144 height 65
type input "94.99"
click at [677, 249] on div "77,99" at bounding box center [667, 254] width 42 height 10
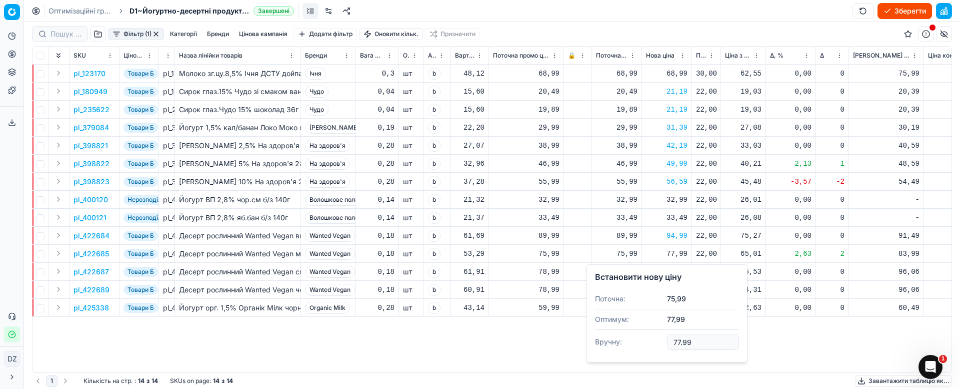
drag, startPoint x: 701, startPoint y: 341, endPoint x: 632, endPoint y: 343, distance: 68.5
click at [632, 343] on dl "Поточна: 75,99 Оптимум: 77,99 Вручну: 77.99" at bounding box center [667, 321] width 144 height 65
type input "86.99"
click at [96, 271] on p "pl_422687" at bounding box center [92, 272] width 36 height 10
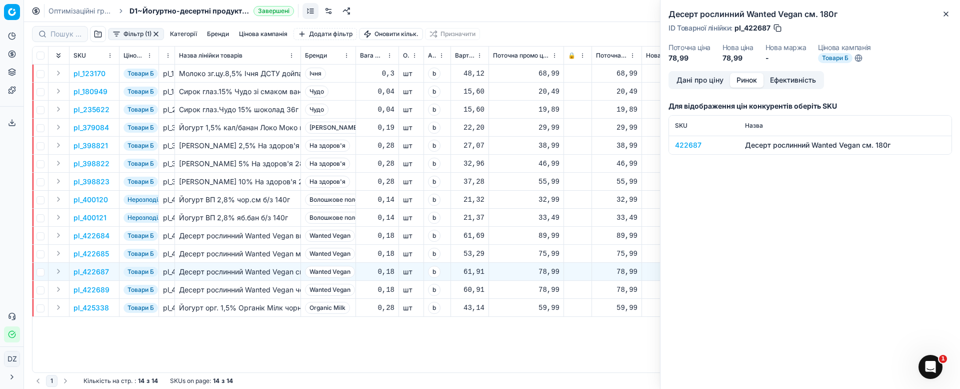
click at [748, 82] on button "Ринок" at bounding box center [747, 80] width 34 height 15
click at [689, 146] on div "422687" at bounding box center [704, 145] width 58 height 10
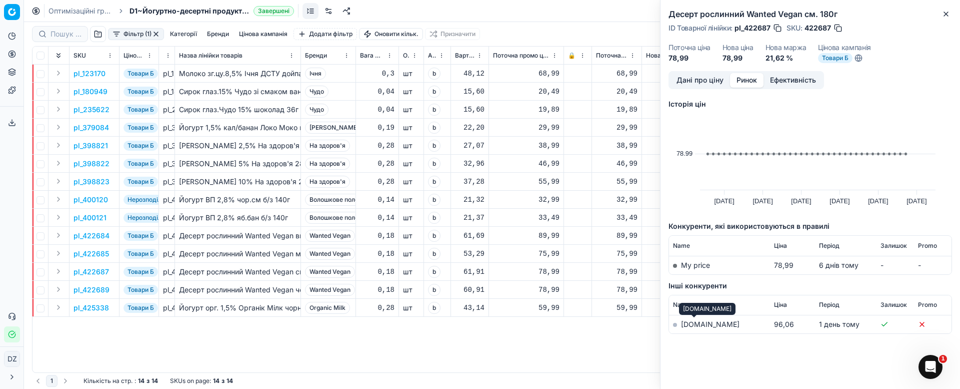
click at [691, 321] on link "[DOMAIN_NAME]" at bounding box center [710, 324] width 59 height 9
click at [949, 18] on icon "button" at bounding box center [946, 14] width 8 height 8
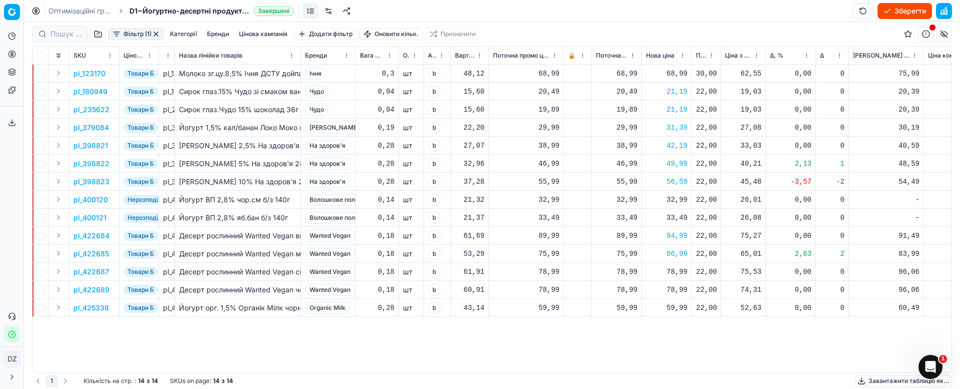
click at [670, 271] on div "78,99" at bounding box center [667, 272] width 42 height 10
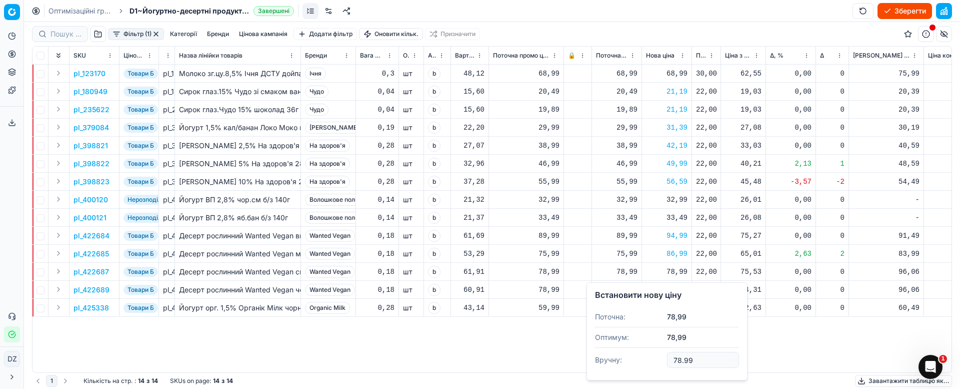
drag, startPoint x: 702, startPoint y: 356, endPoint x: 636, endPoint y: 353, distance: 66.1
click at [637, 354] on dl "Поточна: 78,99 Оптимум: 78,99 Вручну: 78.99" at bounding box center [667, 339] width 144 height 65
type input "99.89"
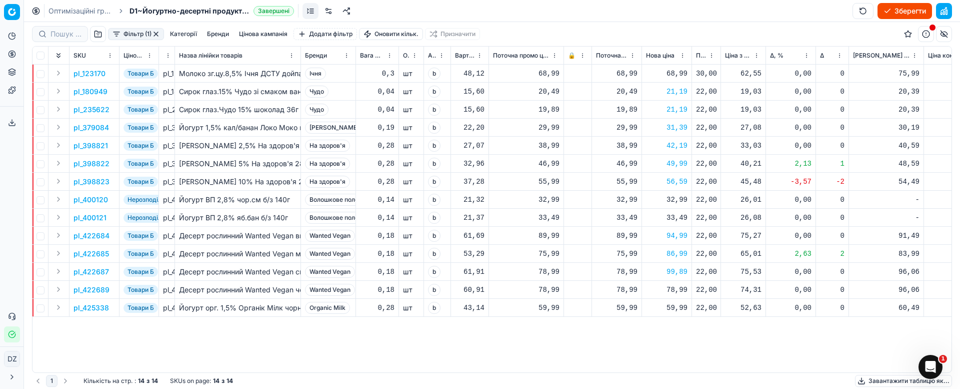
click at [681, 286] on div "78,99" at bounding box center [667, 290] width 42 height 10
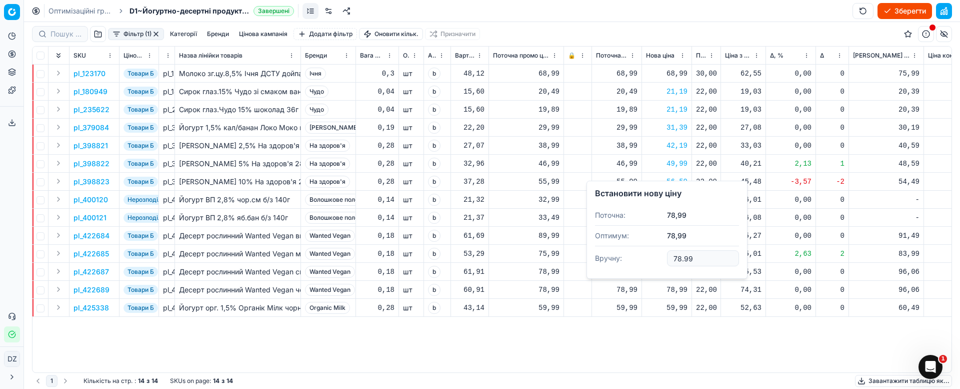
drag, startPoint x: 713, startPoint y: 261, endPoint x: 650, endPoint y: 255, distance: 62.8
click at [650, 255] on dl "Поточна: 78,99 Оптимум: 78,99 Вручну: 78.99" at bounding box center [667, 237] width 144 height 65
type input "98.99"
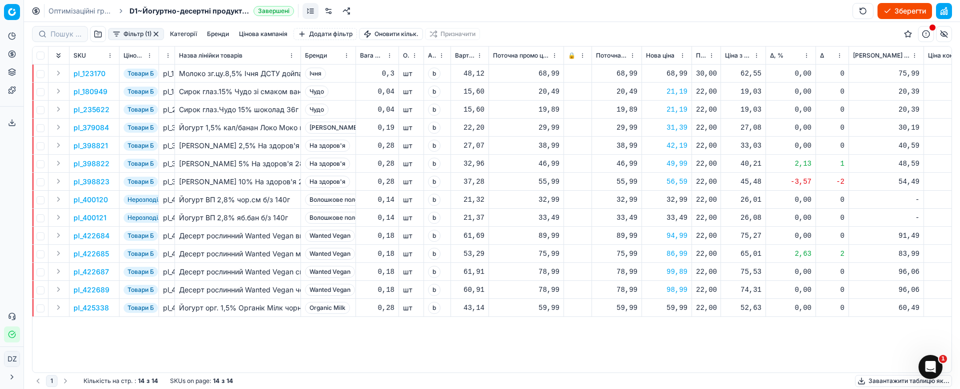
click at [683, 289] on div "98,99" at bounding box center [667, 290] width 42 height 10
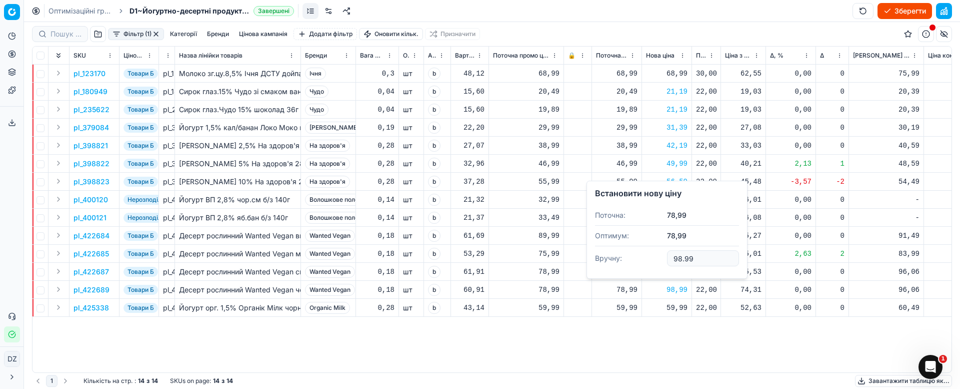
drag, startPoint x: 705, startPoint y: 256, endPoint x: 645, endPoint y: 256, distance: 59.5
click at [645, 256] on dl "Поточна: 78,99 Оптимум: 78,99 Вручну: 98.99" at bounding box center [667, 237] width 144 height 65
type input "99.89"
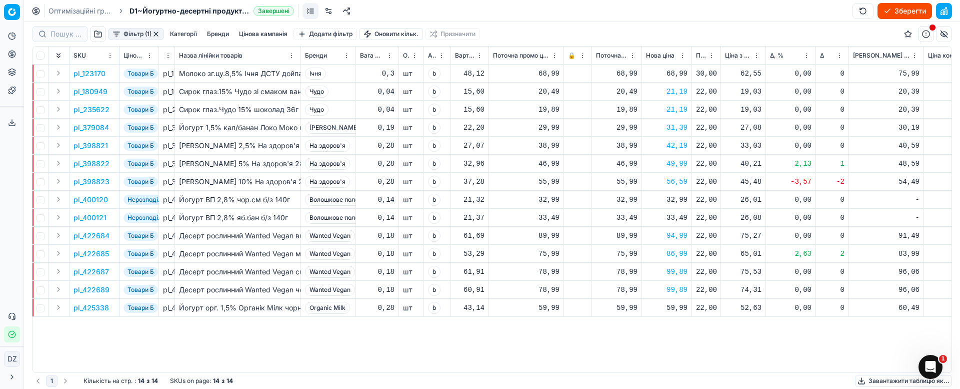
click at [670, 310] on div "59,99" at bounding box center [667, 308] width 42 height 10
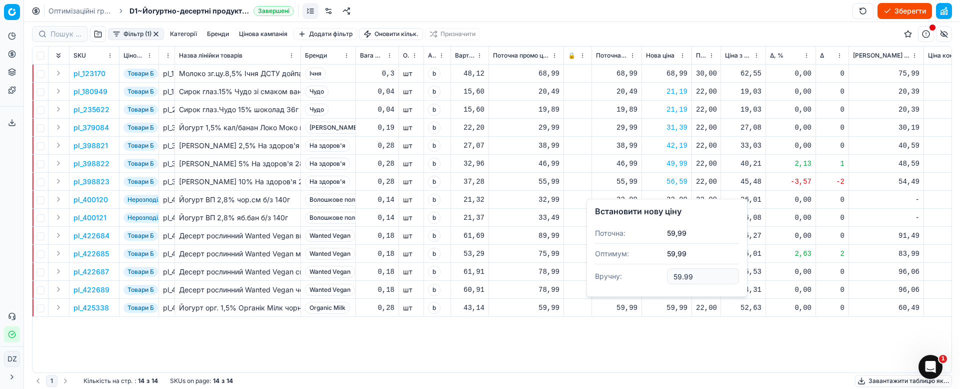
drag, startPoint x: 701, startPoint y: 278, endPoint x: 649, endPoint y: 272, distance: 52.4
click at [650, 272] on dl "Поточна: 59,99 Оптимум: 59,99 Вручну: 59.99" at bounding box center [667, 255] width 144 height 65
type input "62.89"
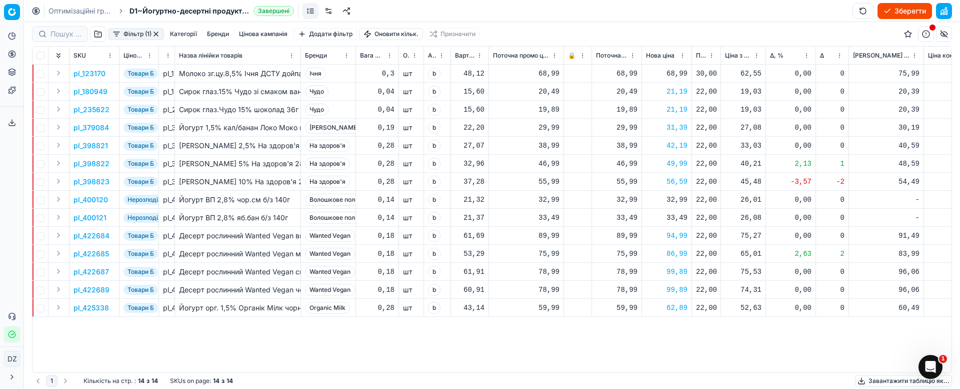
click at [158, 33] on button "button" at bounding box center [156, 34] width 8 height 8
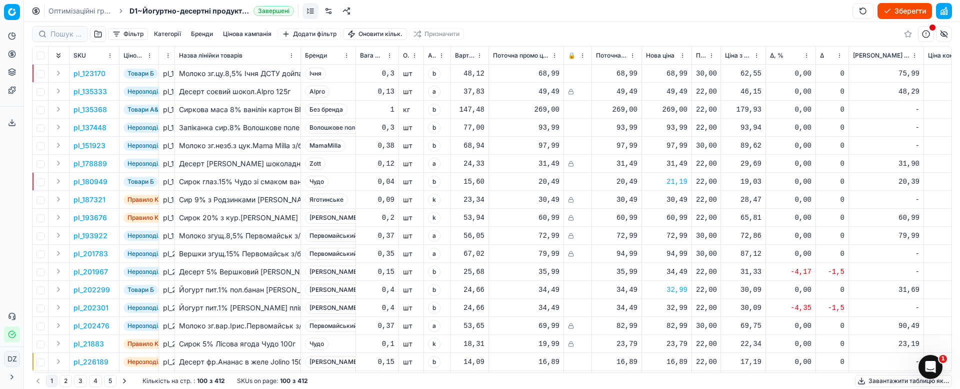
click at [906, 13] on button "Зберегти" at bounding box center [905, 11] width 55 height 16
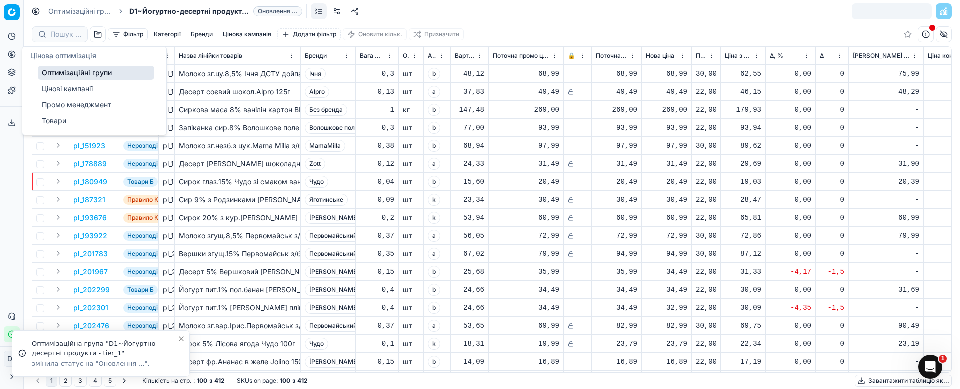
click at [8, 56] on icon at bounding box center [12, 54] width 8 height 8
click at [113, 78] on link "Оптимізаційні групи" at bounding box center [96, 73] width 117 height 14
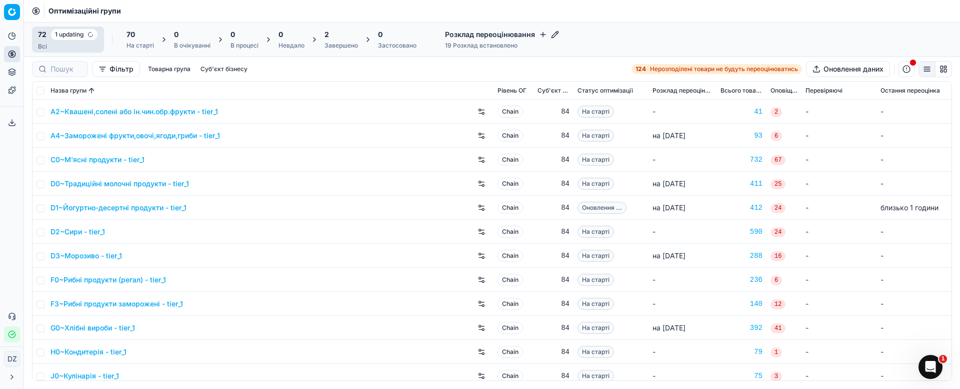
click at [13, 123] on polyline at bounding box center [13, 123] width 4 height 2
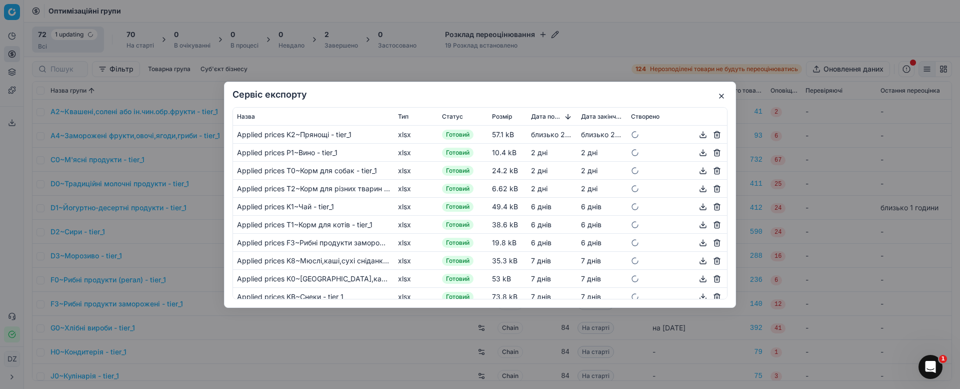
click at [340, 45] on div "Сервіс експорту Назва Тип Статус Розмір Дата початку Дата закінчення Створено A…" at bounding box center [480, 194] width 960 height 389
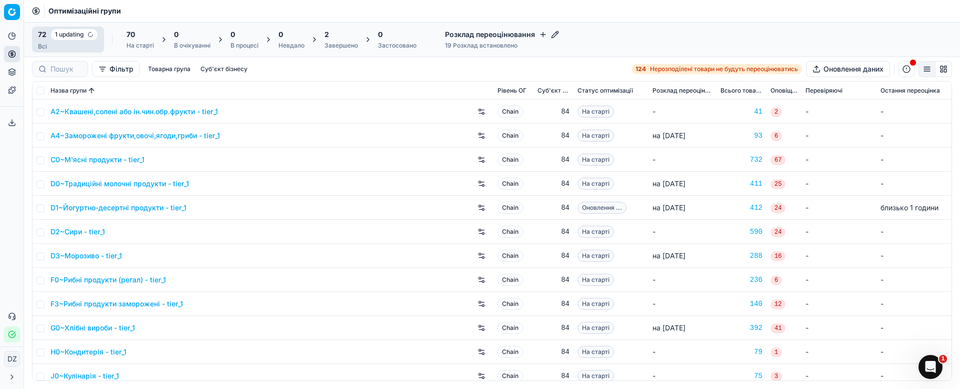
click at [335, 47] on div "Завершено" at bounding box center [342, 46] width 34 height 8
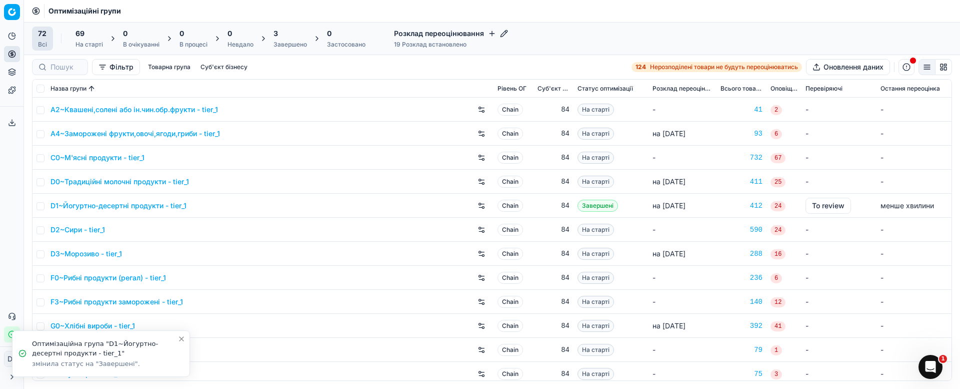
click at [286, 42] on div "Завершено" at bounding box center [291, 45] width 34 height 8
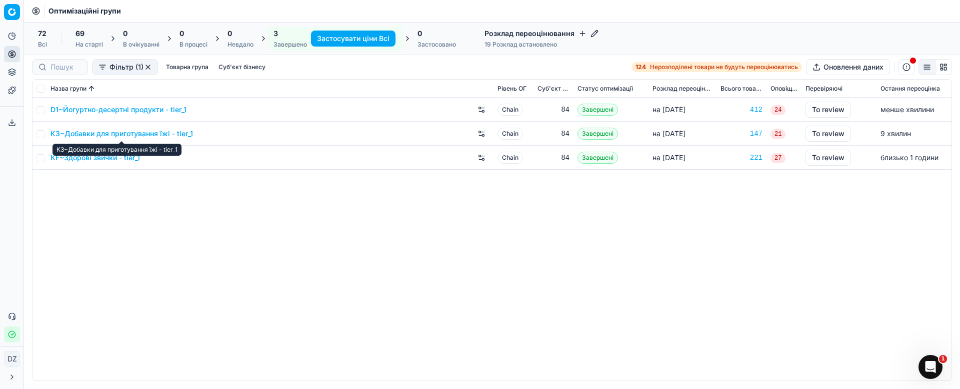
click at [145, 134] on link "K3~Добавки для приготування їжі - tier_1" at bounding box center [122, 134] width 143 height 10
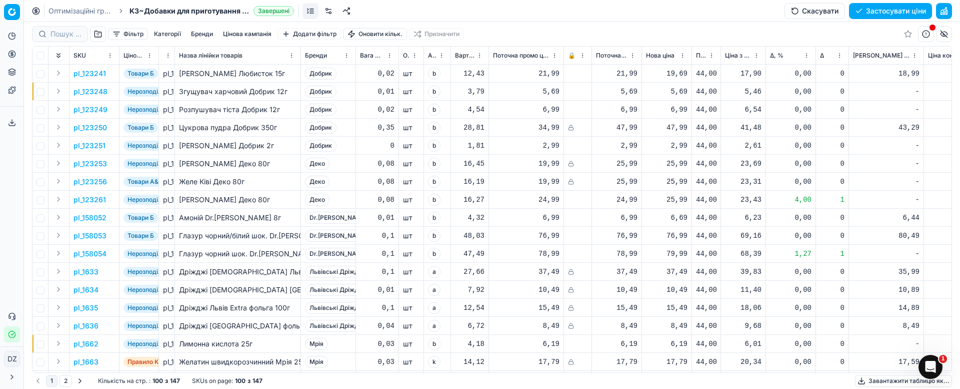
click at [877, 12] on button "Застосувати ціни" at bounding box center [890, 11] width 83 height 16
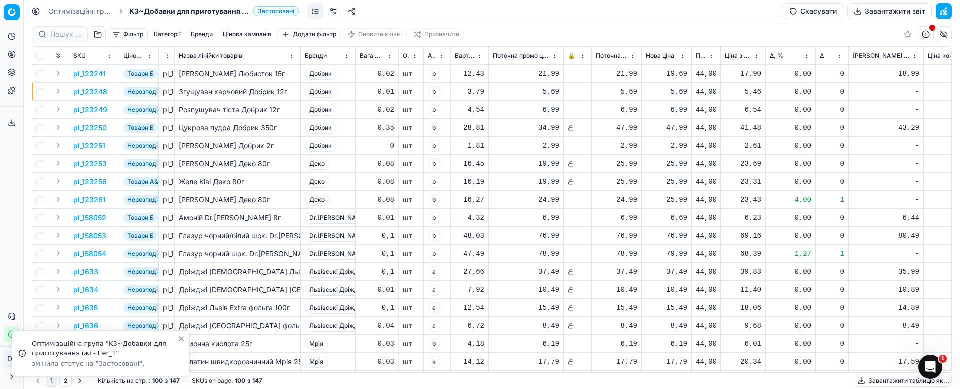
click at [877, 14] on button "Завантажити звіт" at bounding box center [890, 11] width 85 height 16
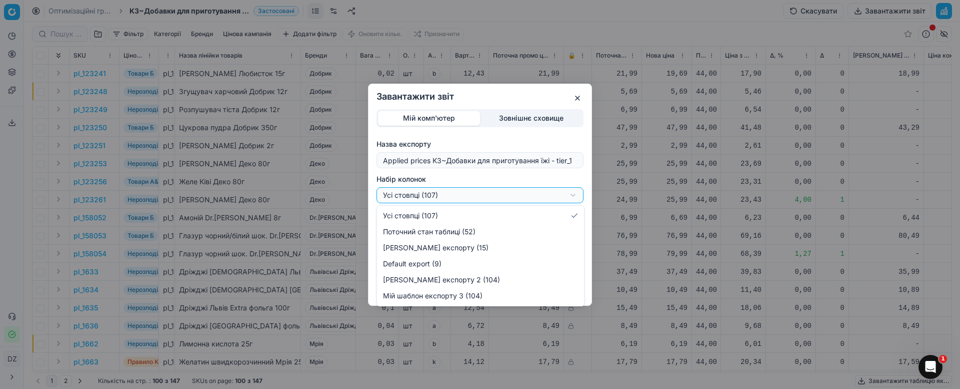
click at [523, 198] on div "Завантажити звіт Мій комп'ютер Зовнішнє сховище Назва експорту Applied prices K…" at bounding box center [480, 194] width 960 height 389
select select "custom"
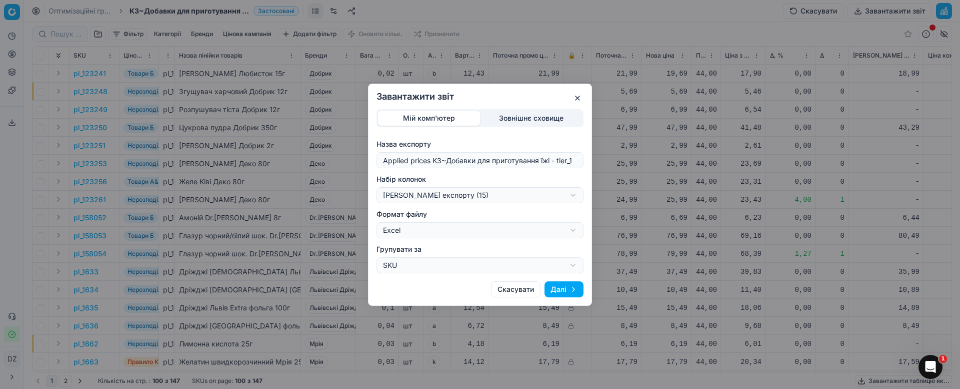
click at [571, 293] on button "Далі" at bounding box center [564, 289] width 39 height 16
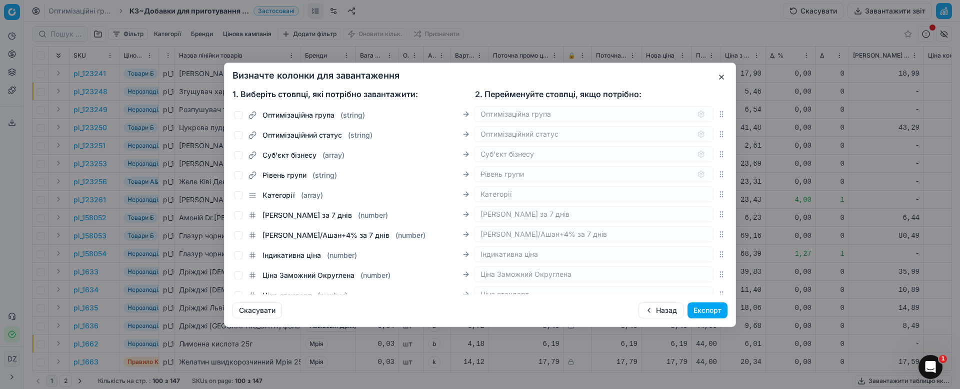
scroll to position [2069, 0]
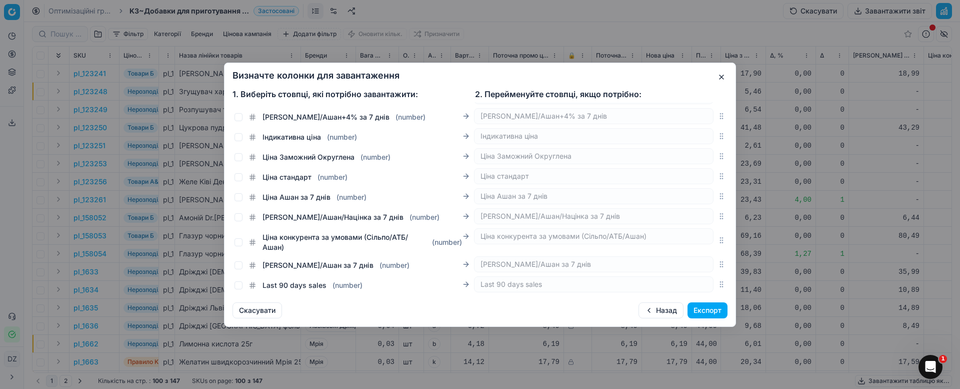
click at [300, 202] on div "Ціна Ашан за 7 днів ( number ) [PERSON_NAME] за 7 днів" at bounding box center [474, 196] width 479 height 16
click at [284, 200] on span "Ціна Ашан за 7 днів" at bounding box center [297, 197] width 68 height 10
click at [243, 200] on input "Ціна Ашан за 7 днів ( number )" at bounding box center [239, 197] width 8 height 8
checkbox input "true"
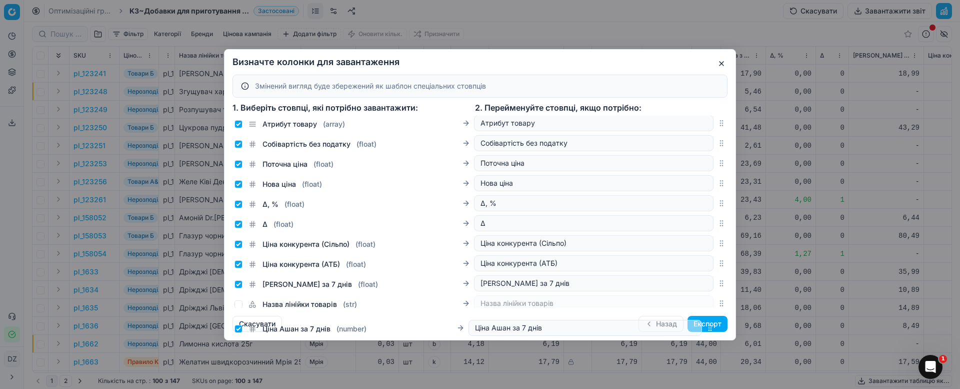
scroll to position [274, 0]
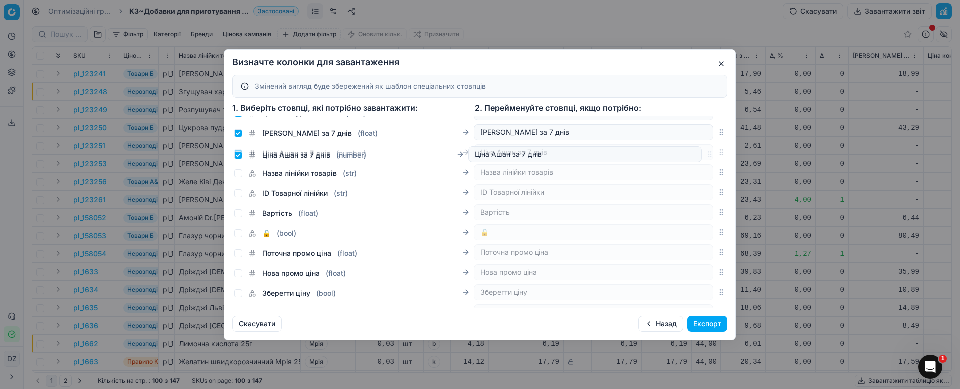
drag, startPoint x: 708, startPoint y: 211, endPoint x: 741, endPoint y: 156, distance: 64.9
click at [741, 156] on div "Визначте колонки для завантаження Змінений вигляд буде збережений як шаблон спе…" at bounding box center [480, 194] width 960 height 389
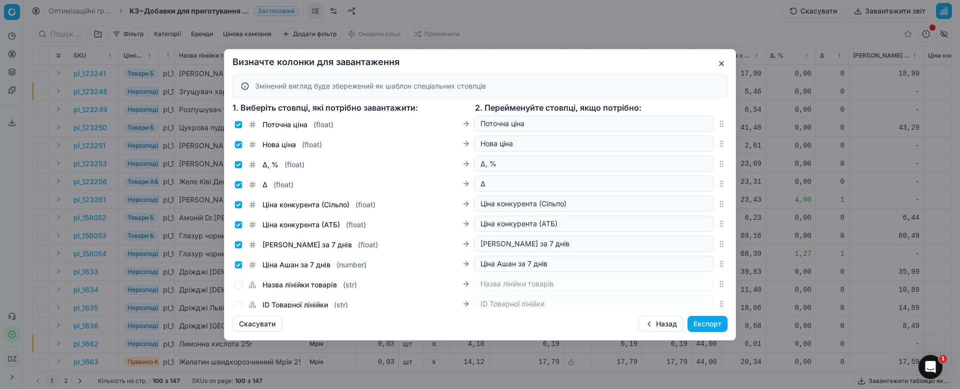
scroll to position [124, 0]
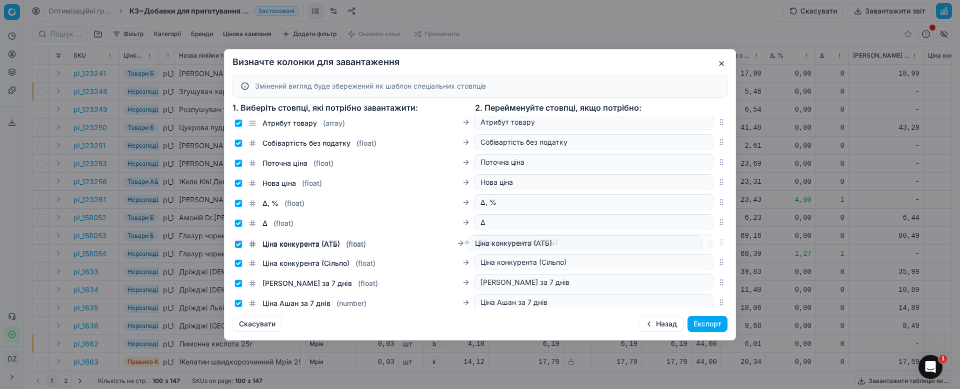
drag, startPoint x: 708, startPoint y: 264, endPoint x: 708, endPoint y: 245, distance: 19.0
click at [718, 245] on icon "button" at bounding box center [722, 242] width 8 height 8
click at [713, 324] on button "Експорт" at bounding box center [708, 324] width 40 height 16
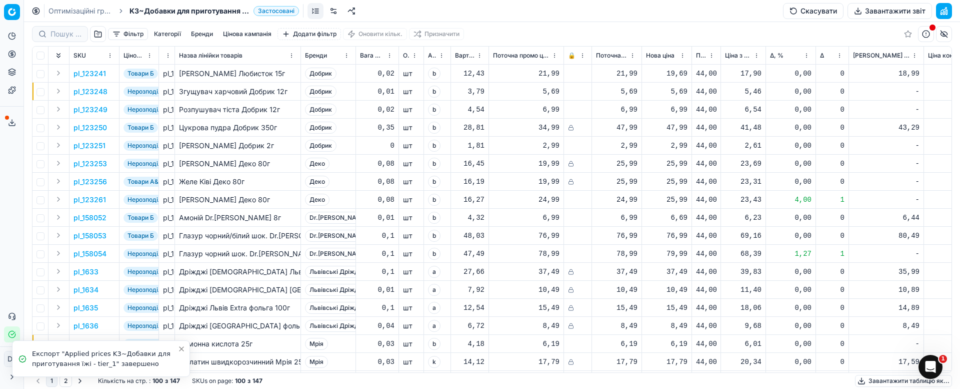
click at [6, 122] on button "Сервіс експорту" at bounding box center [12, 123] width 16 height 16
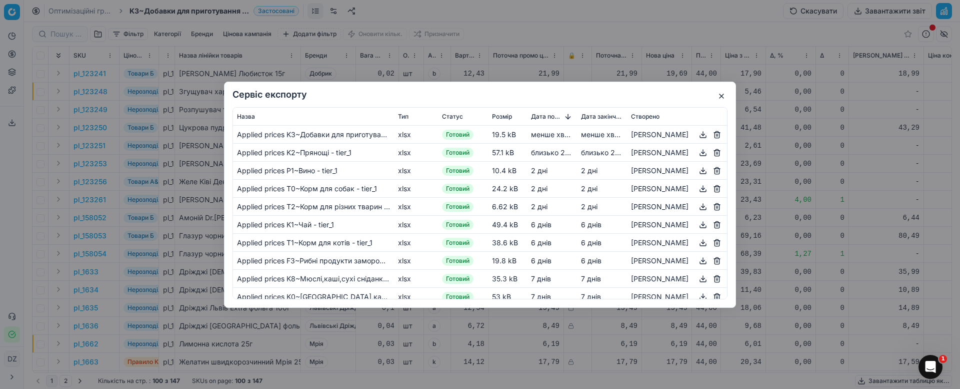
click at [697, 134] on button "button" at bounding box center [703, 134] width 12 height 12
click at [725, 96] on button "button" at bounding box center [722, 96] width 12 height 12
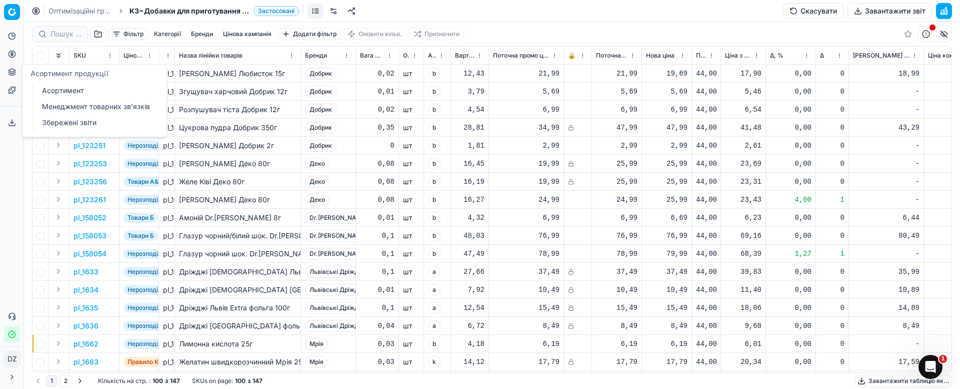
click at [19, 55] on button "Цінова оптимізація" at bounding box center [12, 54] width 16 height 16
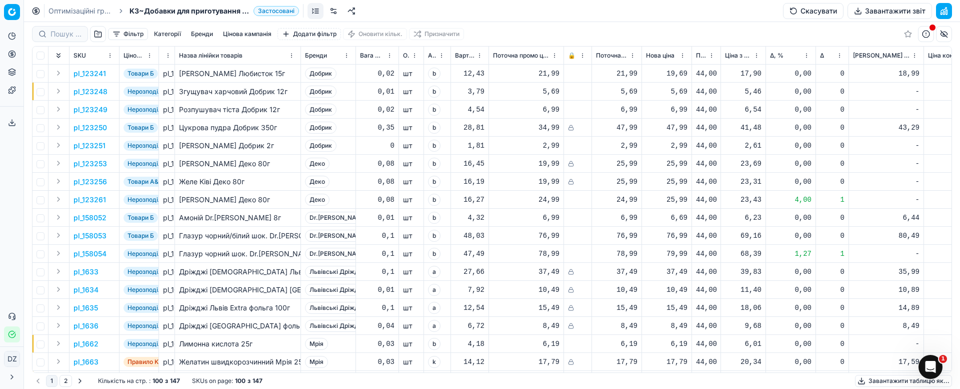
click at [876, 11] on button "Завантажити звіт" at bounding box center [890, 11] width 85 height 16
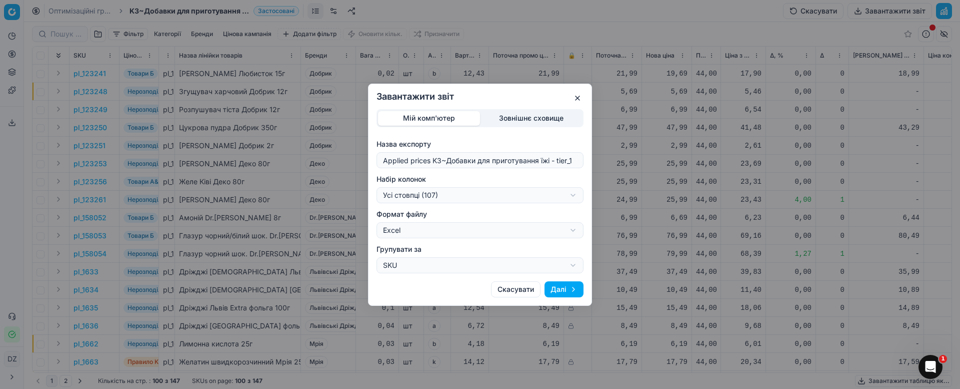
click at [566, 198] on div "Завантажити звіт Мій комп'ютер Зовнішнє сховище Назва експорту Applied prices K…" at bounding box center [480, 194] width 960 height 389
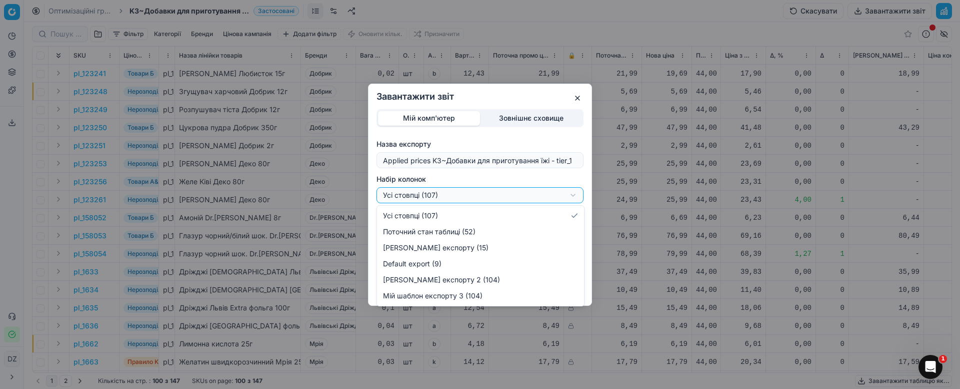
select select "custom"
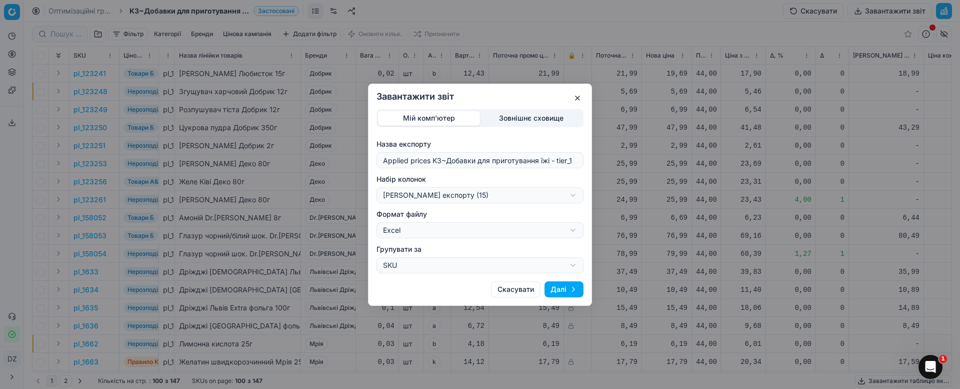
click at [566, 287] on button "Далі" at bounding box center [564, 289] width 39 height 16
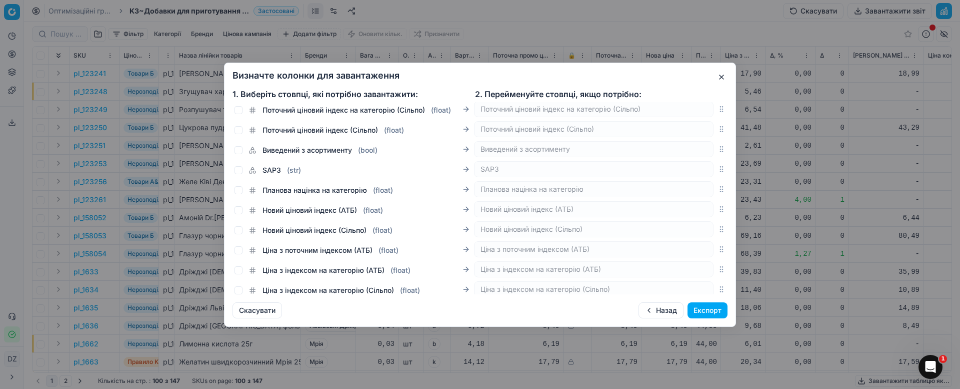
scroll to position [2069, 0]
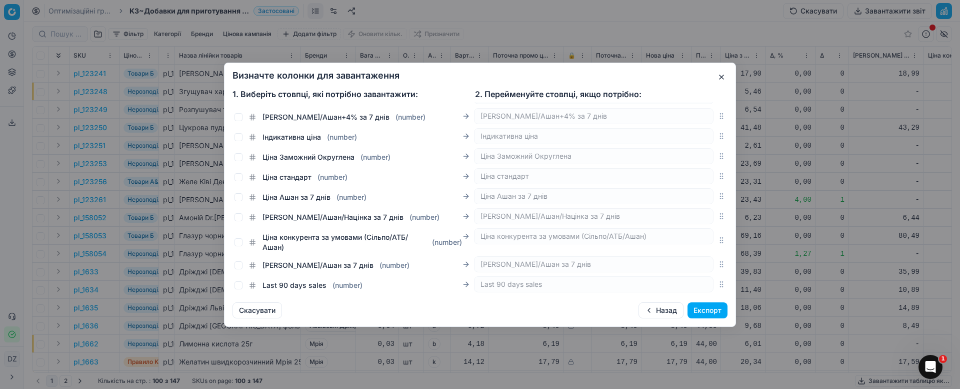
click at [261, 195] on label "Ціна Ашан за 7 днів ( number )" at bounding box center [308, 197] width 118 height 10
click at [243, 195] on input "Ціна Ашан за 7 днів ( number )" at bounding box center [239, 197] width 8 height 8
checkbox input "true"
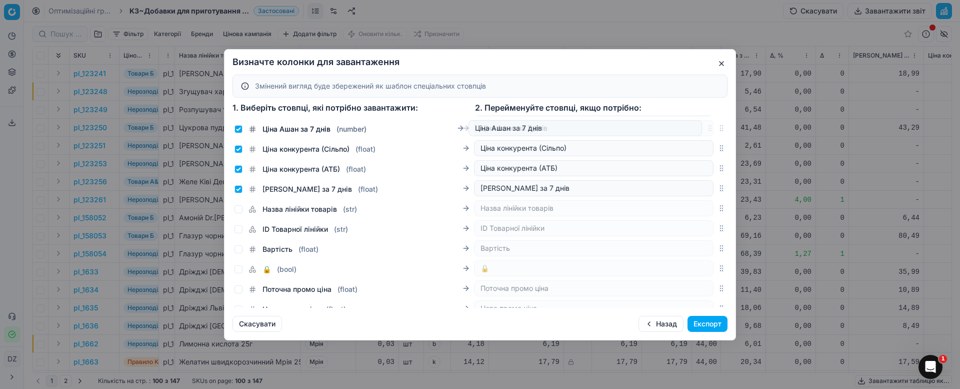
scroll to position [228, 0]
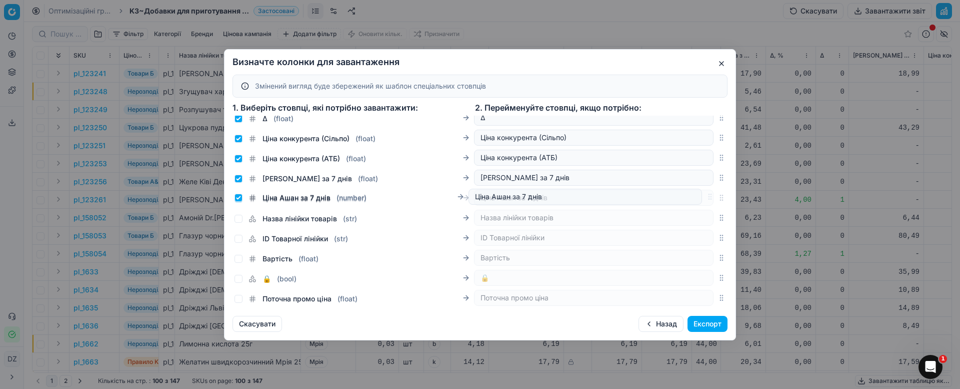
drag, startPoint x: 711, startPoint y: 213, endPoint x: 763, endPoint y: 200, distance: 53.6
click at [763, 200] on div "Визначте колонки для завантаження Змінений вигляд буде збережений як шаблон спе…" at bounding box center [480, 194] width 960 height 389
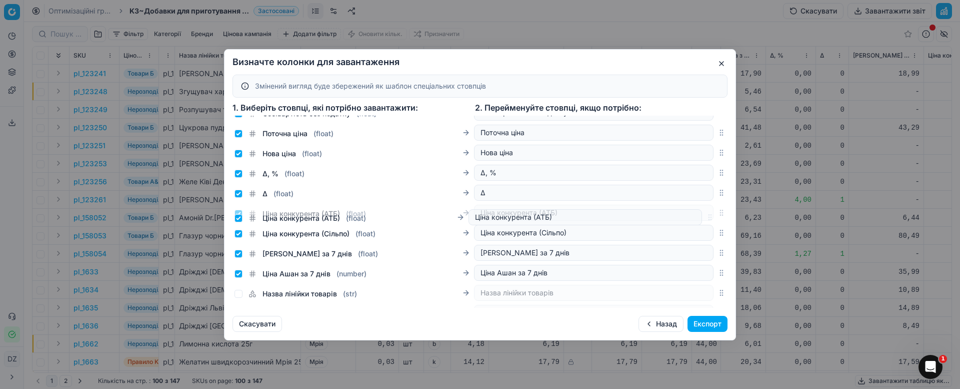
drag, startPoint x: 710, startPoint y: 234, endPoint x: 711, endPoint y: 219, distance: 15.6
click at [711, 219] on div "Ціна конкурента (АТБ) ( float ) Ціна конкурента (АТБ)" at bounding box center [480, 213] width 495 height 20
click at [714, 322] on button "Експорт" at bounding box center [708, 324] width 40 height 16
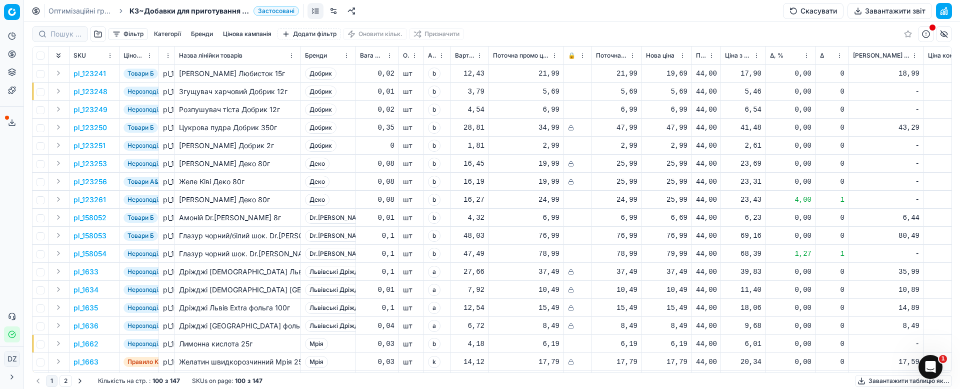
click at [14, 122] on polyline at bounding box center [13, 123] width 4 height 2
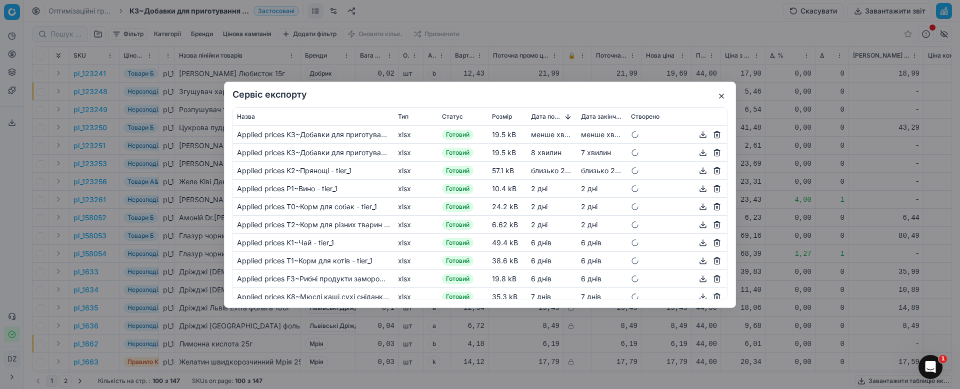
click at [697, 133] on button "button" at bounding box center [703, 134] width 12 height 12
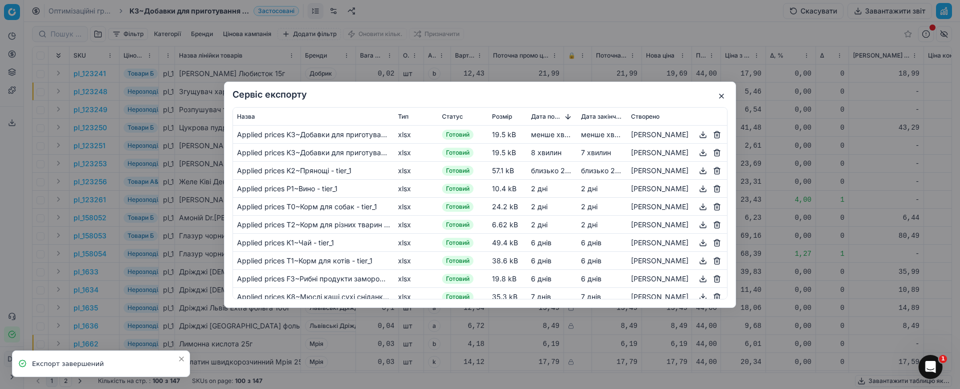
click at [697, 137] on button "button" at bounding box center [703, 134] width 12 height 12
click at [720, 98] on button "button" at bounding box center [722, 96] width 12 height 12
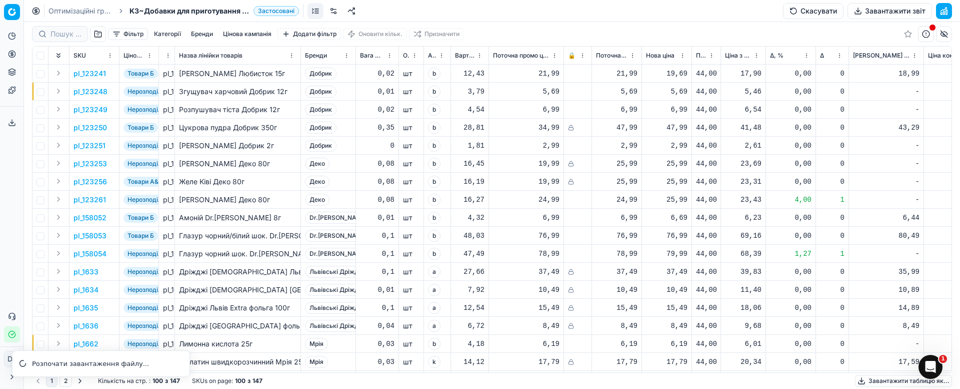
click at [690, 165] on td "25,99" at bounding box center [667, 164] width 50 height 18
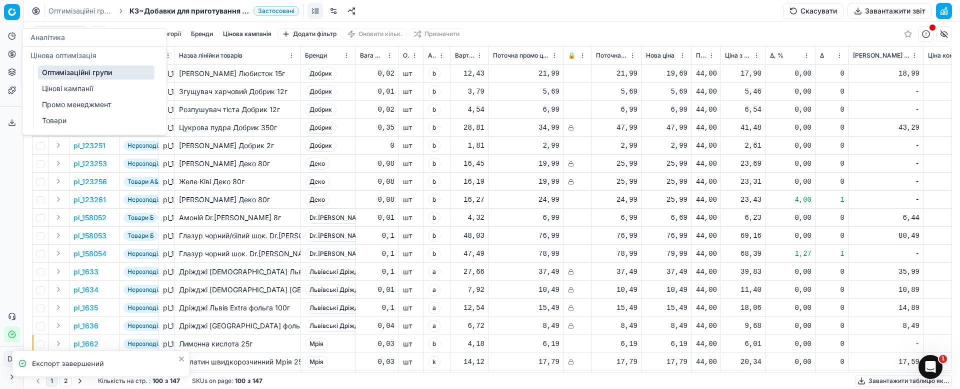
click at [13, 57] on circle at bounding box center [12, 54] width 7 height 7
click at [101, 71] on link "Оптимізаційні групи" at bounding box center [96, 73] width 117 height 14
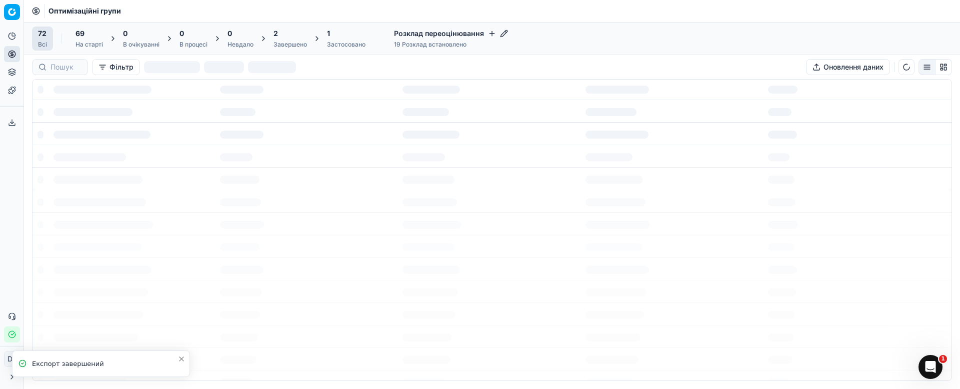
click at [274, 41] on div "Завершено" at bounding box center [291, 45] width 34 height 8
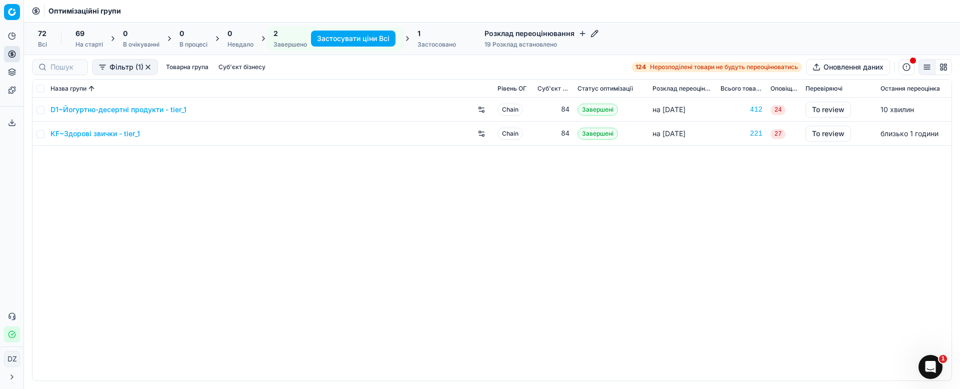
click at [112, 112] on link "D1~Йогуртно-десертні продукти - tier_1" at bounding box center [119, 110] width 136 height 10
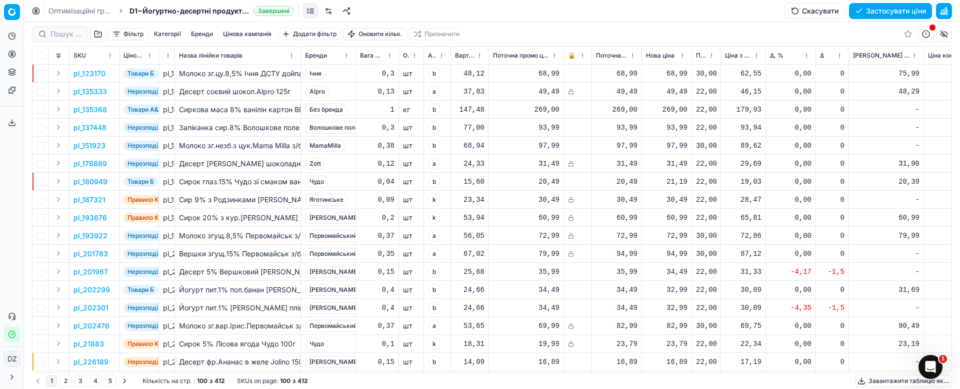
click at [890, 13] on button "Застосувати ціни" at bounding box center [890, 11] width 83 height 16
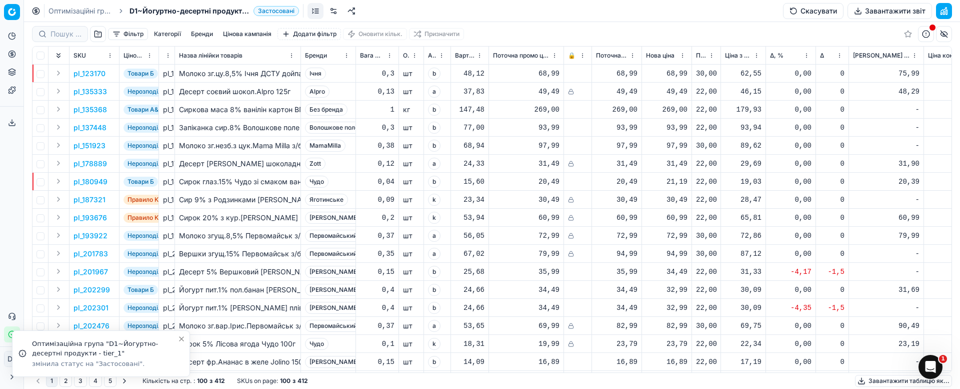
click at [871, 12] on button "Завантажити звіт" at bounding box center [890, 11] width 85 height 16
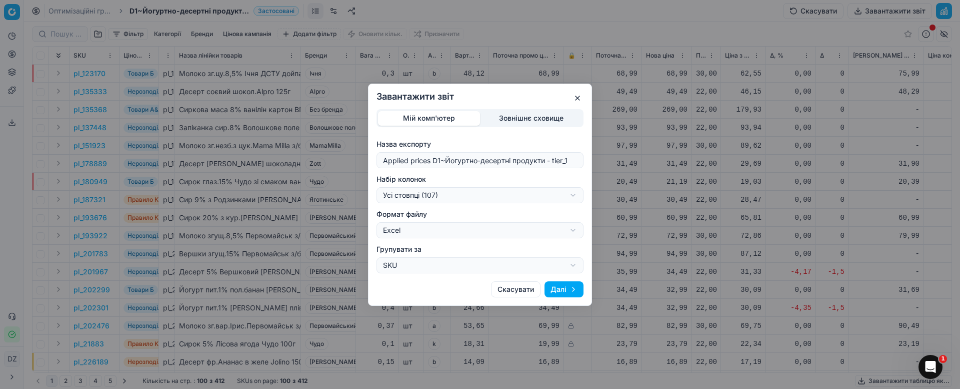
click at [531, 197] on div "Завантажити звіт Мій комп'ютер Зовнішнє сховище Назва експорту Applied prices D…" at bounding box center [480, 194] width 960 height 389
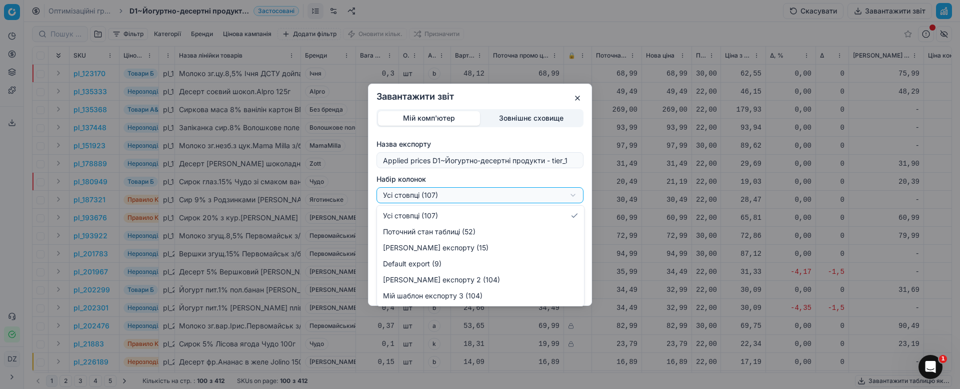
select select "custom"
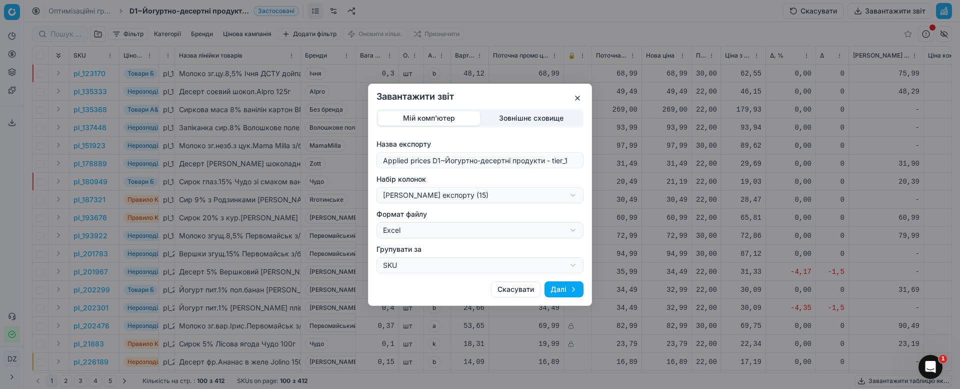
click at [575, 284] on button "Далі" at bounding box center [564, 289] width 39 height 16
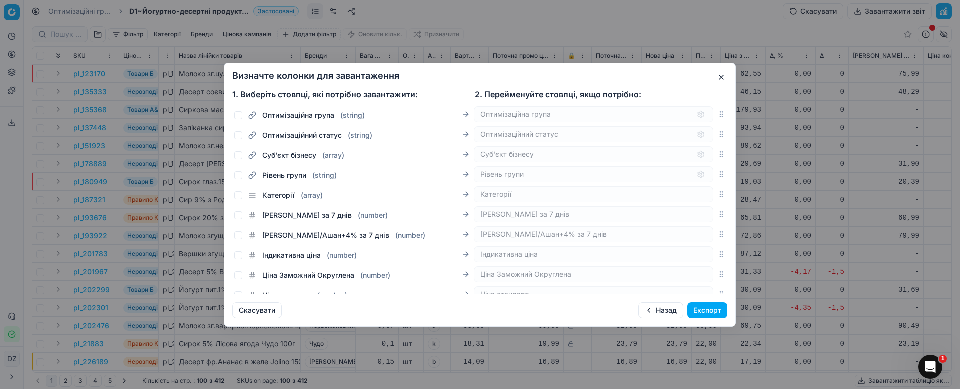
scroll to position [2069, 0]
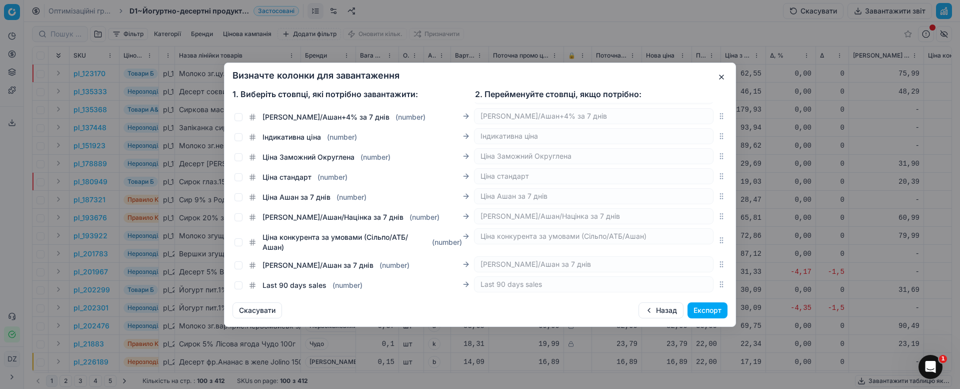
click at [323, 199] on span "Ціна Ашан за 7 днів" at bounding box center [297, 197] width 68 height 10
click at [243, 199] on input "Ціна Ашан за 7 днів ( number )" at bounding box center [239, 197] width 8 height 8
checkbox input "true"
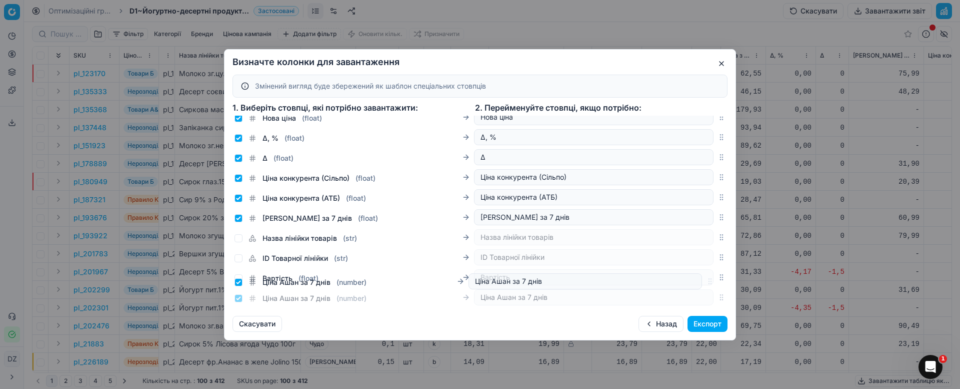
scroll to position [233, 0]
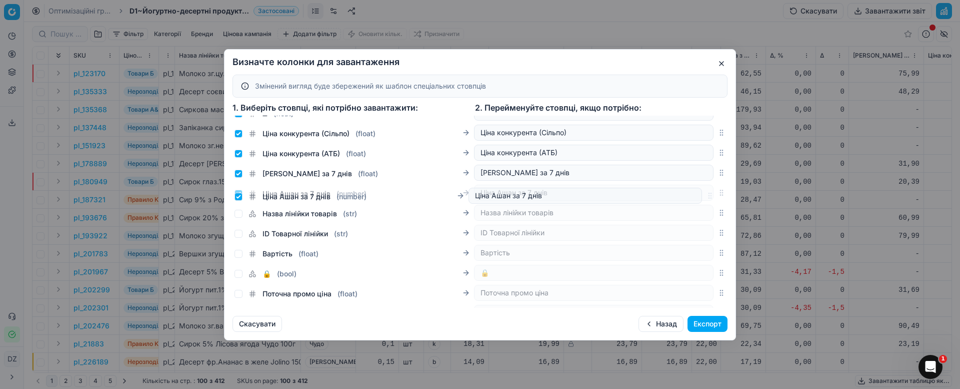
drag, startPoint x: 709, startPoint y: 210, endPoint x: 753, endPoint y: 197, distance: 46.0
click at [753, 197] on div "Визначте колонки для завантаження Змінений вигляд буде збережений як шаблон спе…" at bounding box center [480, 194] width 960 height 389
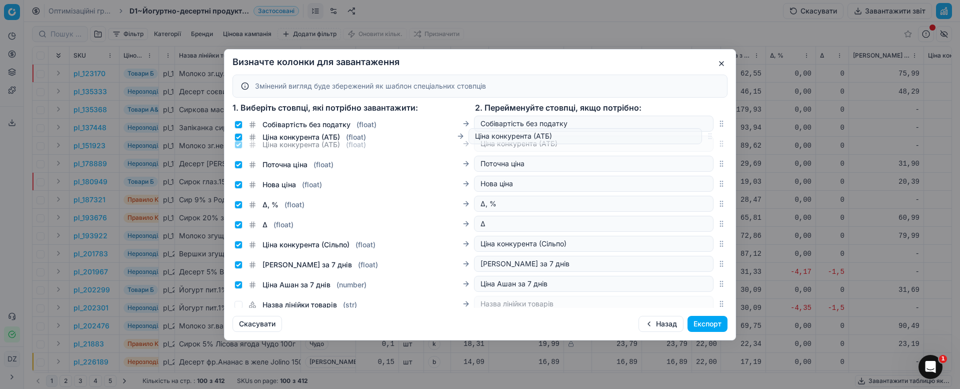
scroll to position [120, 0]
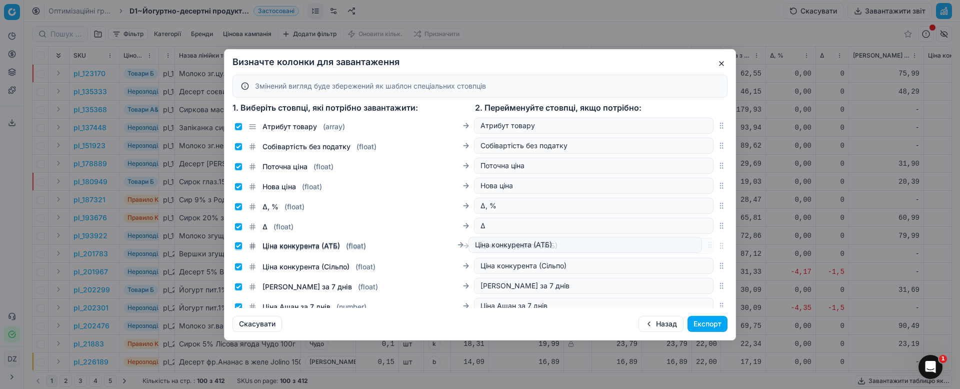
drag, startPoint x: 708, startPoint y: 154, endPoint x: 715, endPoint y: 246, distance: 92.3
click at [715, 246] on div "Ціна конкурента (АТБ) ( float ) Ціна конкурента (АТБ)" at bounding box center [480, 246] width 495 height 20
click at [716, 323] on button "Експорт" at bounding box center [708, 324] width 40 height 16
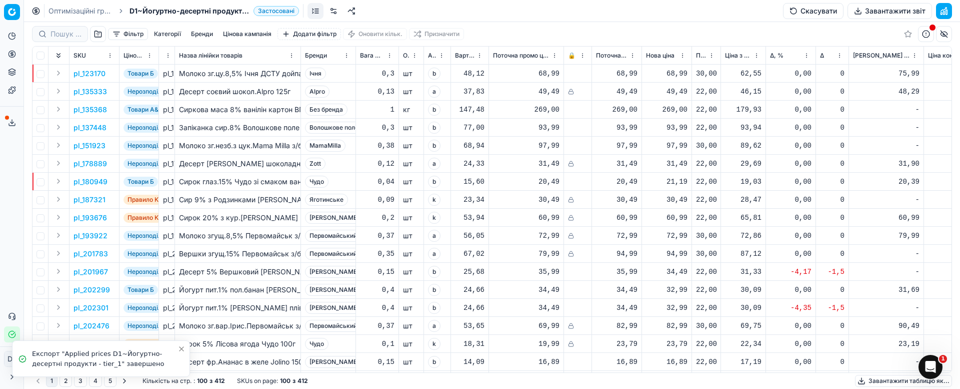
click at [14, 123] on icon at bounding box center [12, 123] width 8 height 8
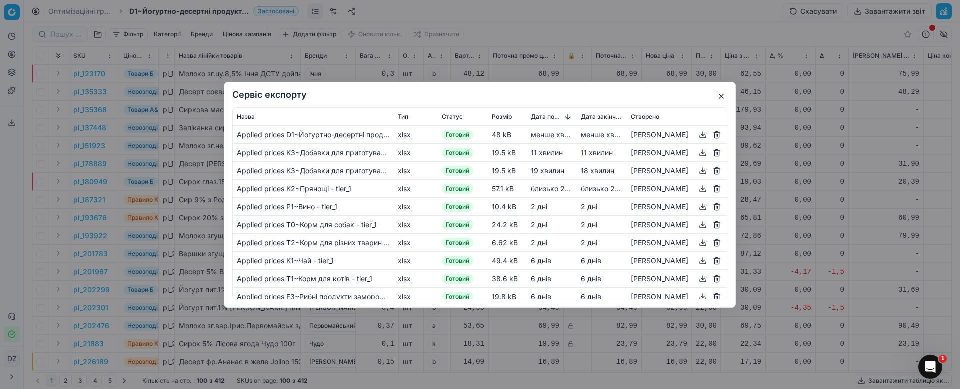
click at [676, 136] on div "[PERSON_NAME]" at bounding box center [677, 134] width 92 height 12
click at [697, 136] on button "button" at bounding box center [703, 134] width 12 height 12
click at [723, 94] on button "button" at bounding box center [722, 96] width 12 height 12
